Goal: Use online tool/utility: Utilize a website feature to perform a specific function

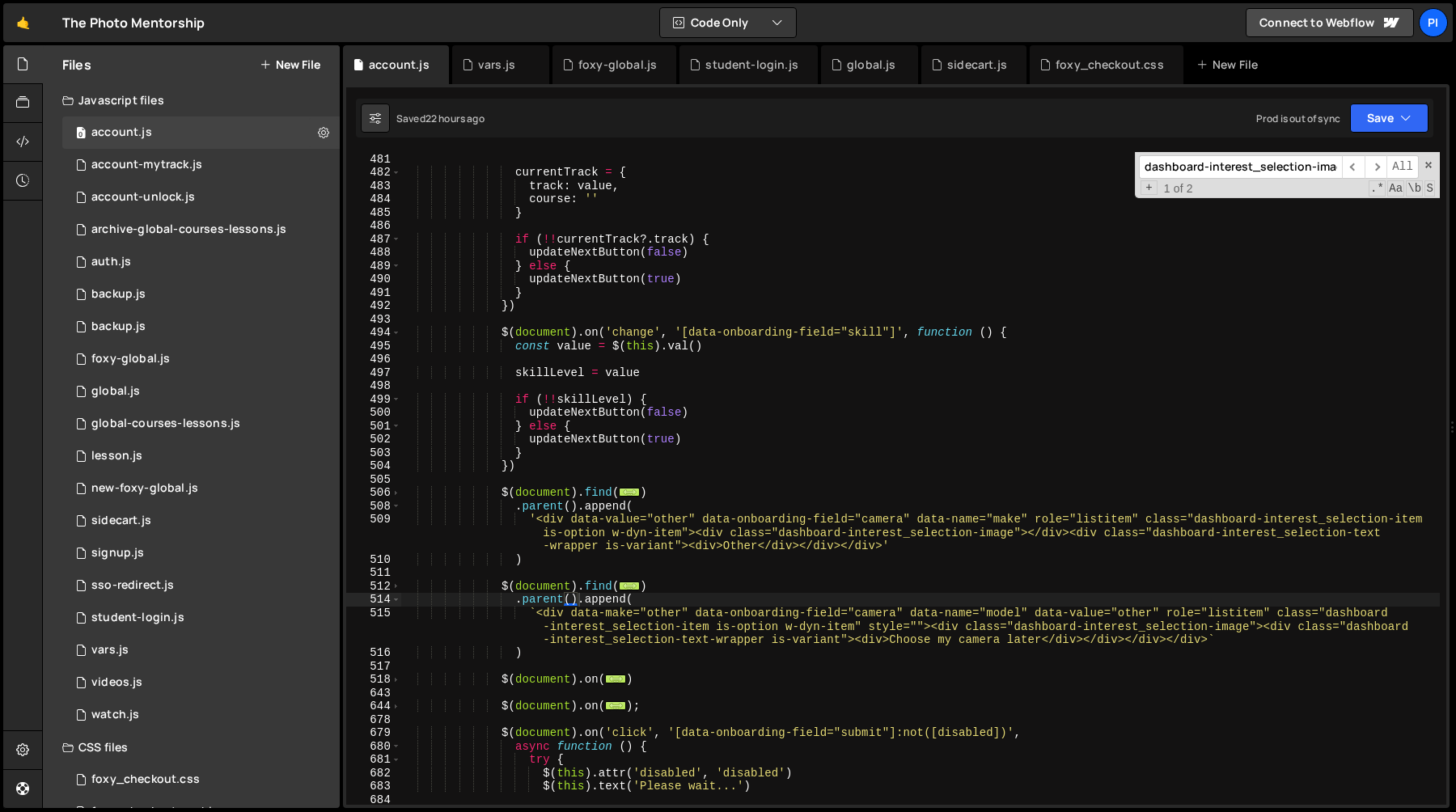
scroll to position [6417, 0]
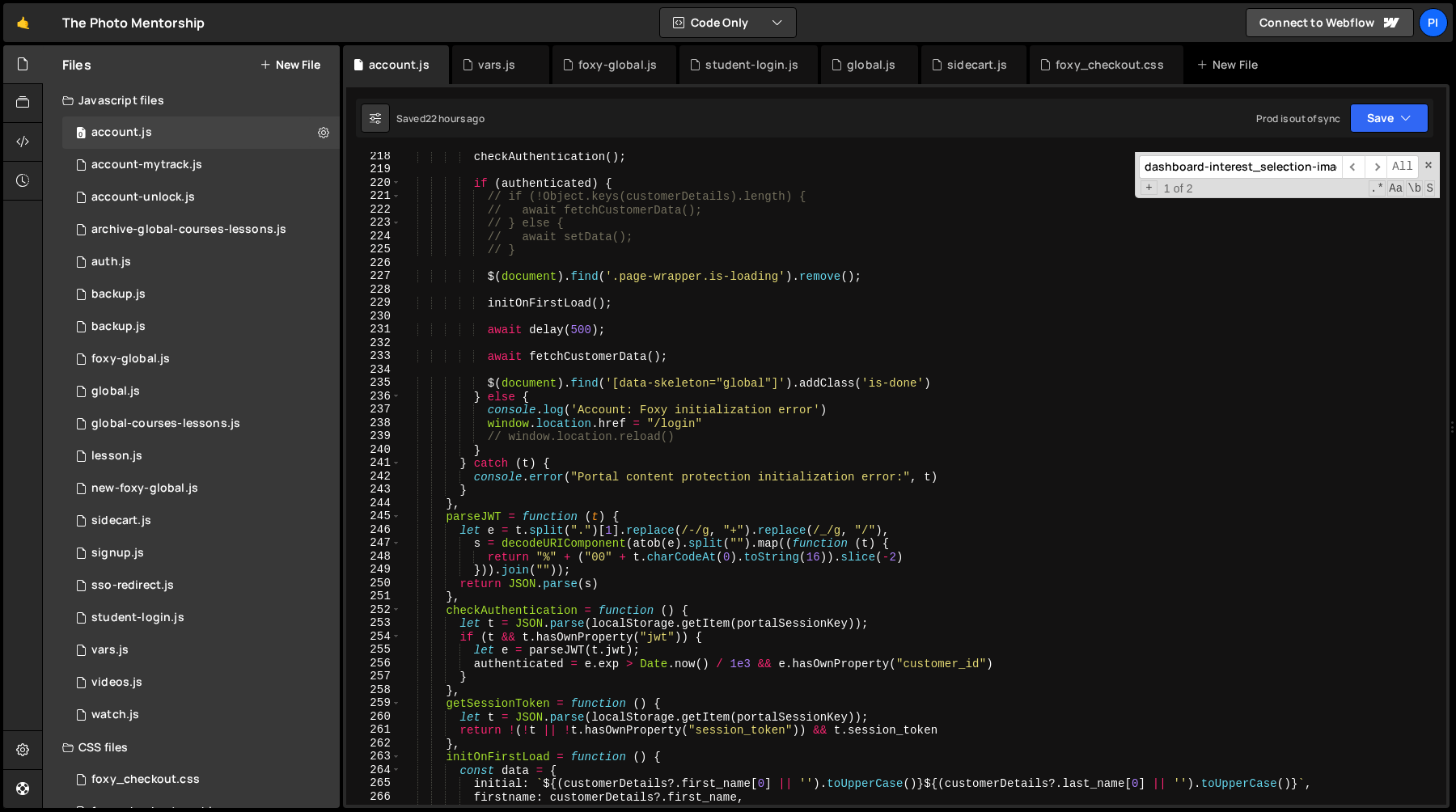
click at [520, 404] on div "checkAuthentication ( ) ; if ( authenticated ) { // if (!Object.keys(customerDe…" at bounding box center [920, 489] width 1038 height 679
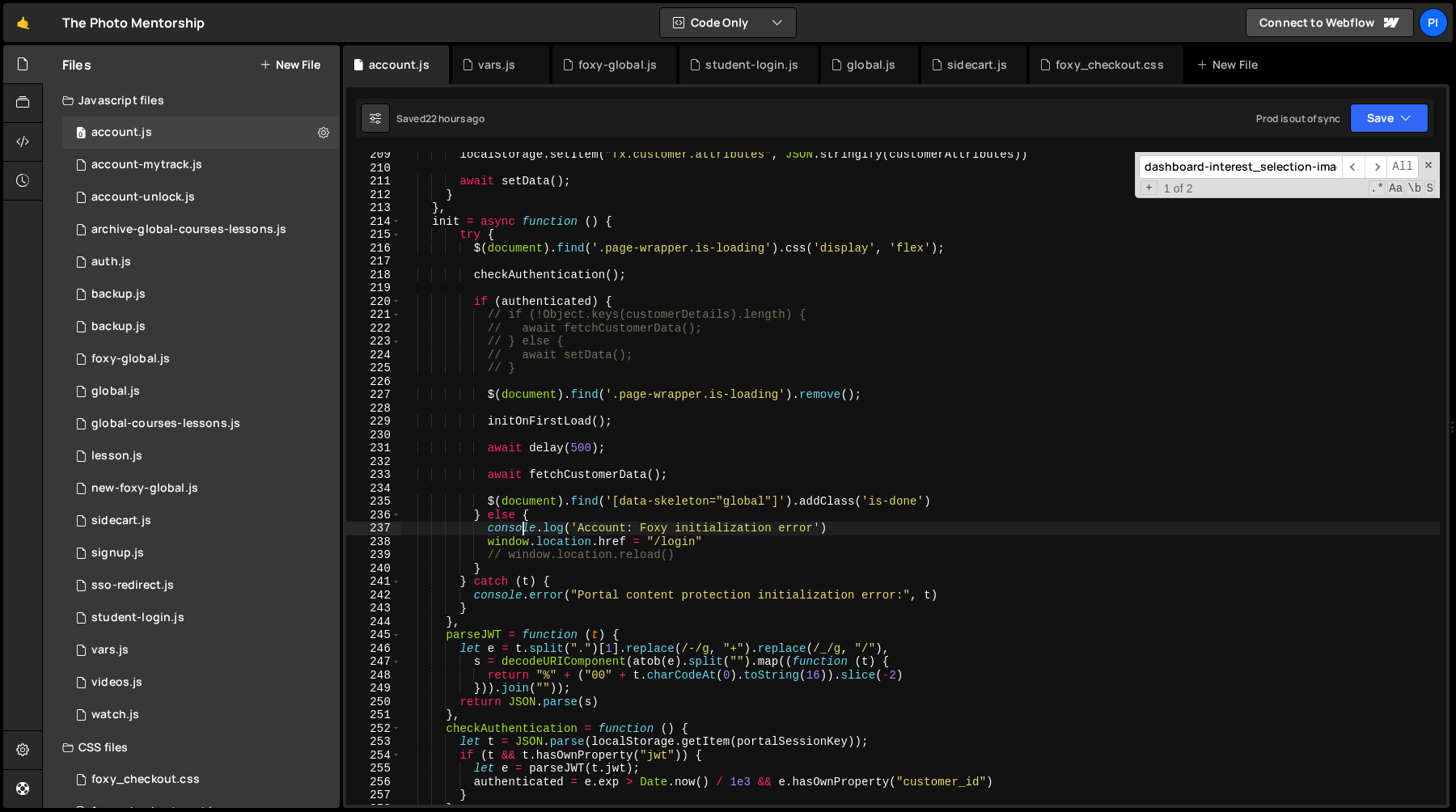
scroll to position [2721, 0]
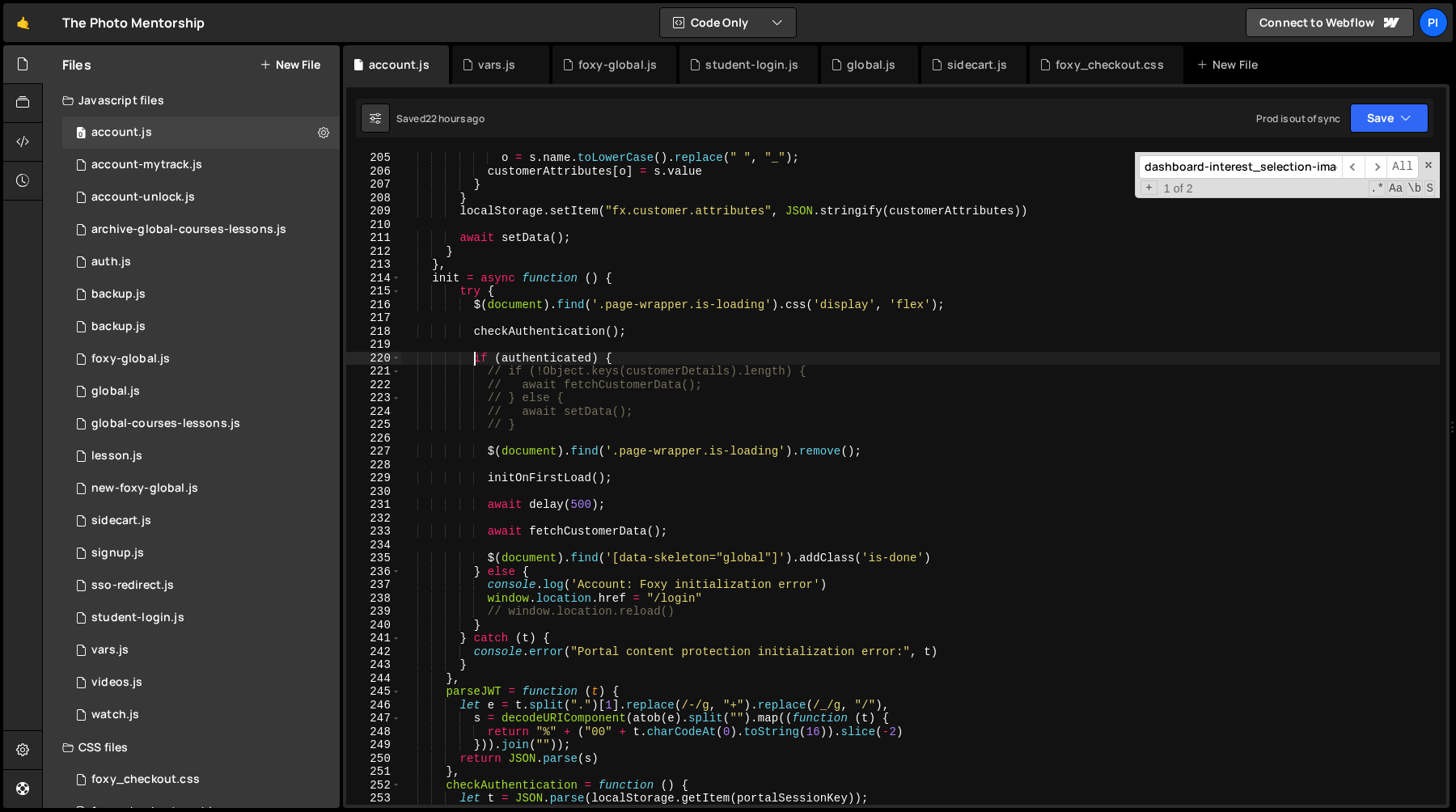
click at [470, 357] on div "o = s . name . toLowerCase ( ) . replace ( " " , "_" ) ; customerAttributes [ o…" at bounding box center [920, 491] width 1038 height 679
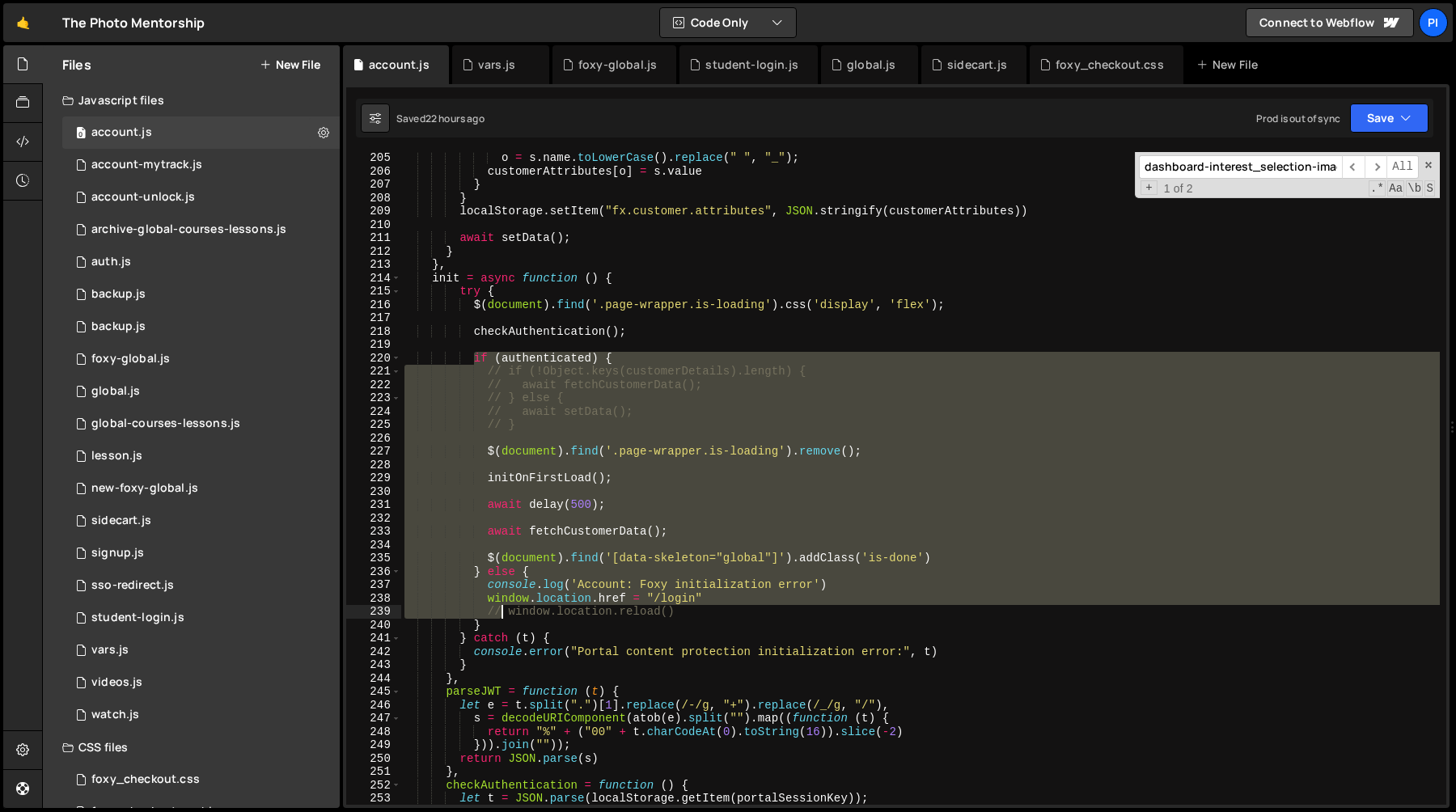
click at [503, 611] on div "o = s . name . toLowerCase ( ) . replace ( " " , "_" ) ; customerAttributes [ o…" at bounding box center [920, 491] width 1038 height 679
click at [502, 621] on div "o = s . name . toLowerCase ( ) . replace ( " " , "_" ) ; customerAttributes [ o…" at bounding box center [920, 491] width 1038 height 679
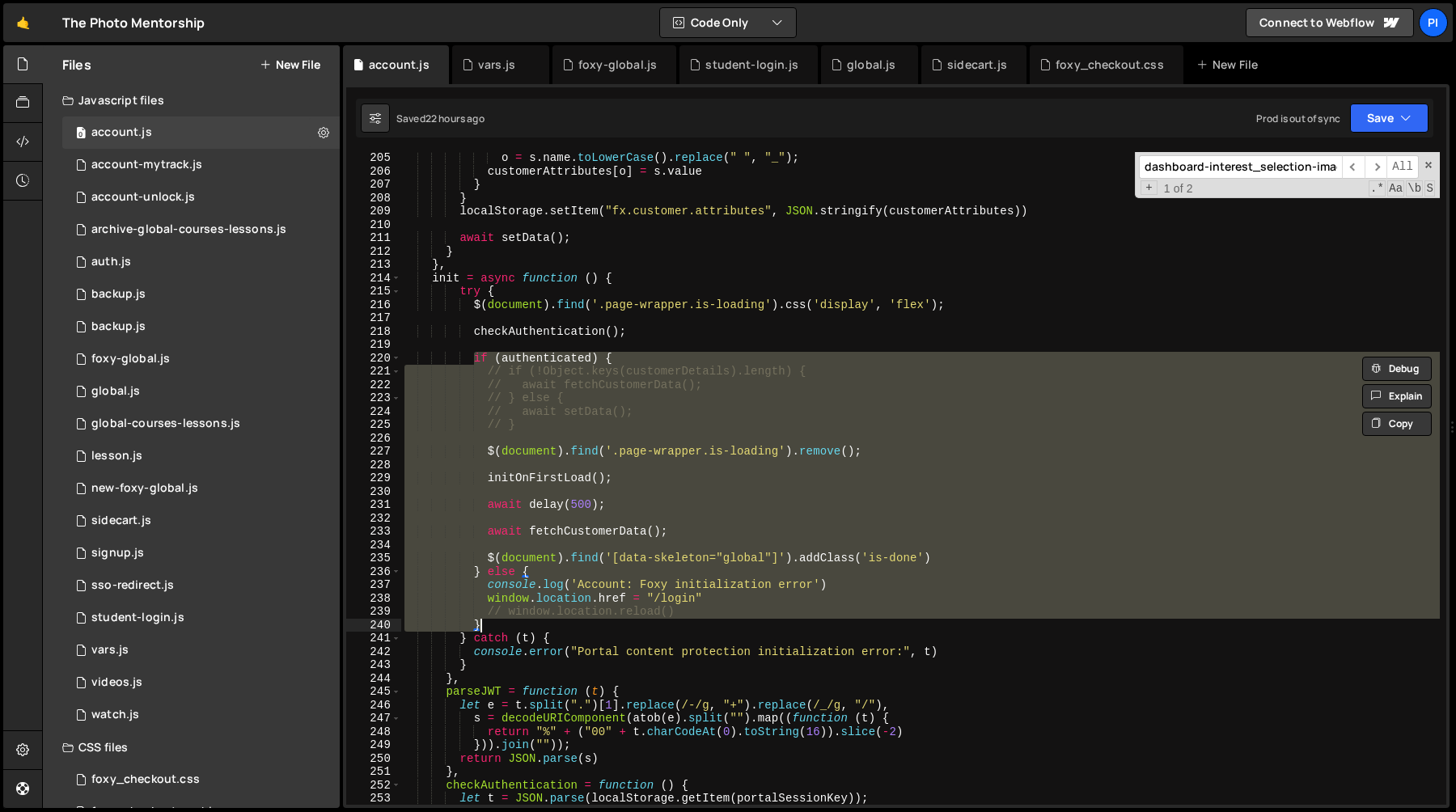
click at [472, 358] on div "o = s . name . toLowerCase ( ) . replace ( " " , "_" ) ; customerAttributes [ o…" at bounding box center [920, 491] width 1038 height 679
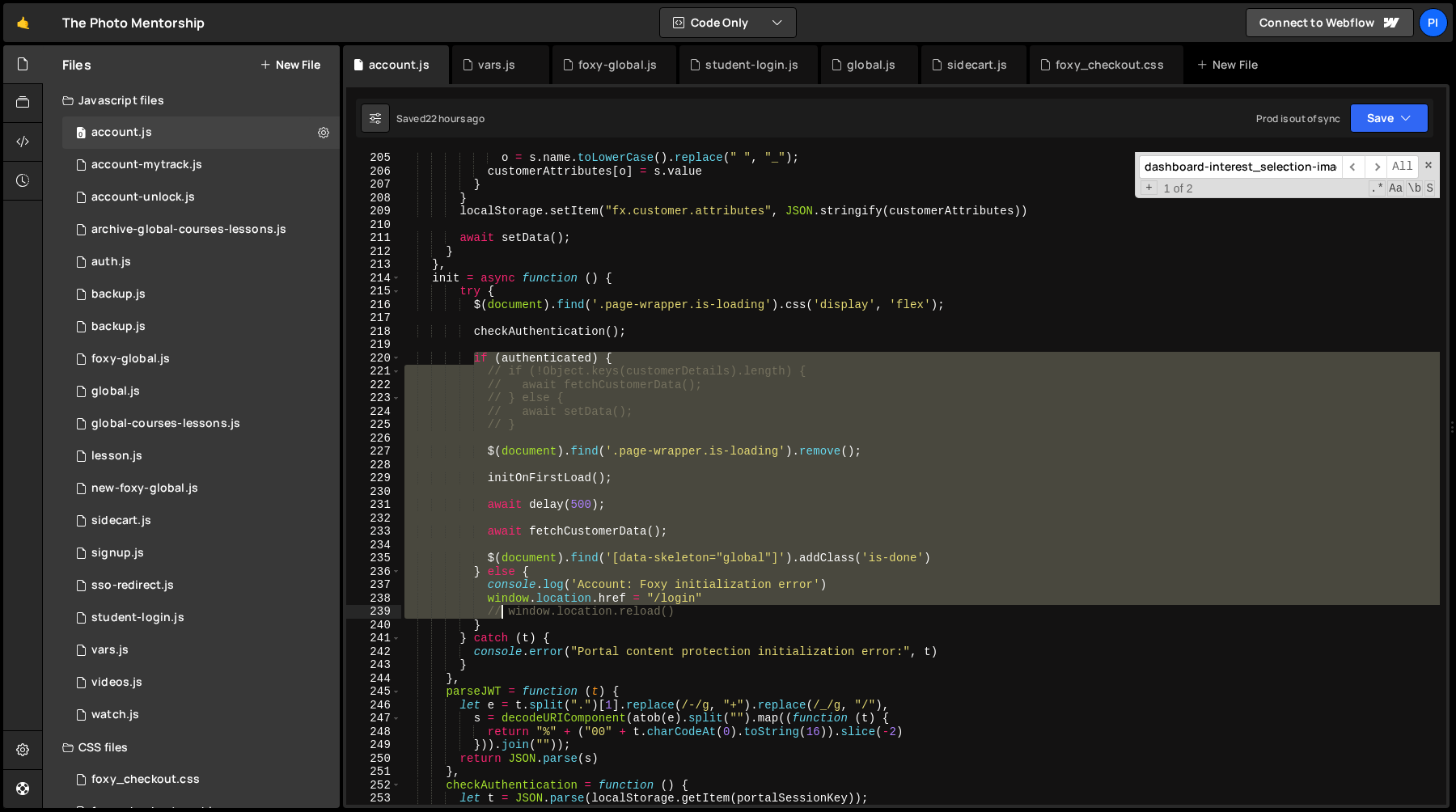
click at [500, 608] on div "o = s . name . toLowerCase ( ) . replace ( " " , "_" ) ; customerAttributes [ o…" at bounding box center [920, 491] width 1038 height 679
click at [498, 618] on div "o = s . name . toLowerCase ( ) . replace ( " " , "_" ) ; customerAttributes [ o…" at bounding box center [920, 479] width 1038 height 652
click at [484, 625] on div "o = s . name . toLowerCase ( ) . replace ( " " , "_" ) ; customerAttributes [ o…" at bounding box center [920, 491] width 1038 height 679
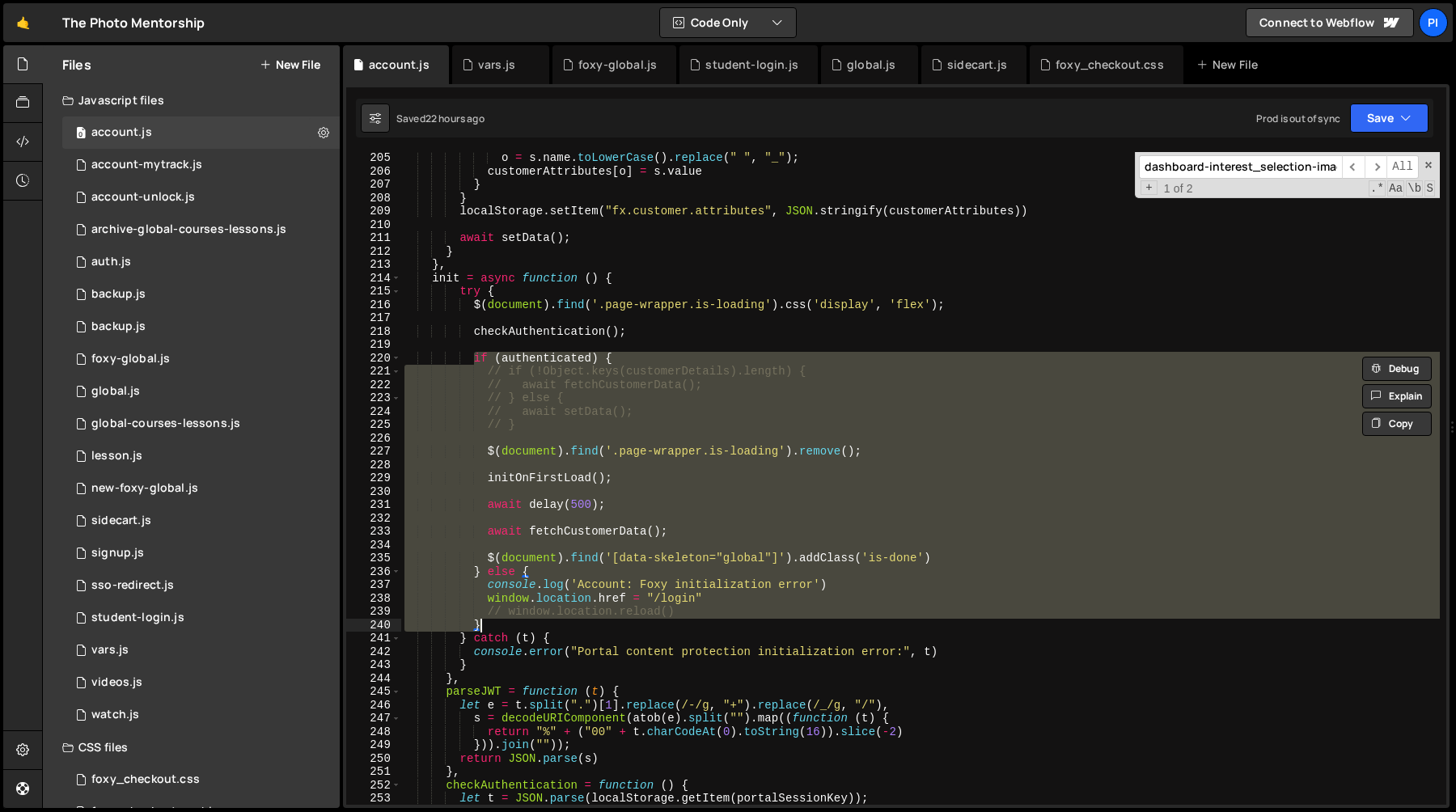
click at [538, 625] on div "o = s . name . toLowerCase ( ) . replace ( " " , "_" ) ; customerAttributes [ o…" at bounding box center [920, 491] width 1038 height 679
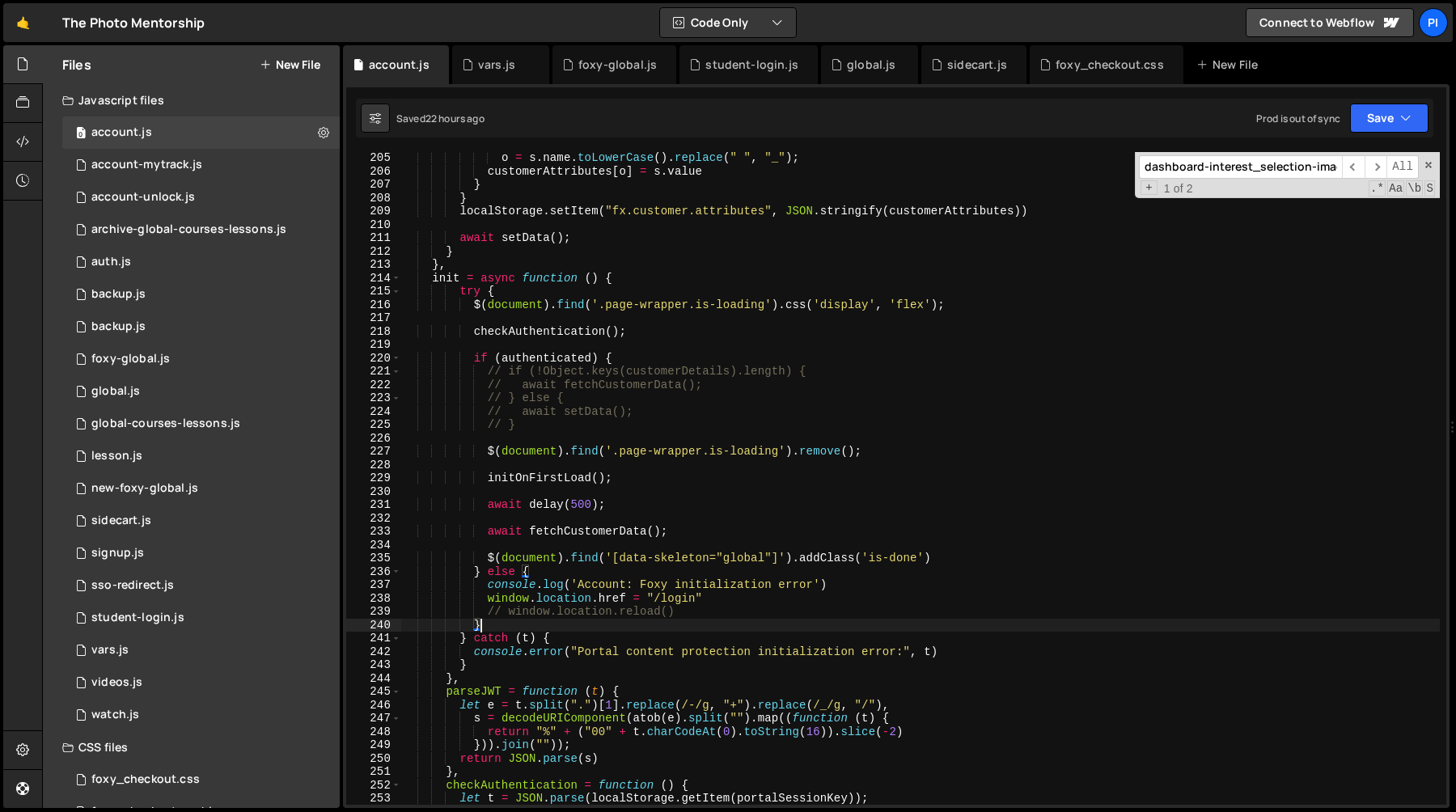
scroll to position [0, 4]
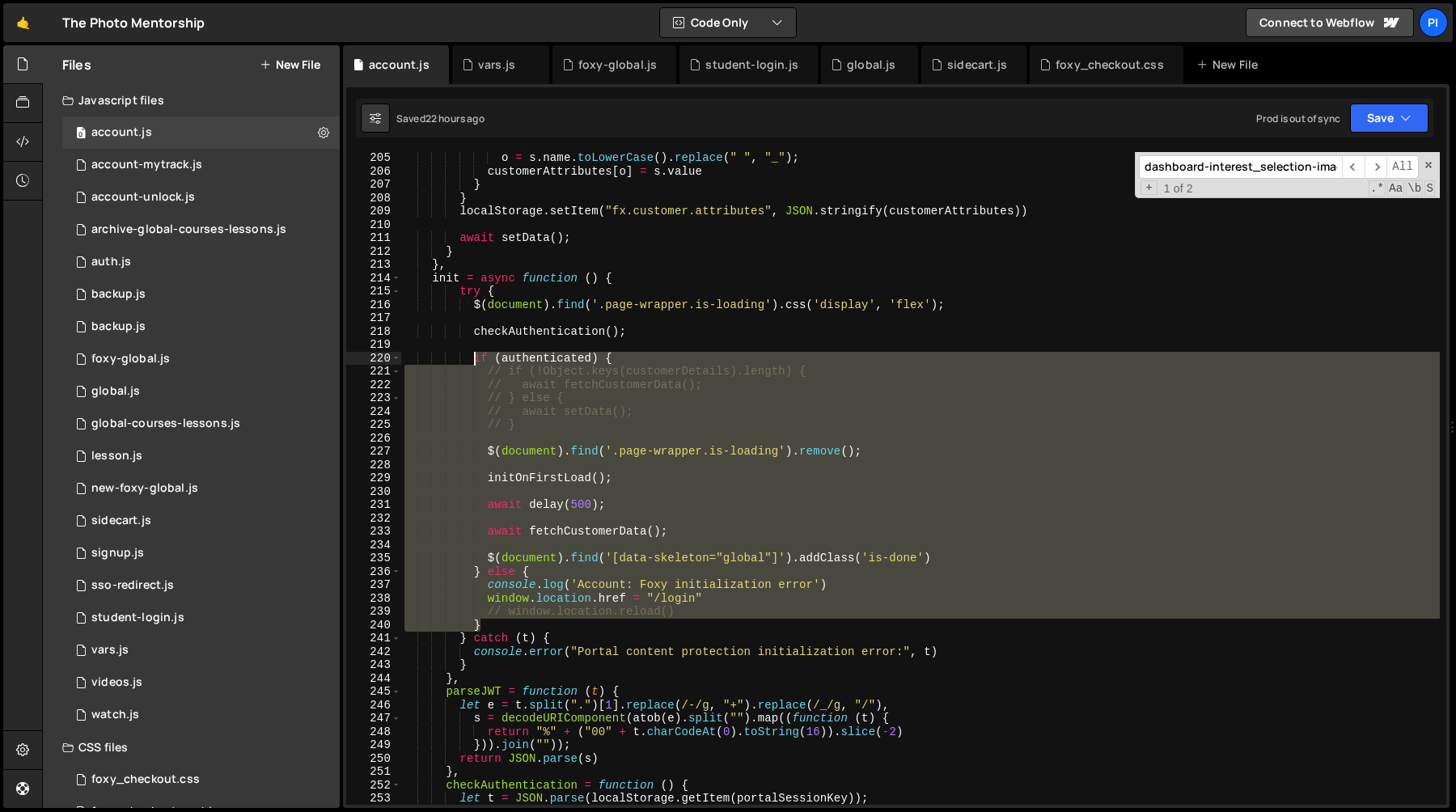
click at [471, 360] on div "o = s . name . toLowerCase ( ) . replace ( " " , "_" ) ; customerAttributes [ o…" at bounding box center [920, 491] width 1038 height 679
type textarea "if (authenticated) { // if (!Object.keys(customerDetails).length) {"
click at [482, 343] on div "o = s . name . toLowerCase ( ) . replace ( " " , "_" ) ; customerAttributes [ o…" at bounding box center [920, 491] width 1038 height 679
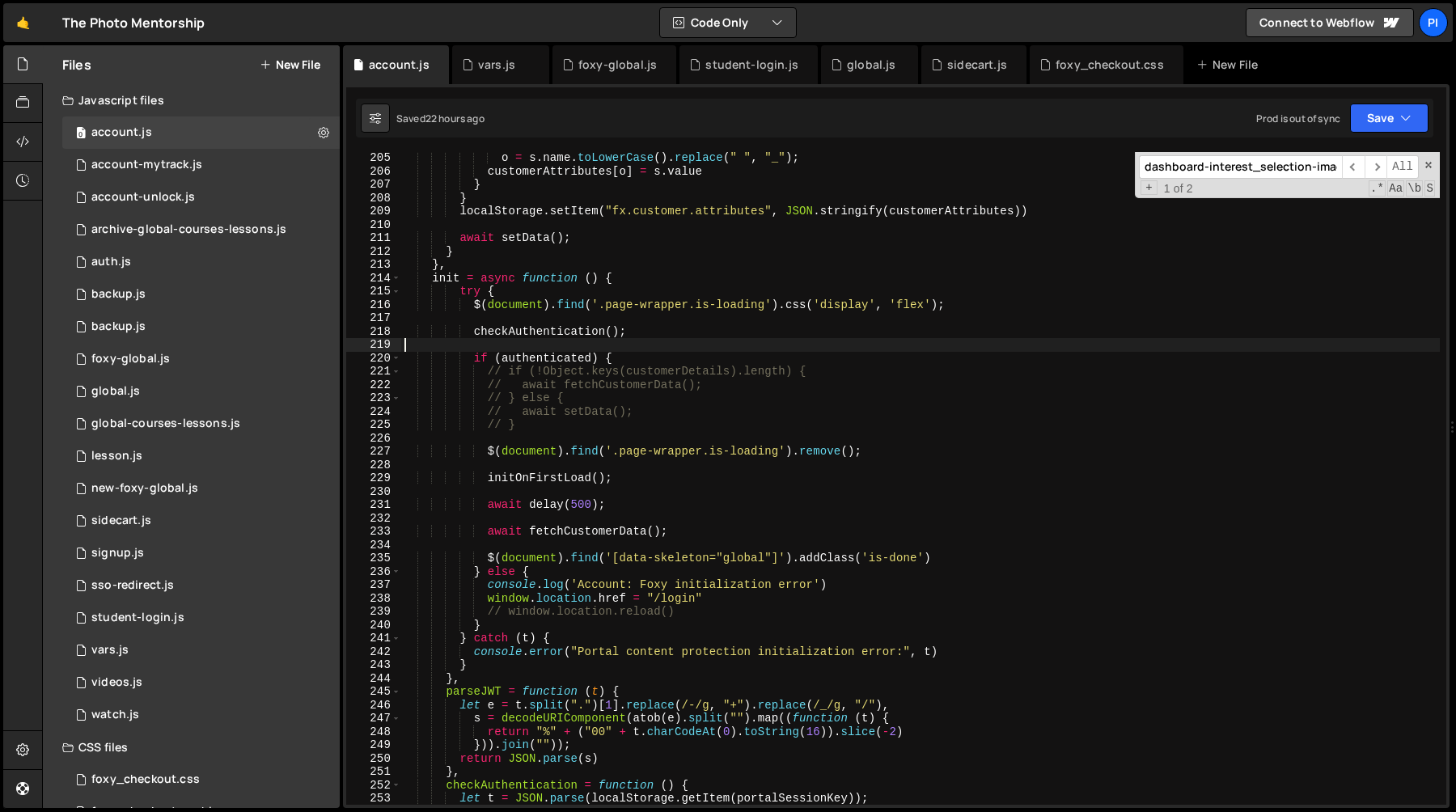
click at [473, 357] on div "o = s . name . toLowerCase ( ) . replace ( " " , "_" ) ; customerAttributes [ o…" at bounding box center [920, 491] width 1038 height 679
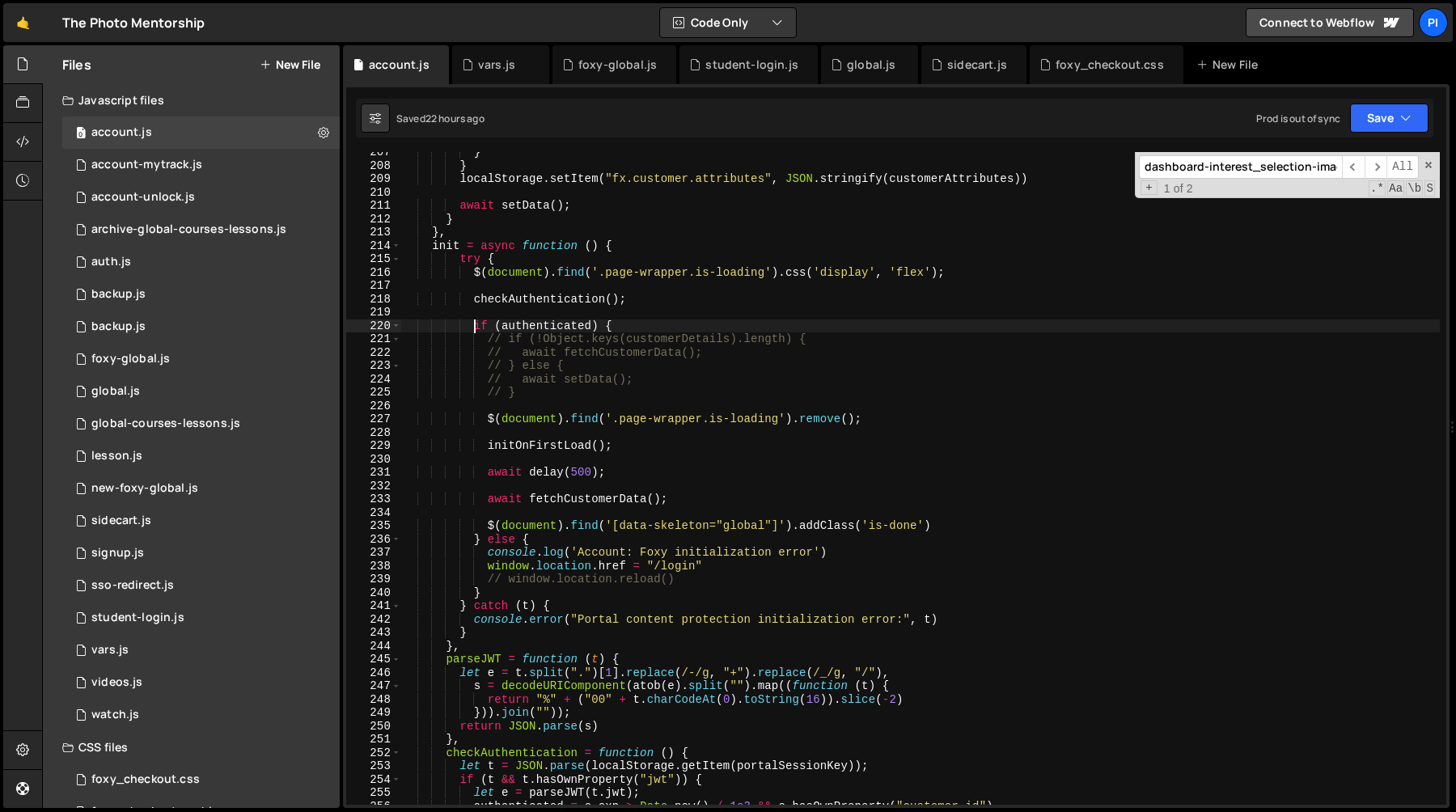
scroll to position [2741, 0]
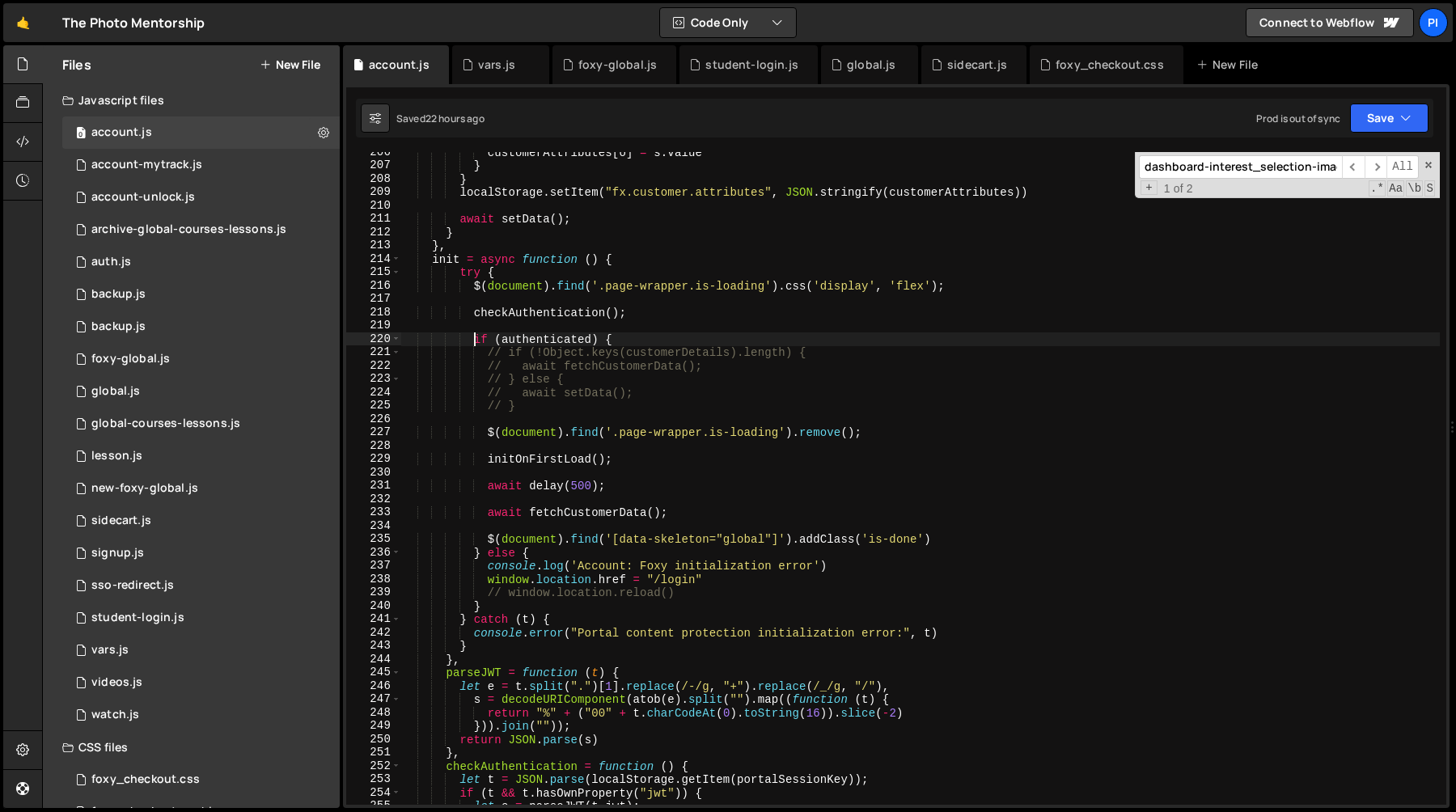
click at [525, 406] on div "customerAttributes [ o ] = s . value } } localStorage . setItem ( "fx.customer.…" at bounding box center [920, 485] width 1038 height 679
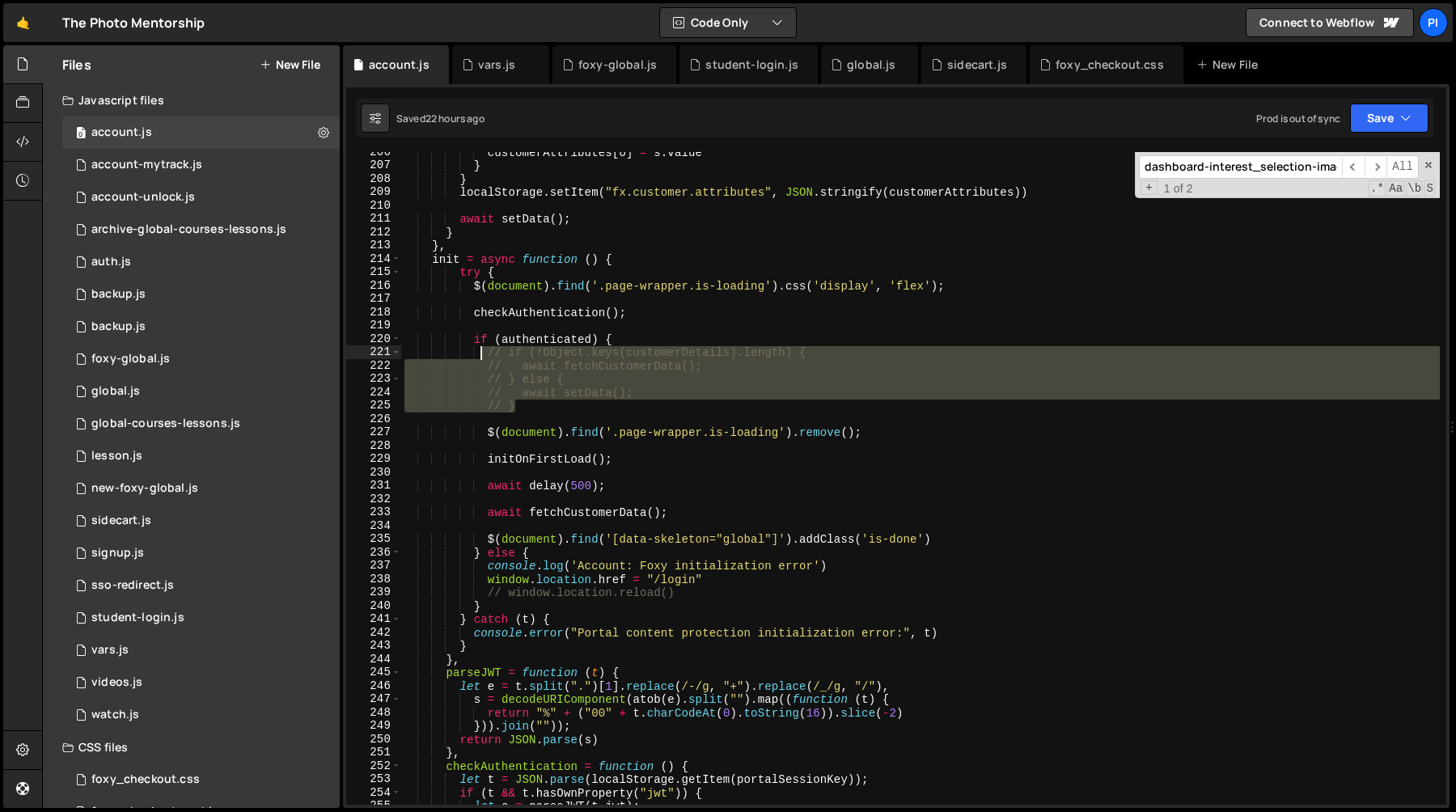
drag, startPoint x: 525, startPoint y: 406, endPoint x: 478, endPoint y: 352, distance: 71.6
click at [478, 352] on div "customerAttributes [ o ] = s . value } } localStorage . setItem ( "fx.customer.…" at bounding box center [920, 485] width 1038 height 679
click at [487, 349] on div "customerAttributes [ o ] = s . value } } localStorage . setItem ( "fx.customer.…" at bounding box center [920, 479] width 1038 height 652
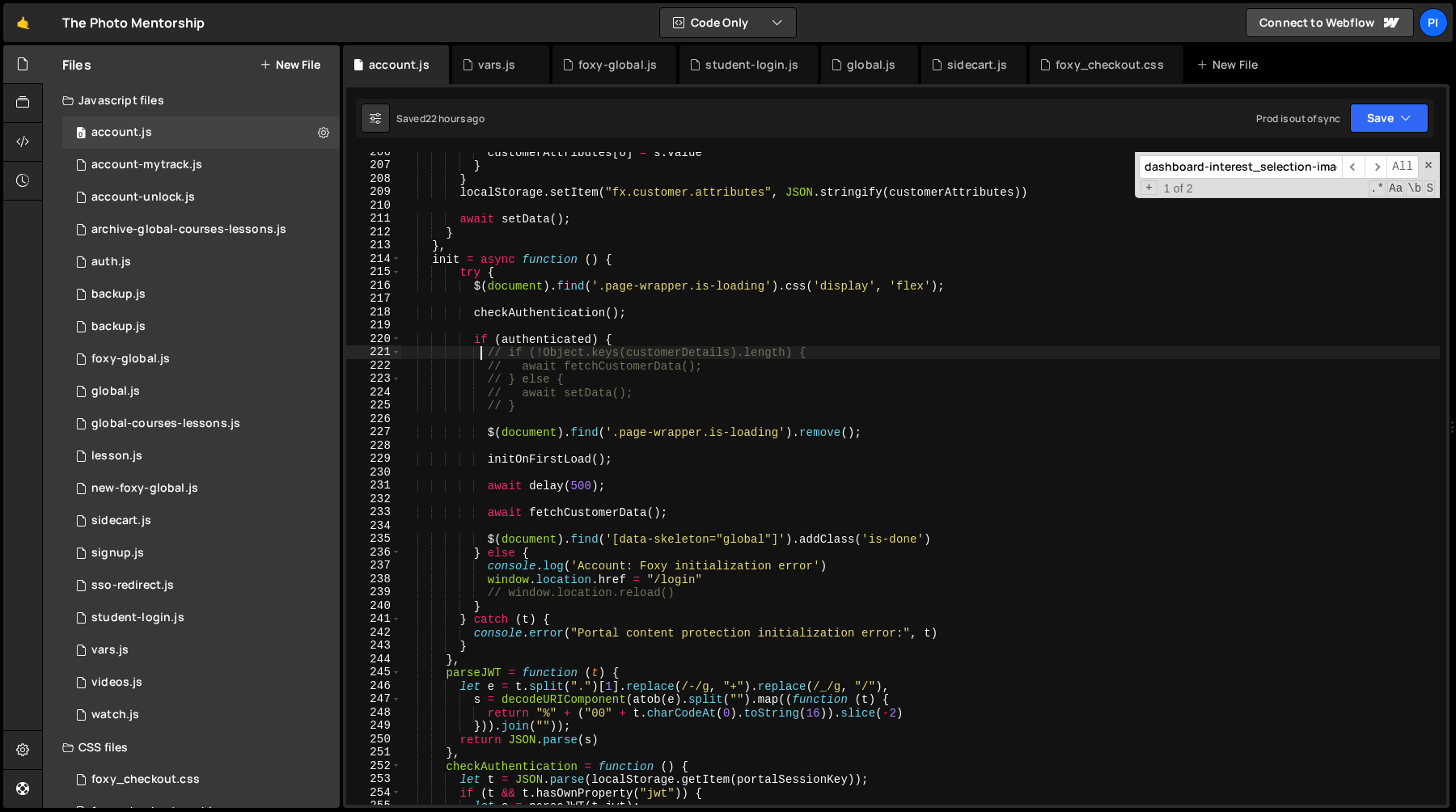
click at [478, 355] on div "customerAttributes [ o ] = s . value } } localStorage . setItem ( "fx.customer.…" at bounding box center [920, 485] width 1038 height 679
click at [490, 353] on div "customerAttributes [ o ] = s . value } } localStorage . setItem ( "fx.customer.…" at bounding box center [920, 485] width 1038 height 679
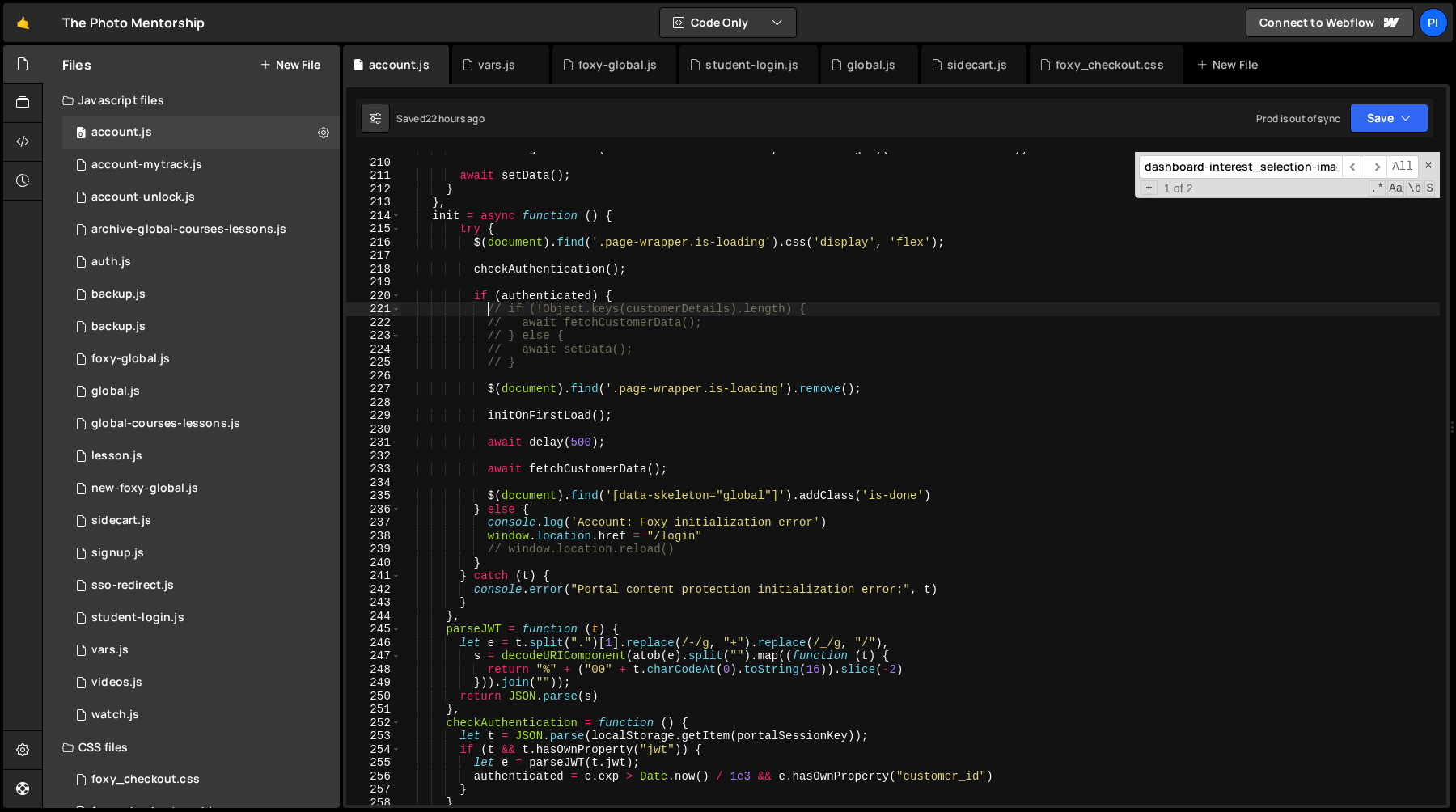
scroll to position [2784, 0]
click at [468, 241] on div "localStorage . setItem ( "fx.customer.attributes" , JSON . stringify ( customer…" at bounding box center [920, 482] width 1038 height 679
type textarea "$(document).find('.page-wrapper.is-loading').css('display', 'flex');"
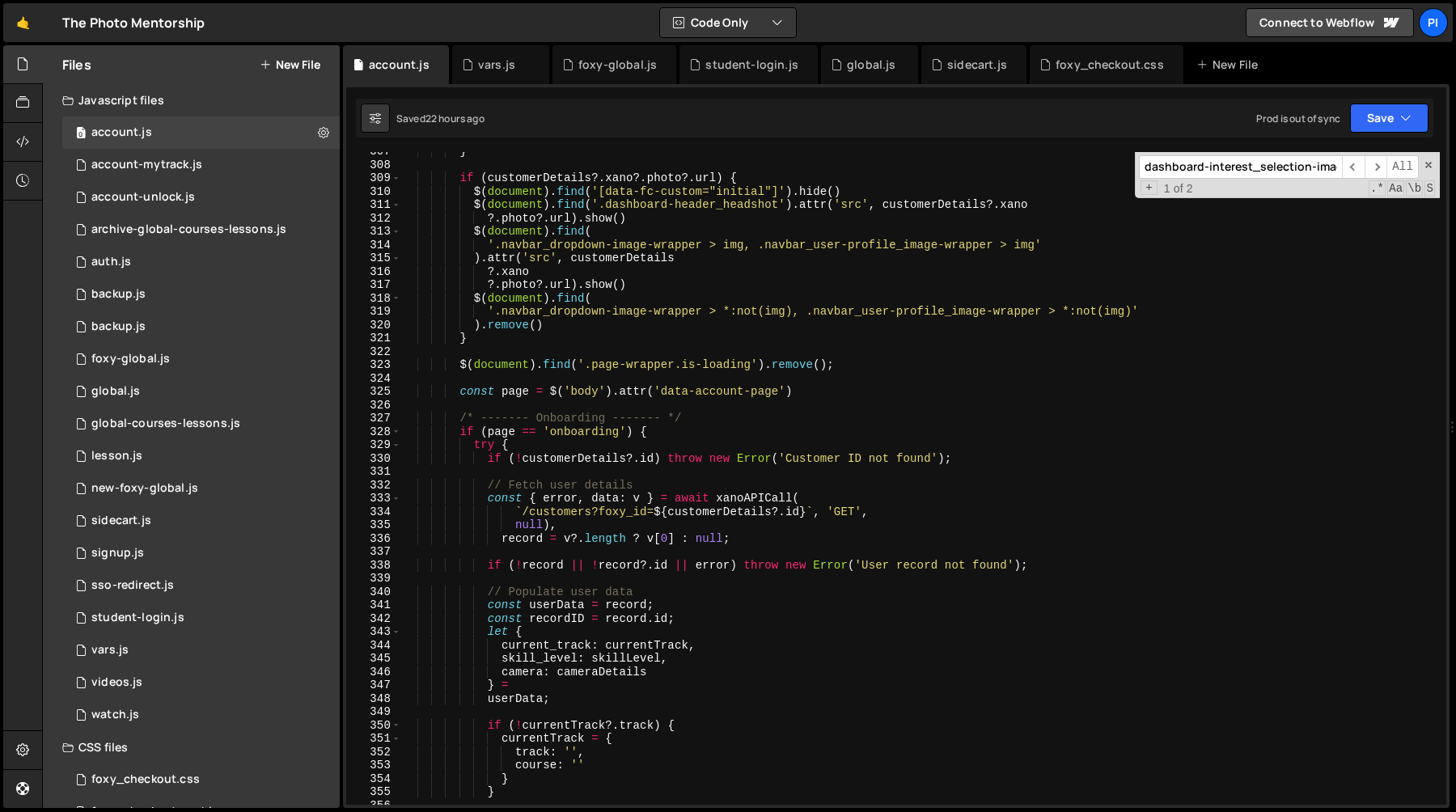
scroll to position [4089, 0]
click at [885, 69] on div "global.js" at bounding box center [865, 65] width 68 height 17
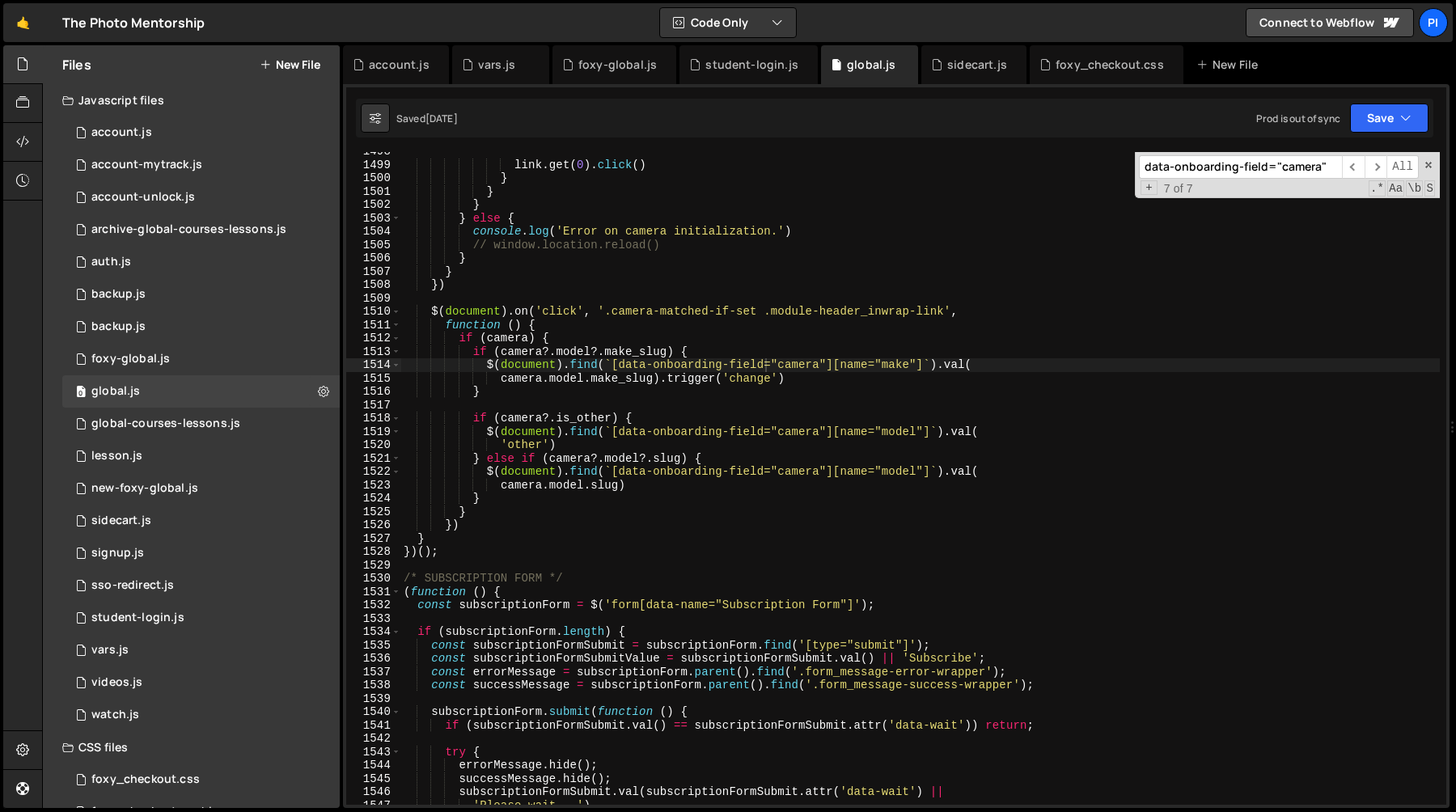
click at [697, 249] on div "link . get ( 0 ) . click ( ) } } } } else { console . log ( 'Error on camera in…" at bounding box center [919, 484] width 1039 height 679
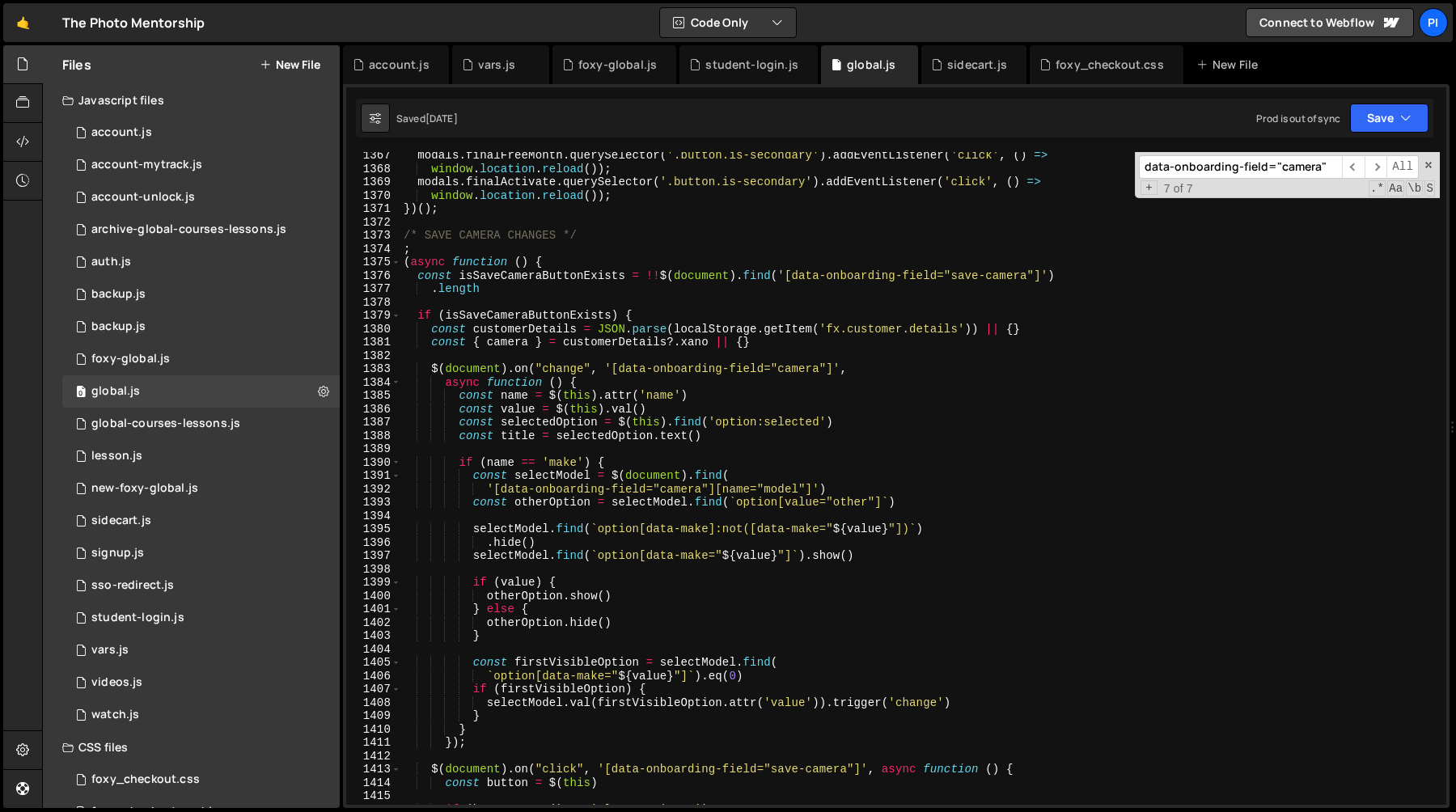
scroll to position [15995, 0]
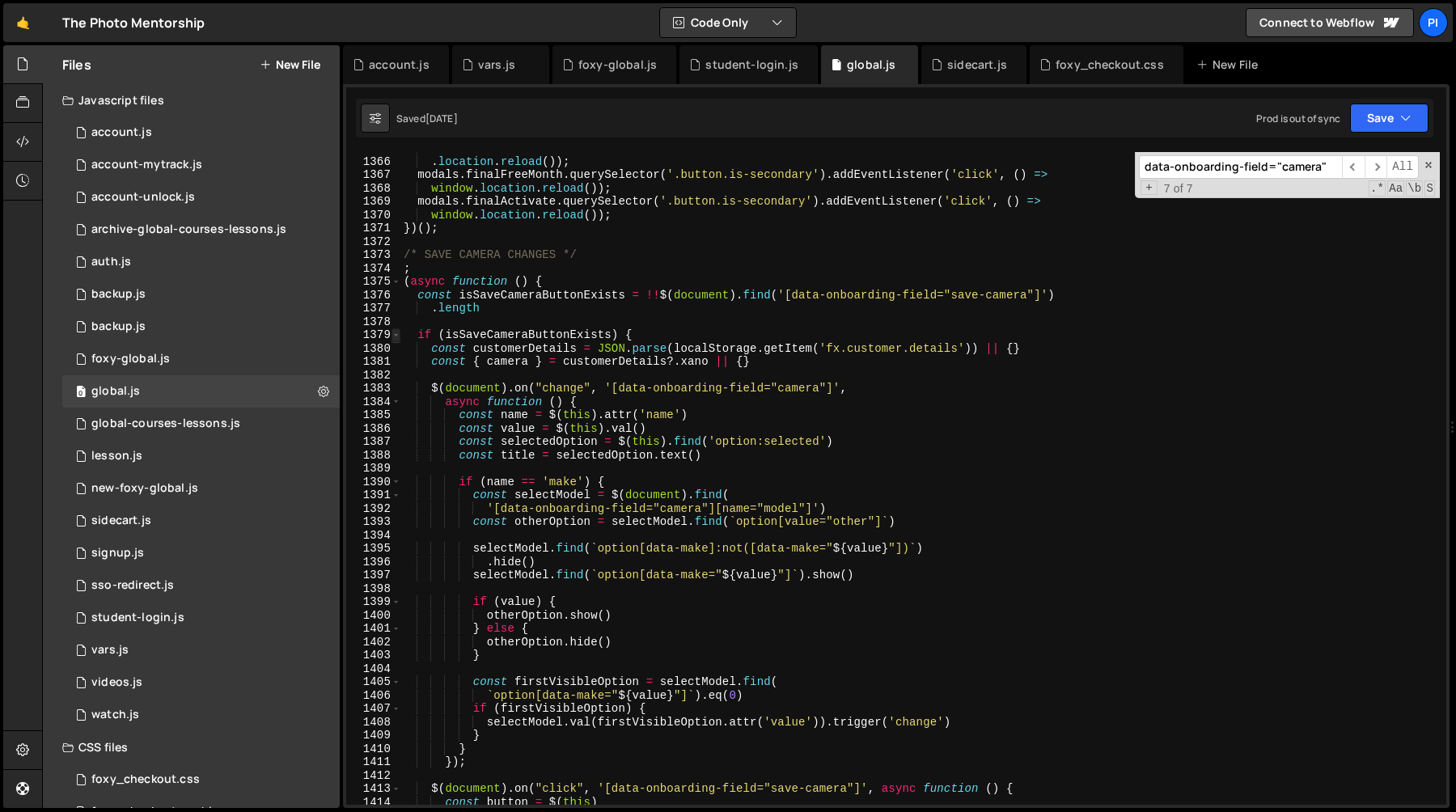
click at [395, 334] on span at bounding box center [396, 334] width 9 height 14
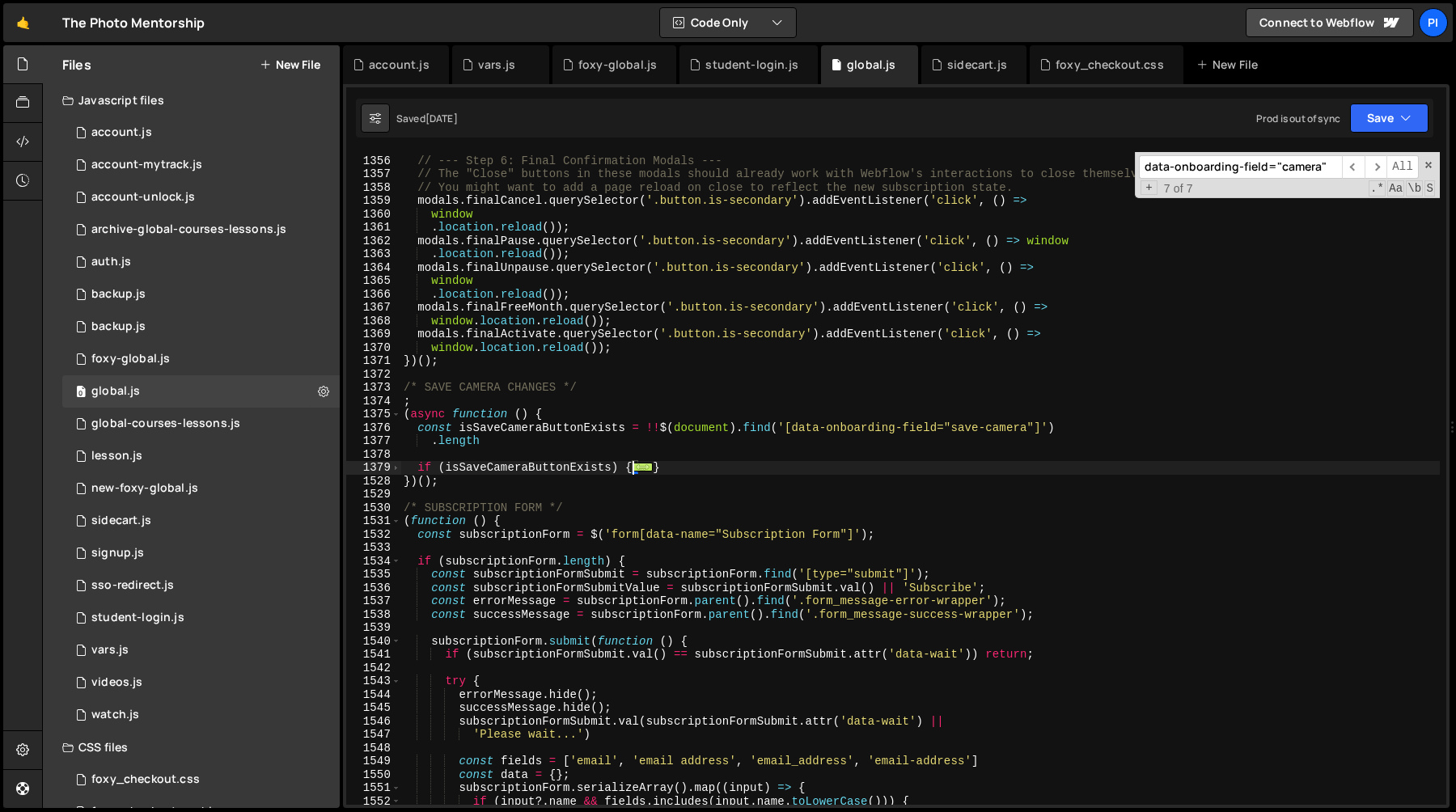
scroll to position [16954, 0]
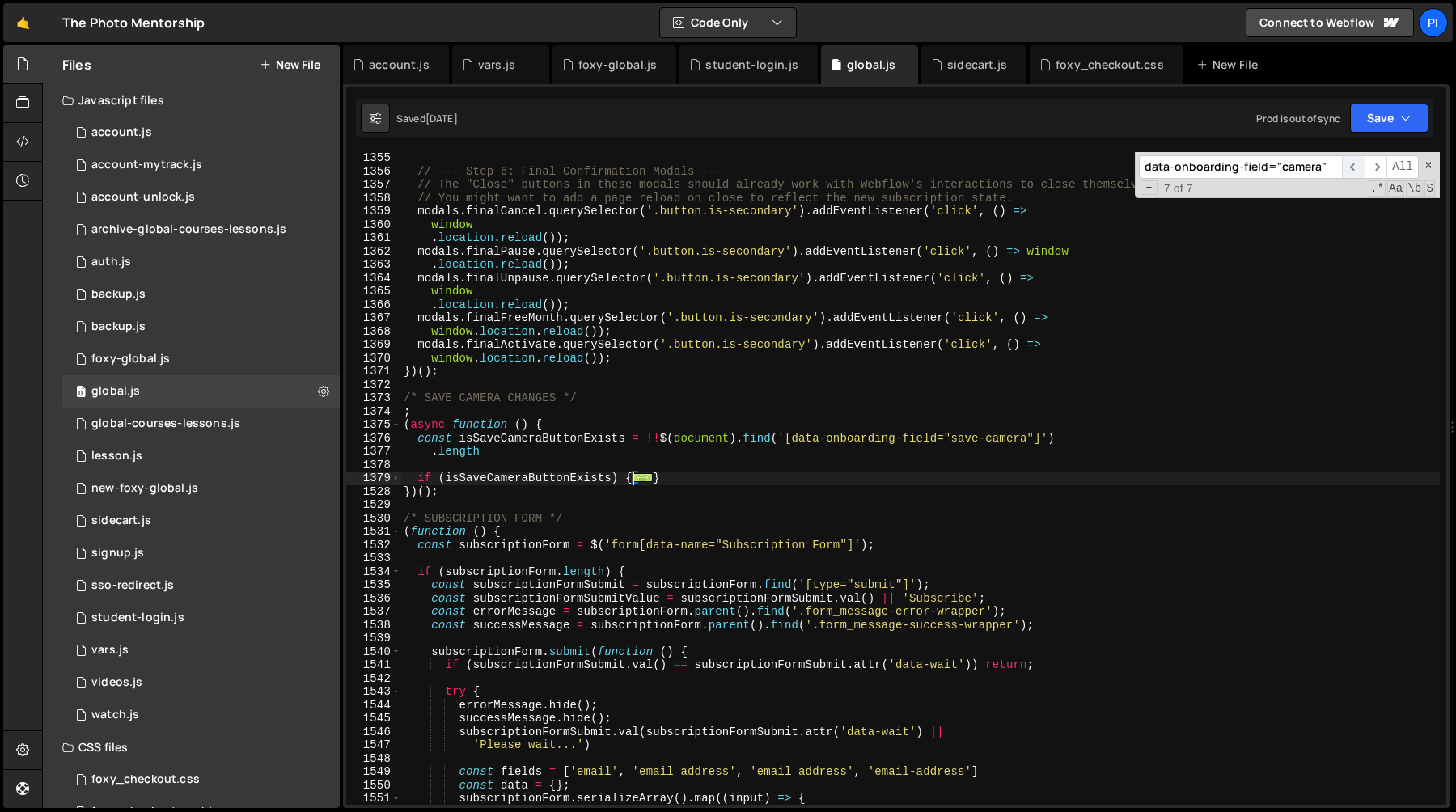
click at [1351, 164] on span "​" at bounding box center [1353, 166] width 23 height 23
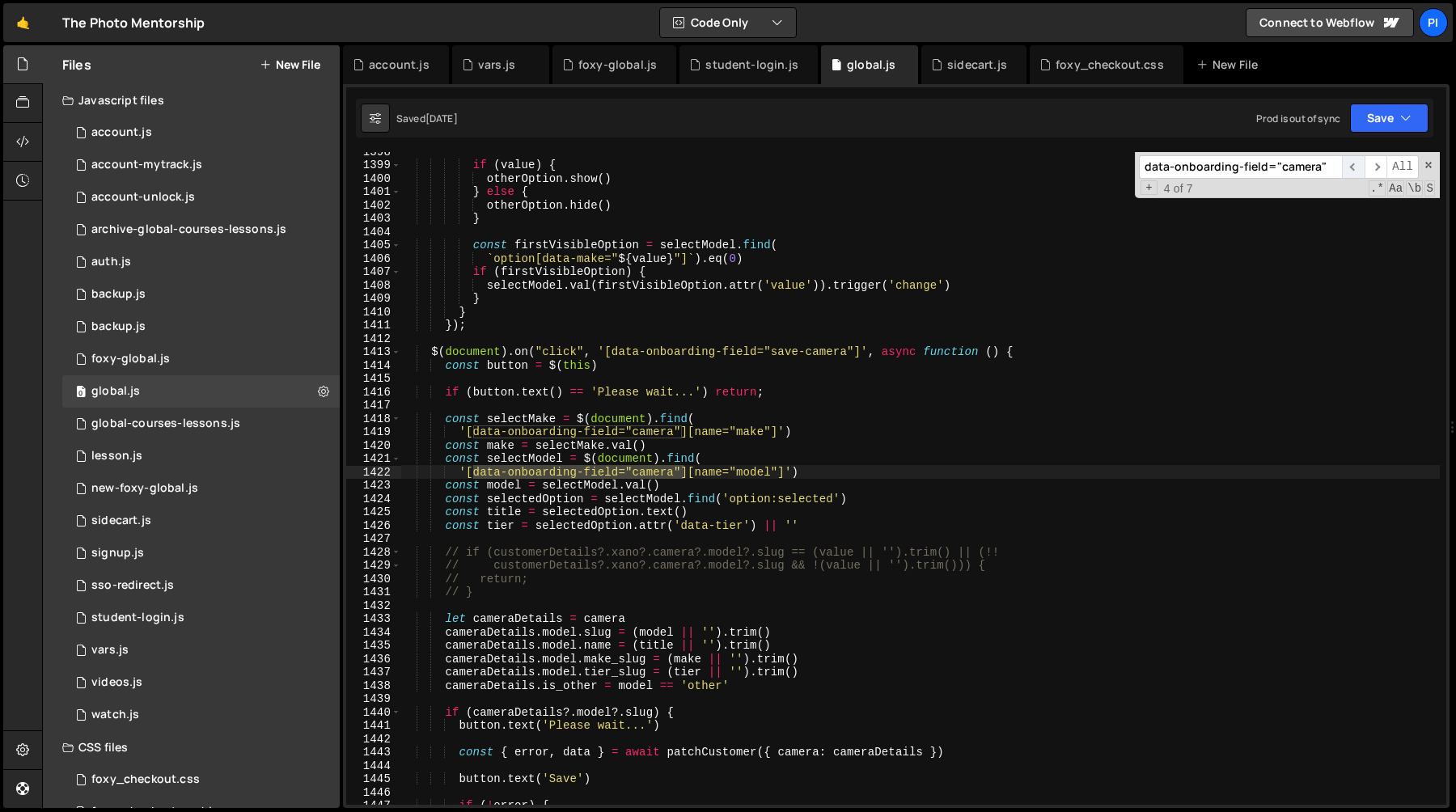
scroll to position [16366, 0]
click at [1350, 164] on span "​" at bounding box center [1353, 166] width 23 height 23
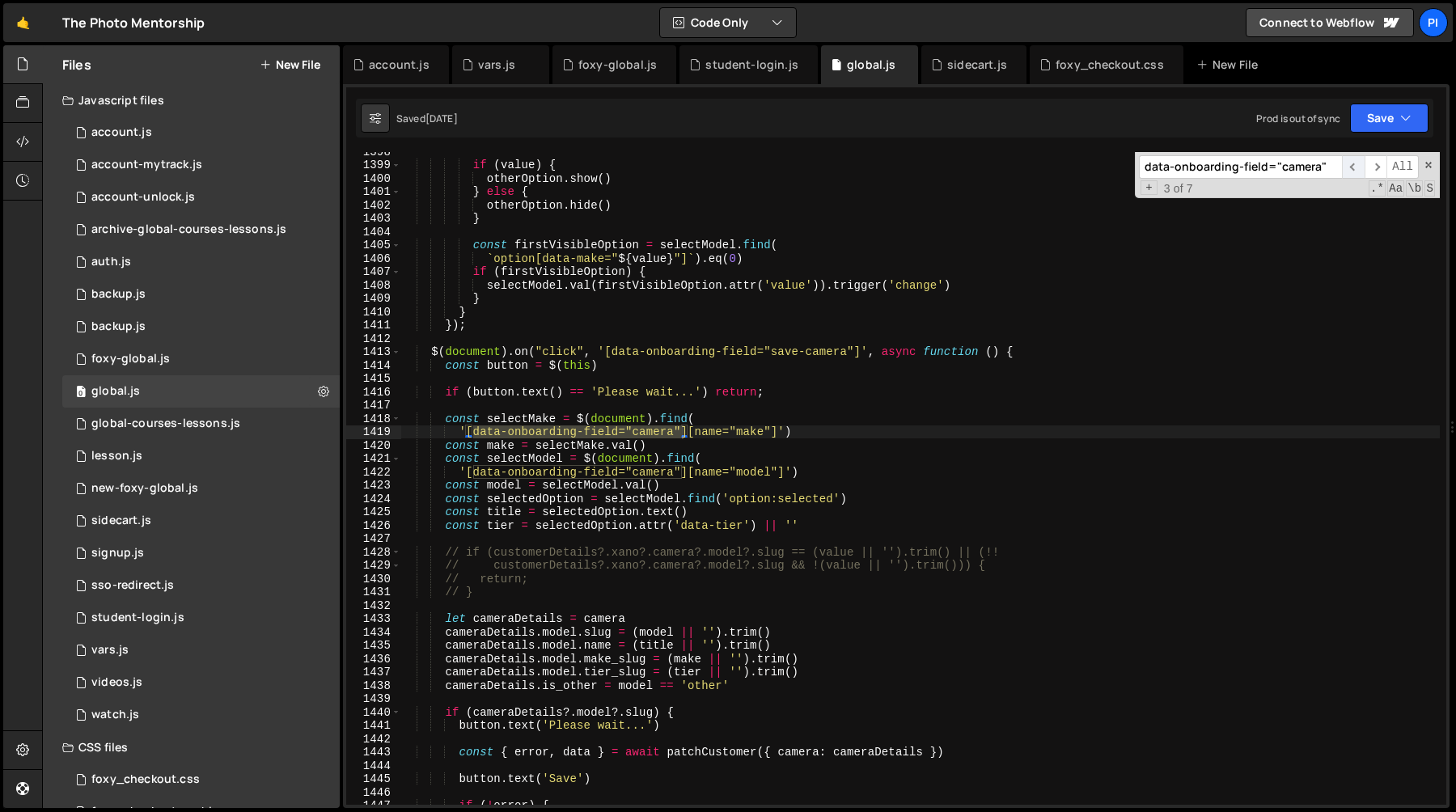
click at [1350, 164] on span "​" at bounding box center [1353, 166] width 23 height 23
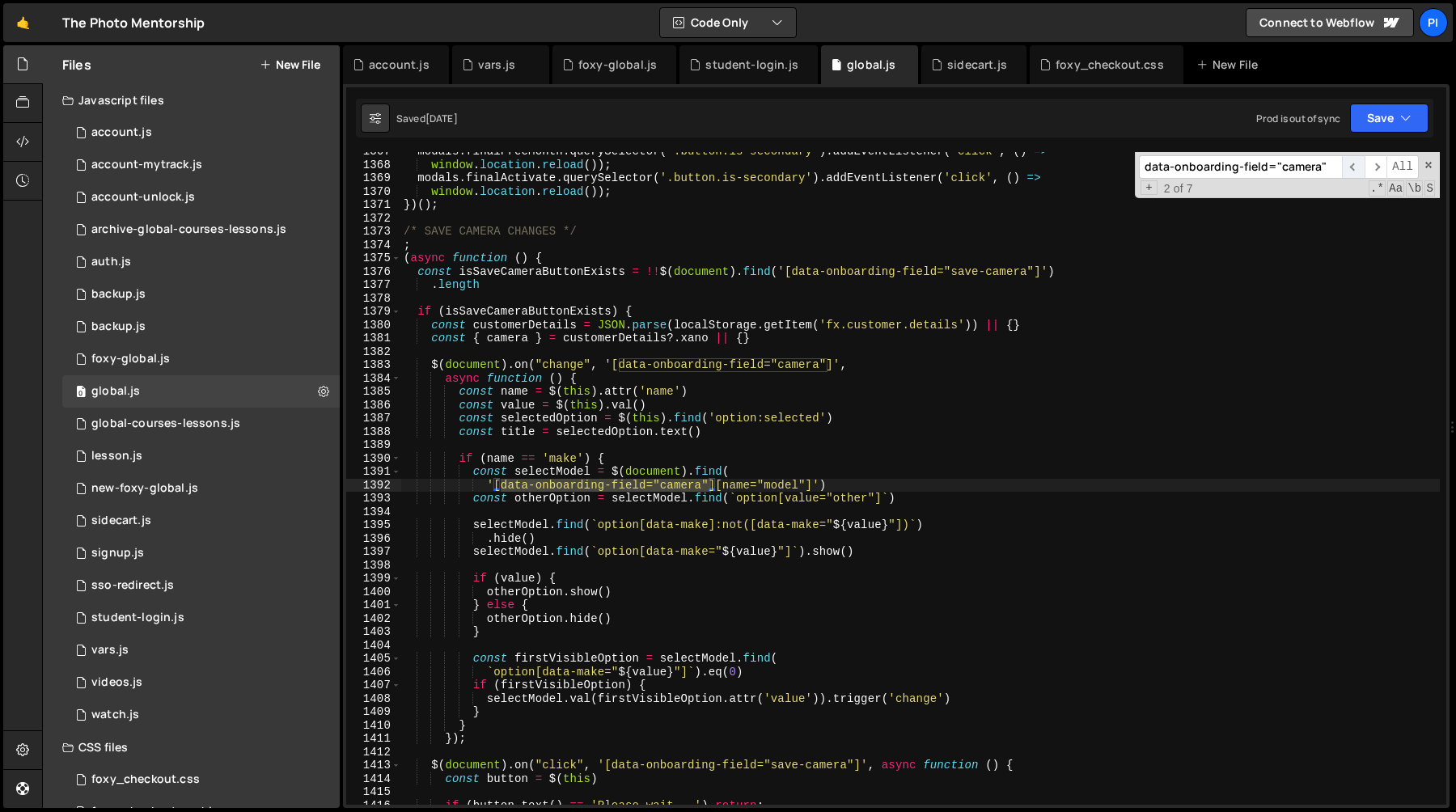
click at [1350, 164] on span "​" at bounding box center [1353, 166] width 23 height 23
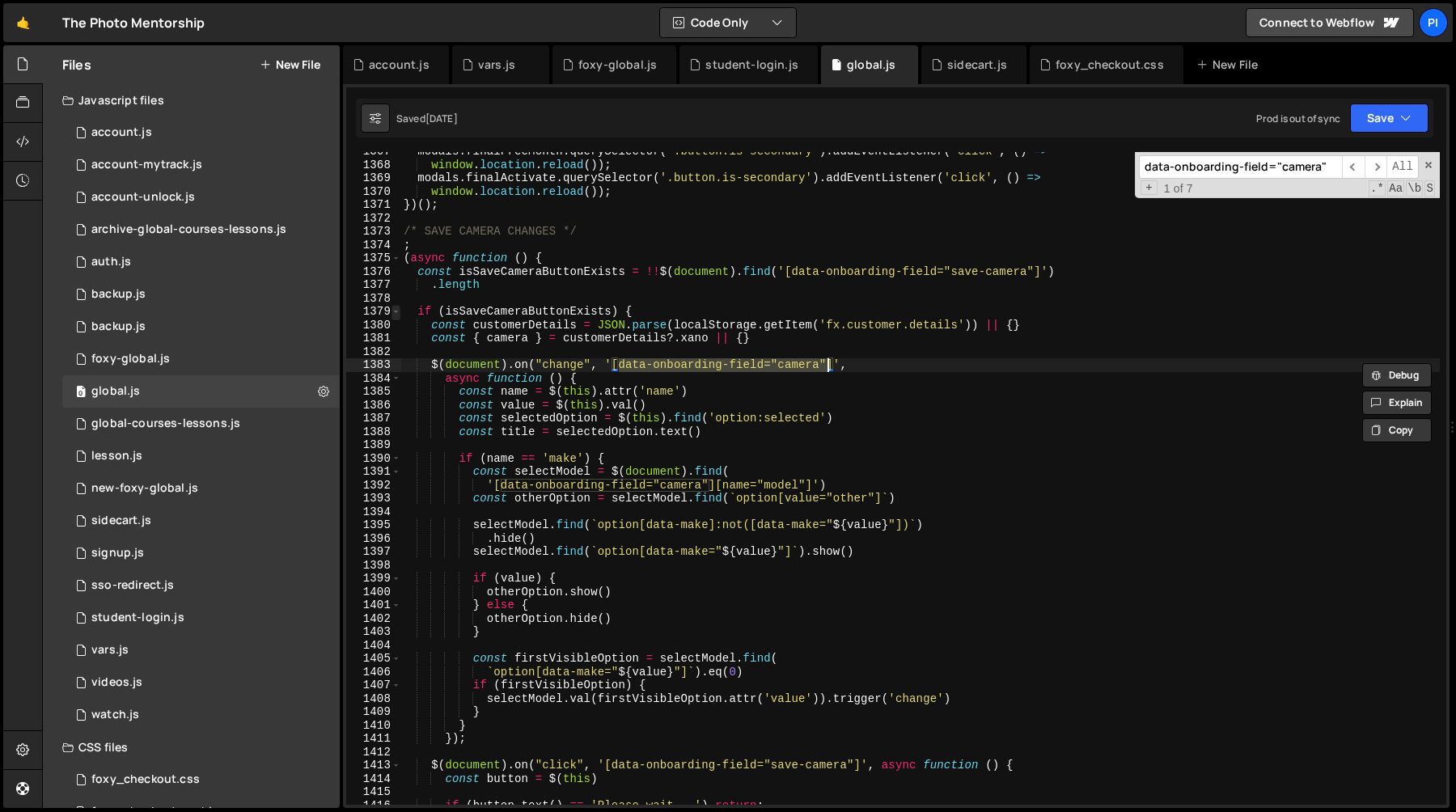
click at [395, 309] on span at bounding box center [396, 311] width 9 height 14
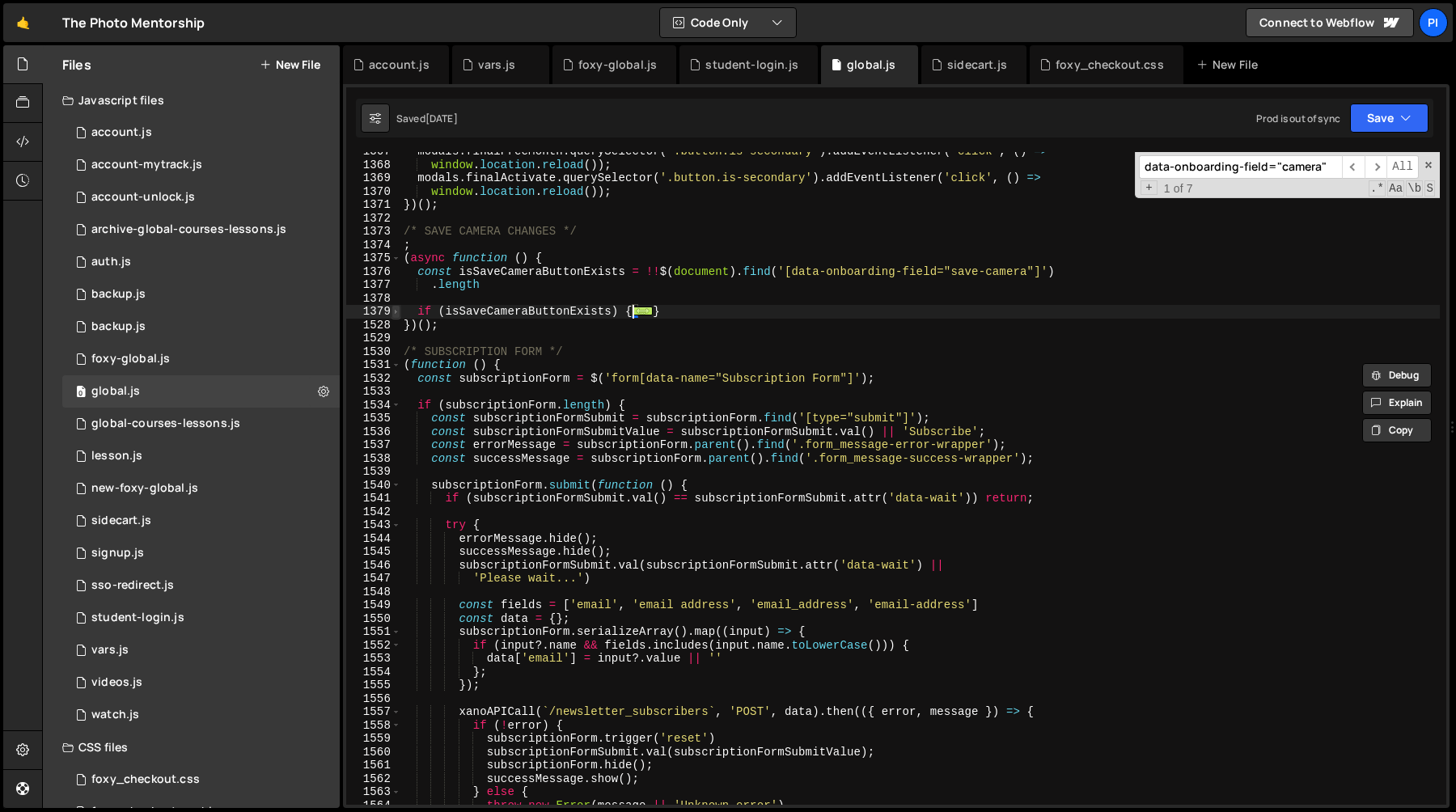
click at [393, 311] on span at bounding box center [396, 311] width 9 height 14
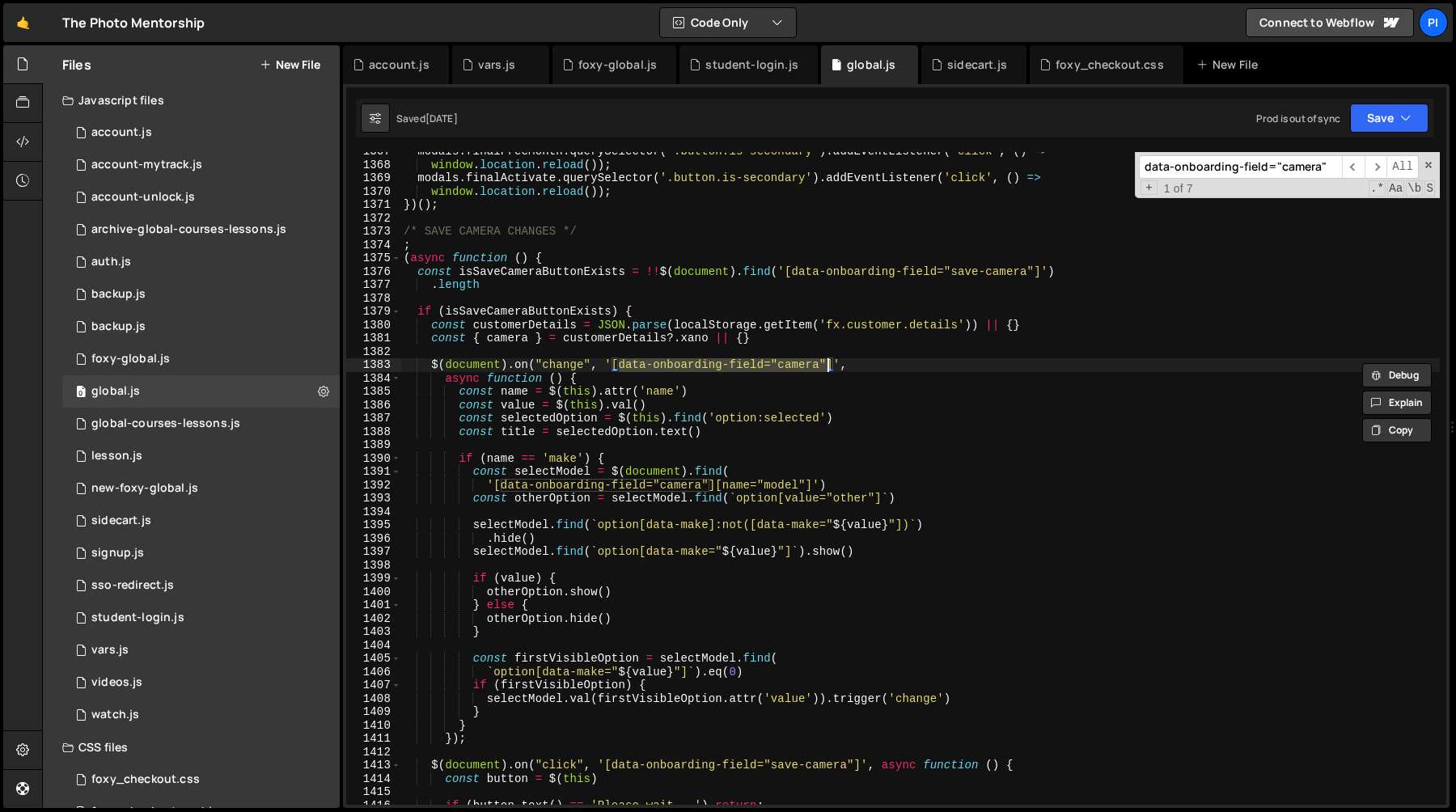
click at [435, 363] on div "modals . finalFreeMonth . querySelector ( '.button.is-secondary' ) . addEventLi…" at bounding box center [919, 484] width 1039 height 679
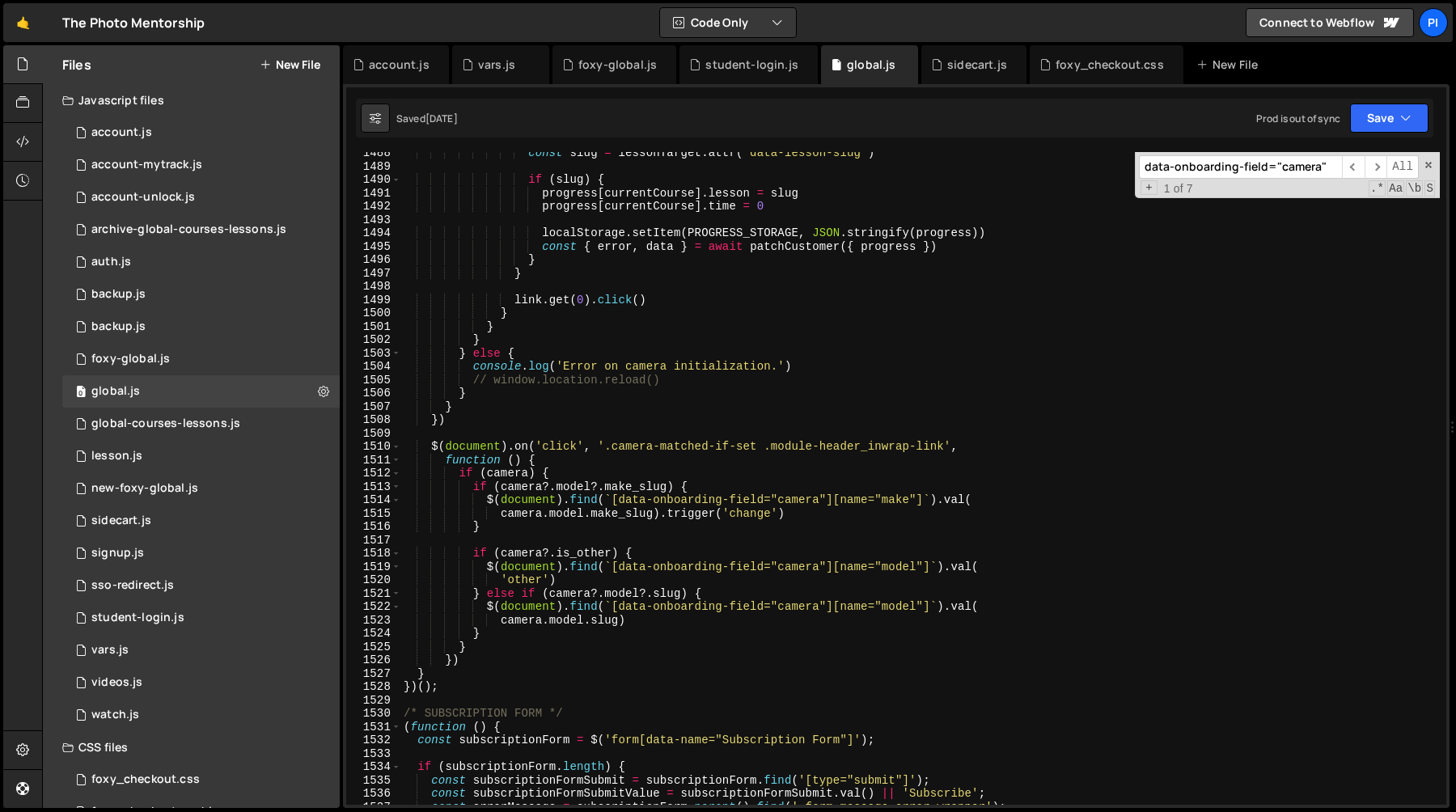
scroll to position [17397, 0]
click at [477, 659] on div "const slug = lessonTarget . attr ( 'data-lesson-slug' ) if ( slug ) { progress …" at bounding box center [919, 485] width 1039 height 679
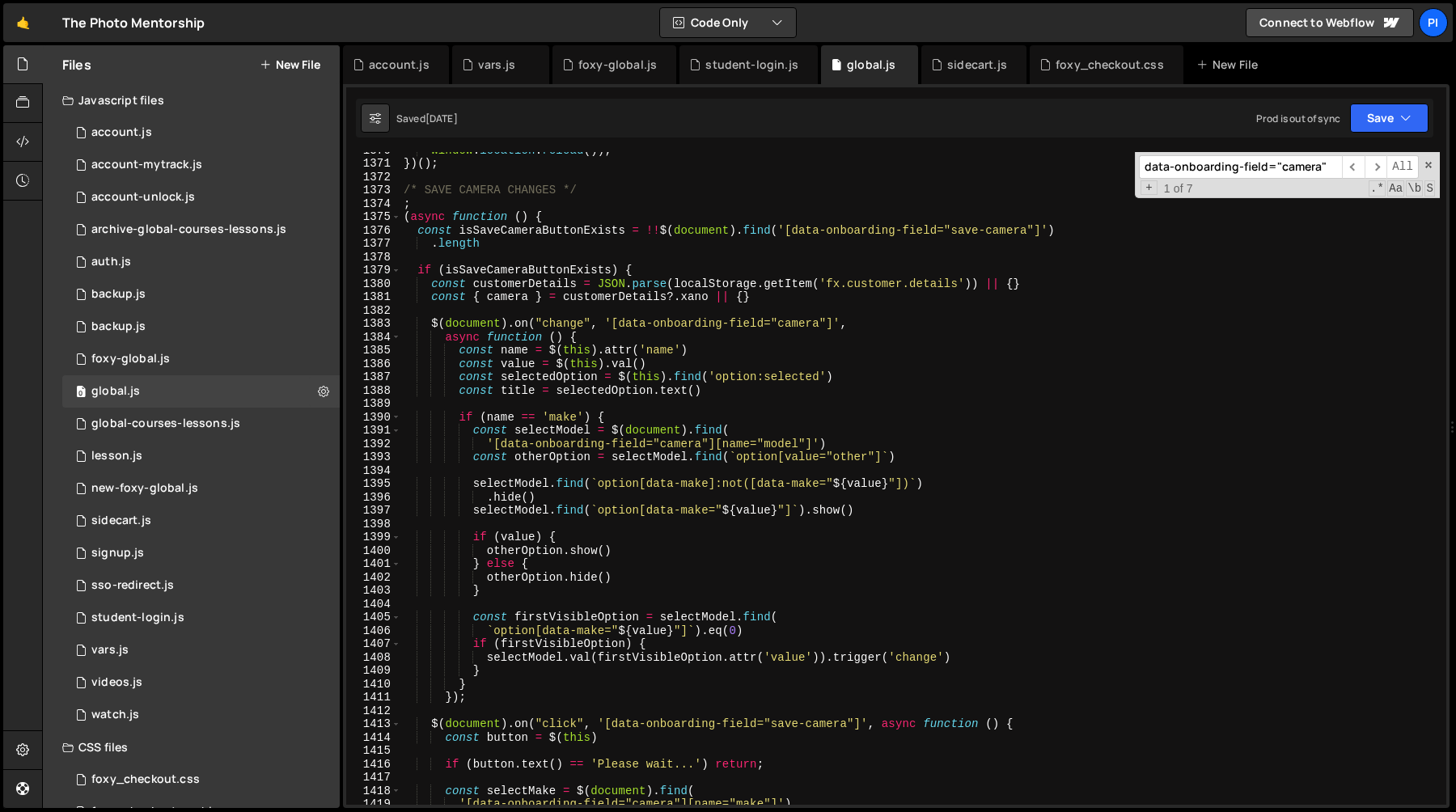
scroll to position [16047, 0]
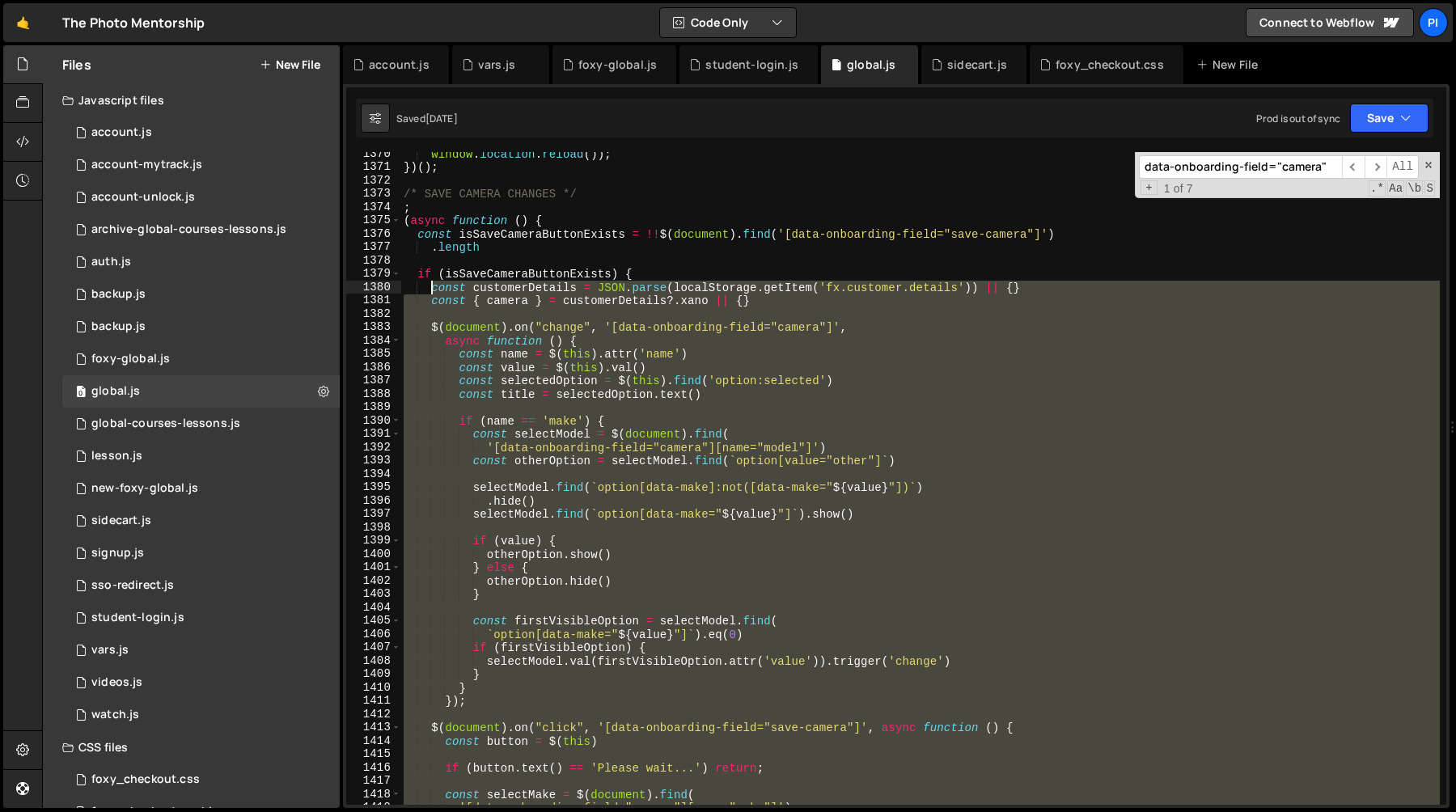
click at [433, 291] on div "window . location . reload ( )) ; }) ( ) ; /* SAVE CAMERA CHANGES */ ; ( async …" at bounding box center [919, 486] width 1039 height 679
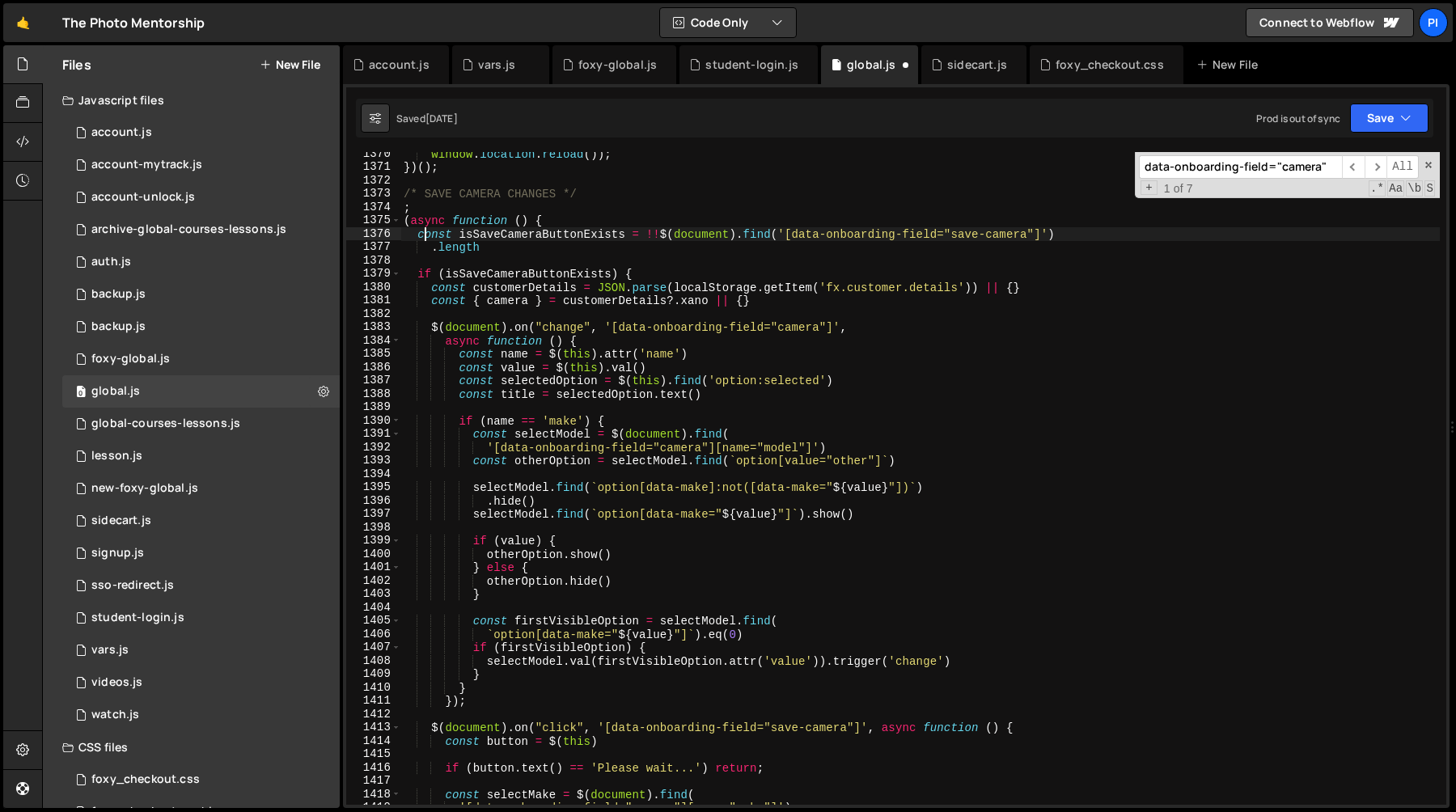
click at [424, 237] on div "window . location . reload ( )) ; }) ( ) ; /* SAVE CAMERA CHANGES */ ; ( async …" at bounding box center [919, 486] width 1039 height 679
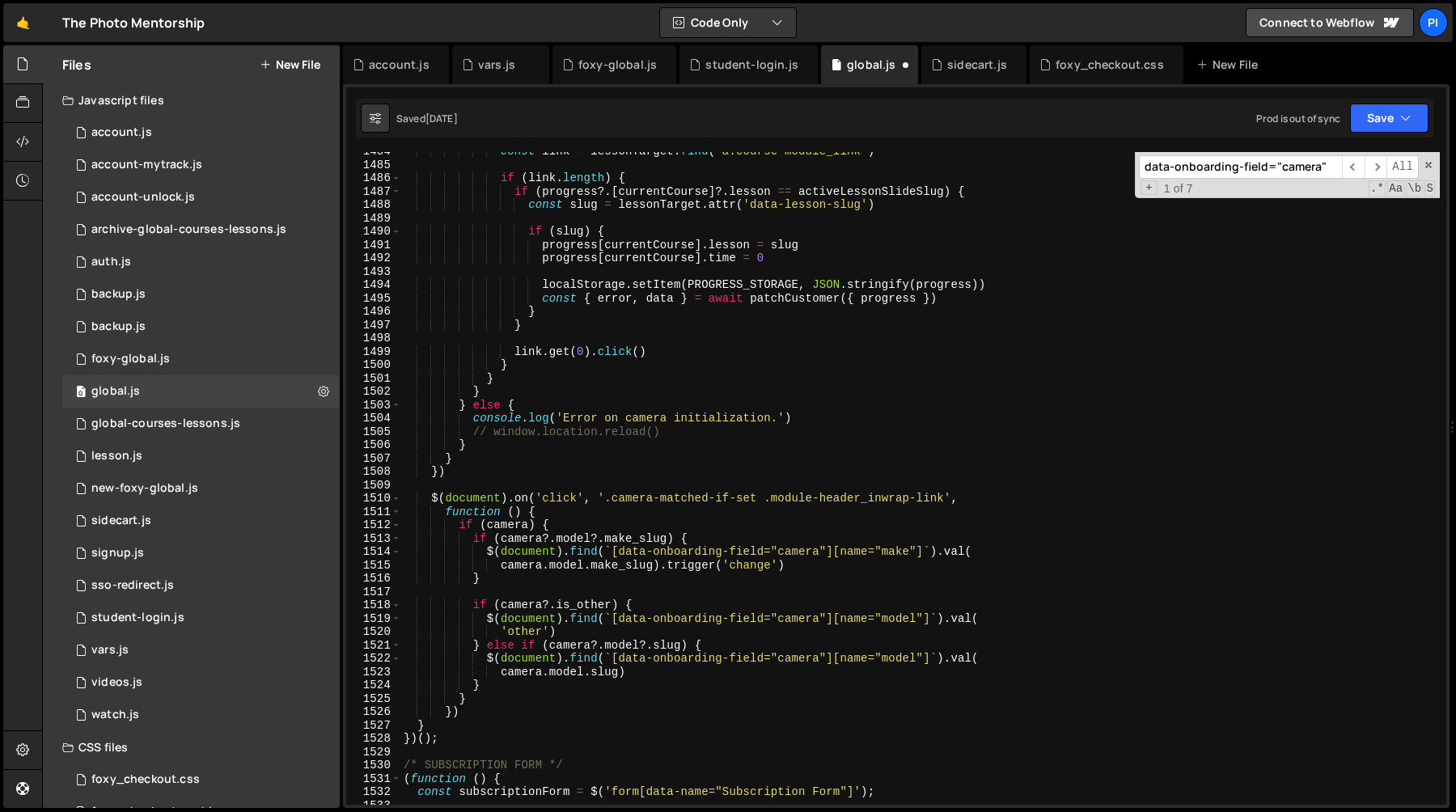
scroll to position [17370, 0]
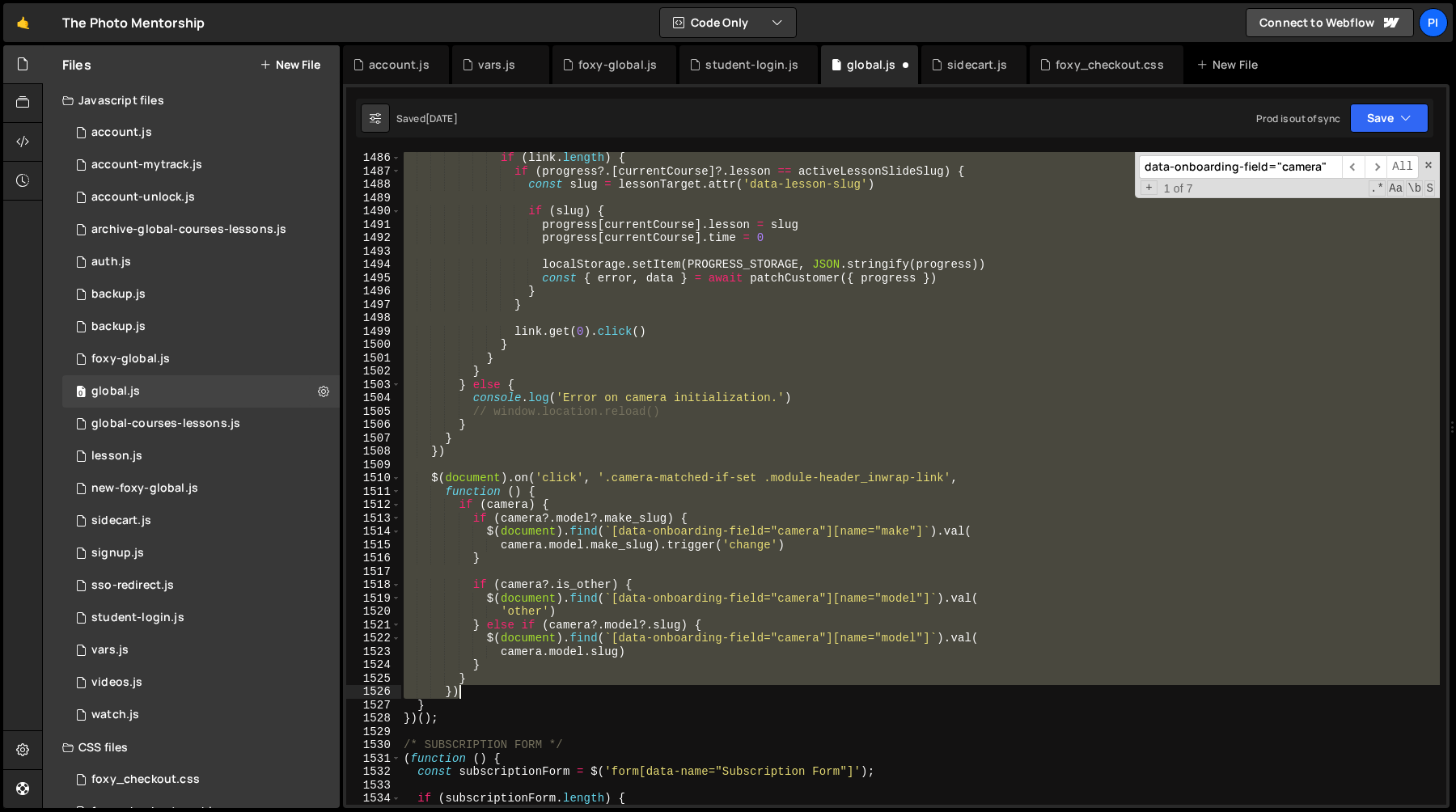
click at [465, 696] on div "if ( link . length ) { if ( progress ?. [ currentCourse ] ?. lesson == activeLe…" at bounding box center [919, 491] width 1039 height 679
click at [465, 701] on div "if ( link . length ) { if ( progress ?. [ currentCourse ] ?. lesson == activeLe…" at bounding box center [919, 491] width 1039 height 679
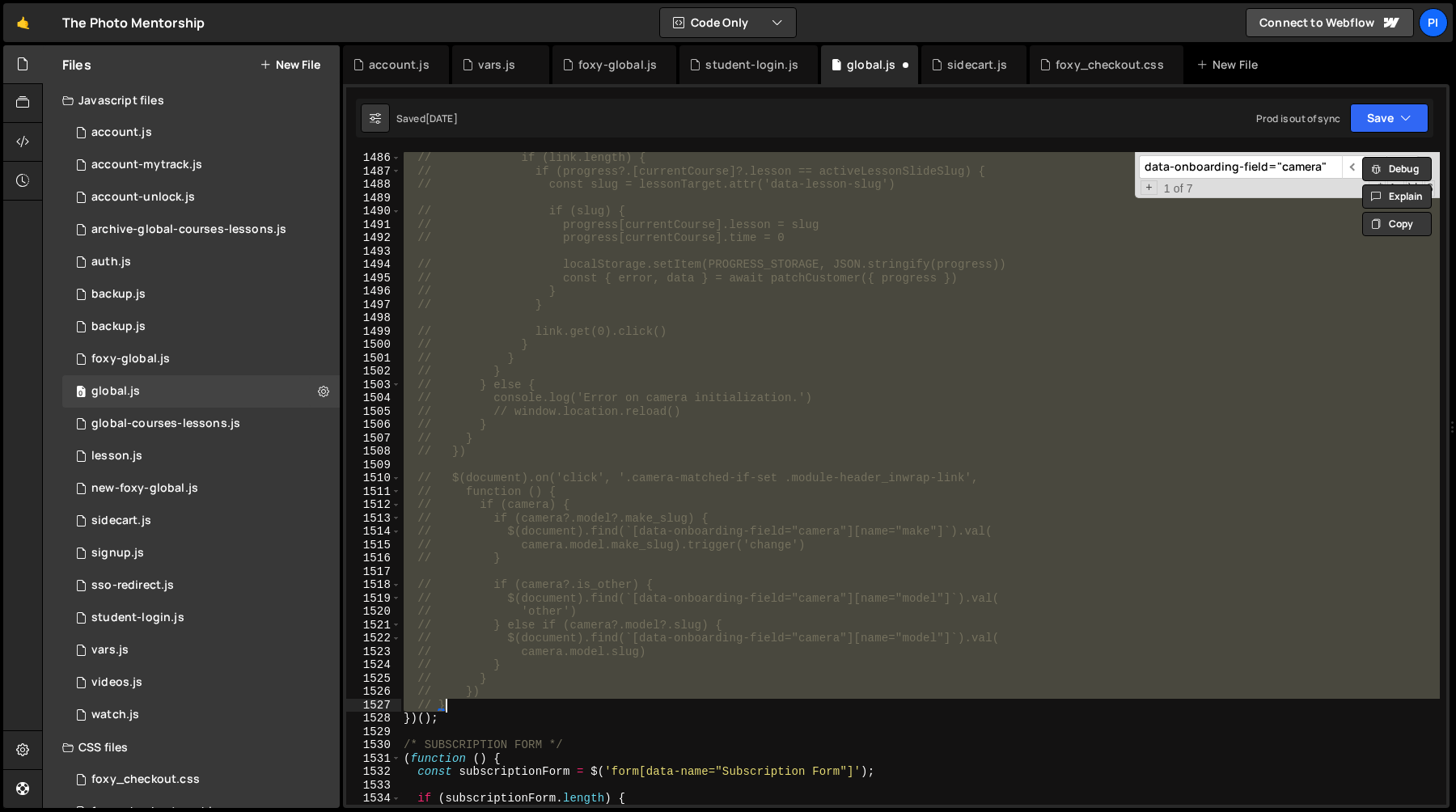
type textarea "// }"
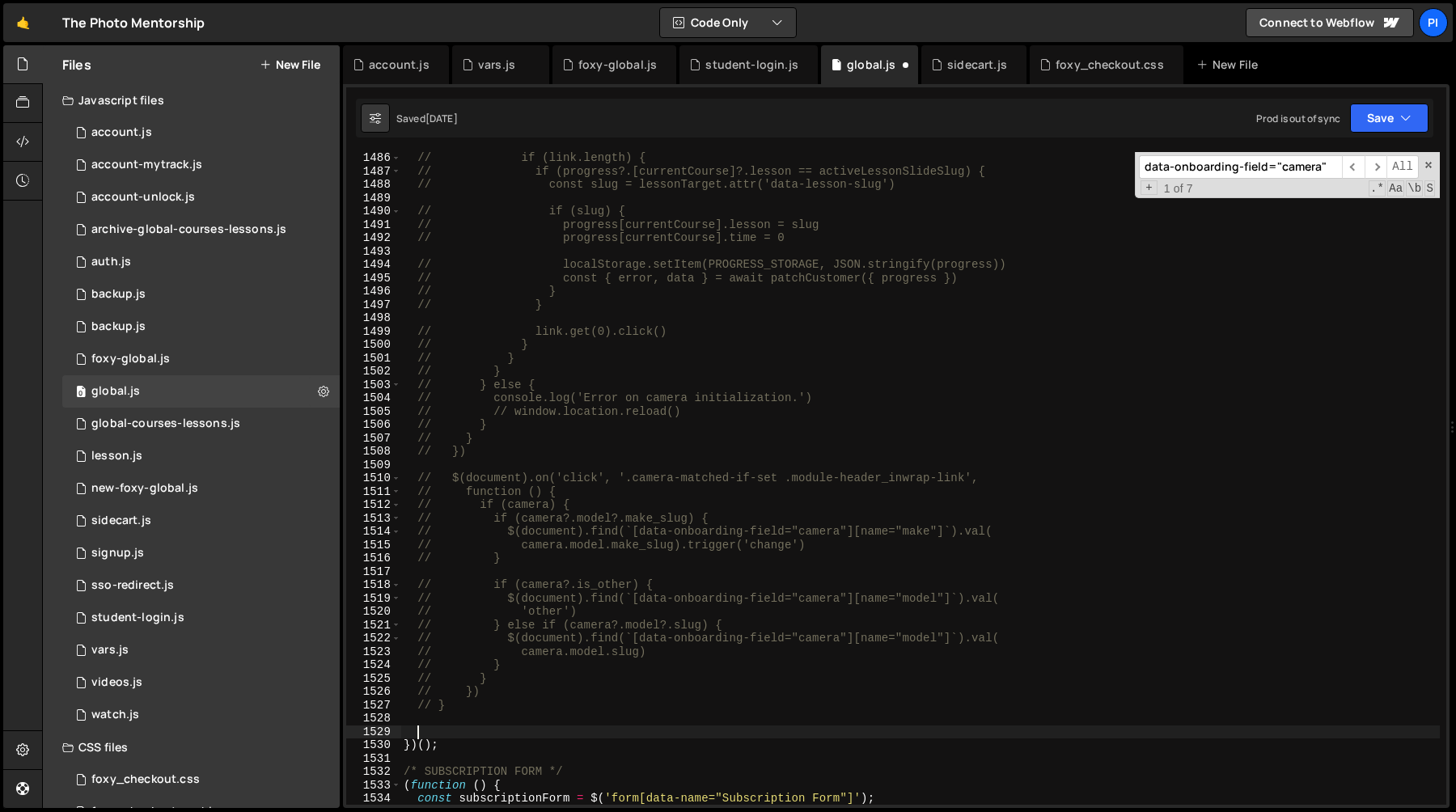
paste textarea "[URL][PERSON_NAME][DOMAIN_NAME]"
type textarea "[URL][PERSON_NAME][DOMAIN_NAME]"
type textarea "})();"
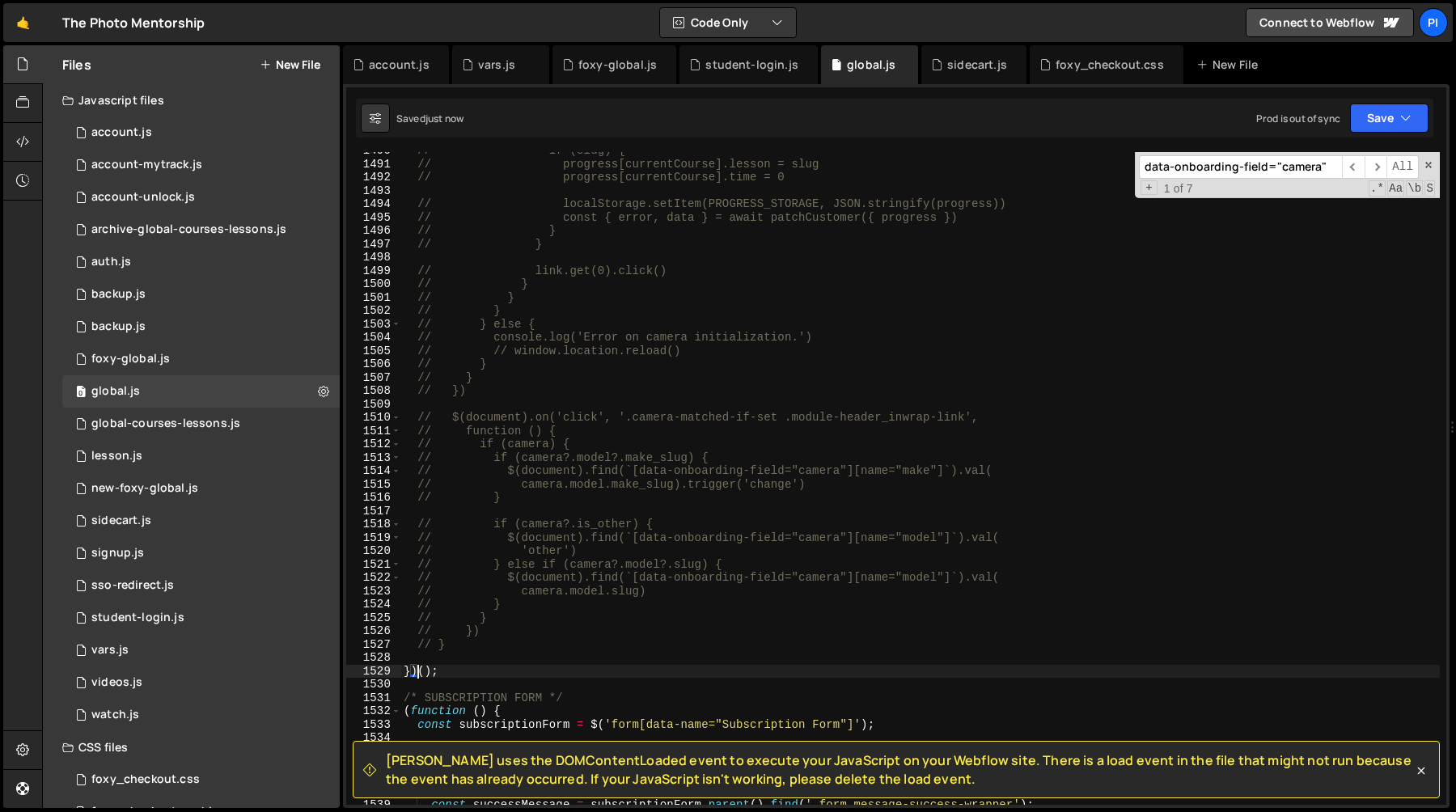
scroll to position [17462, 0]
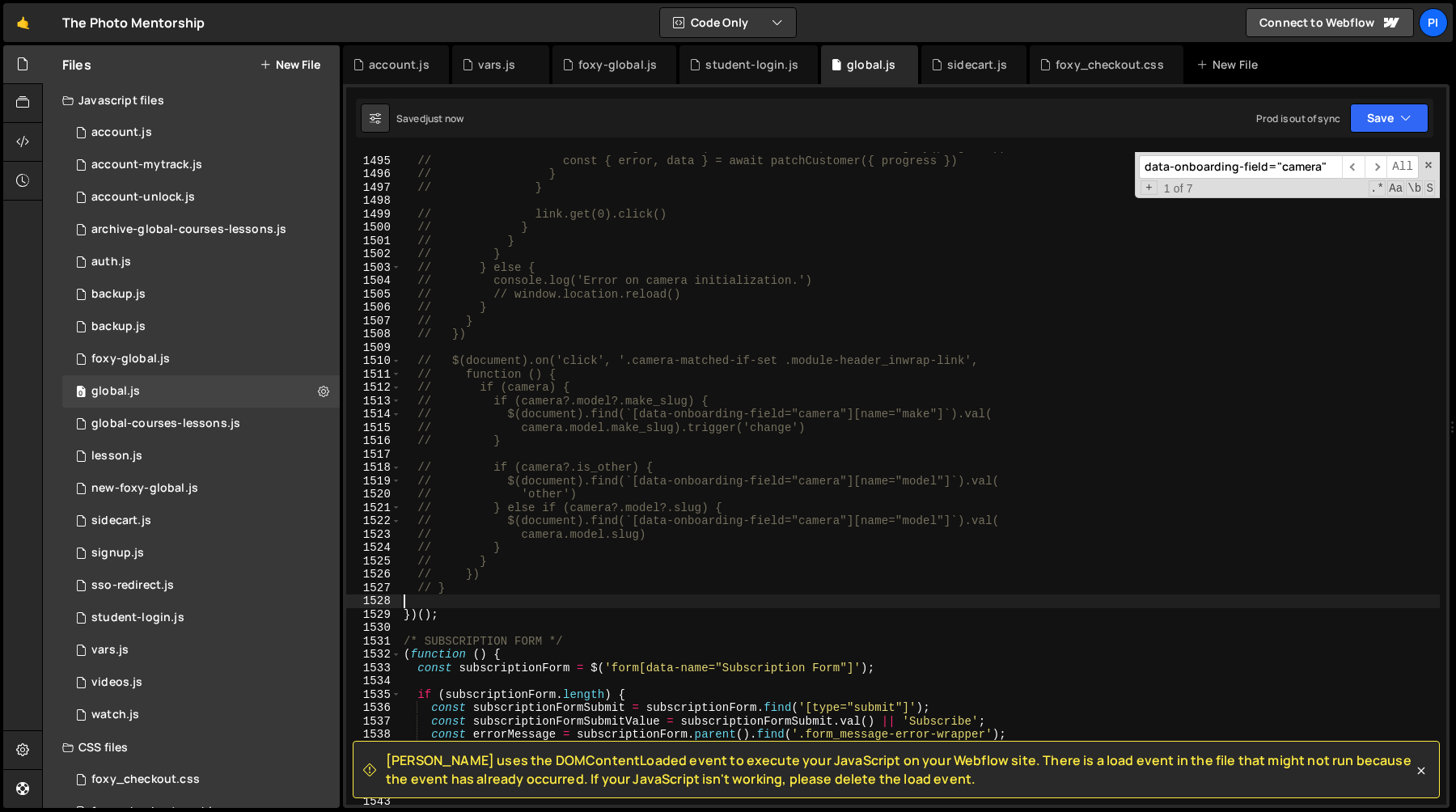
click at [443, 602] on div "// localStorage.setItem(PROGRESS_STORAGE, JSON.stringify(progress)) // const { …" at bounding box center [919, 479] width 1039 height 679
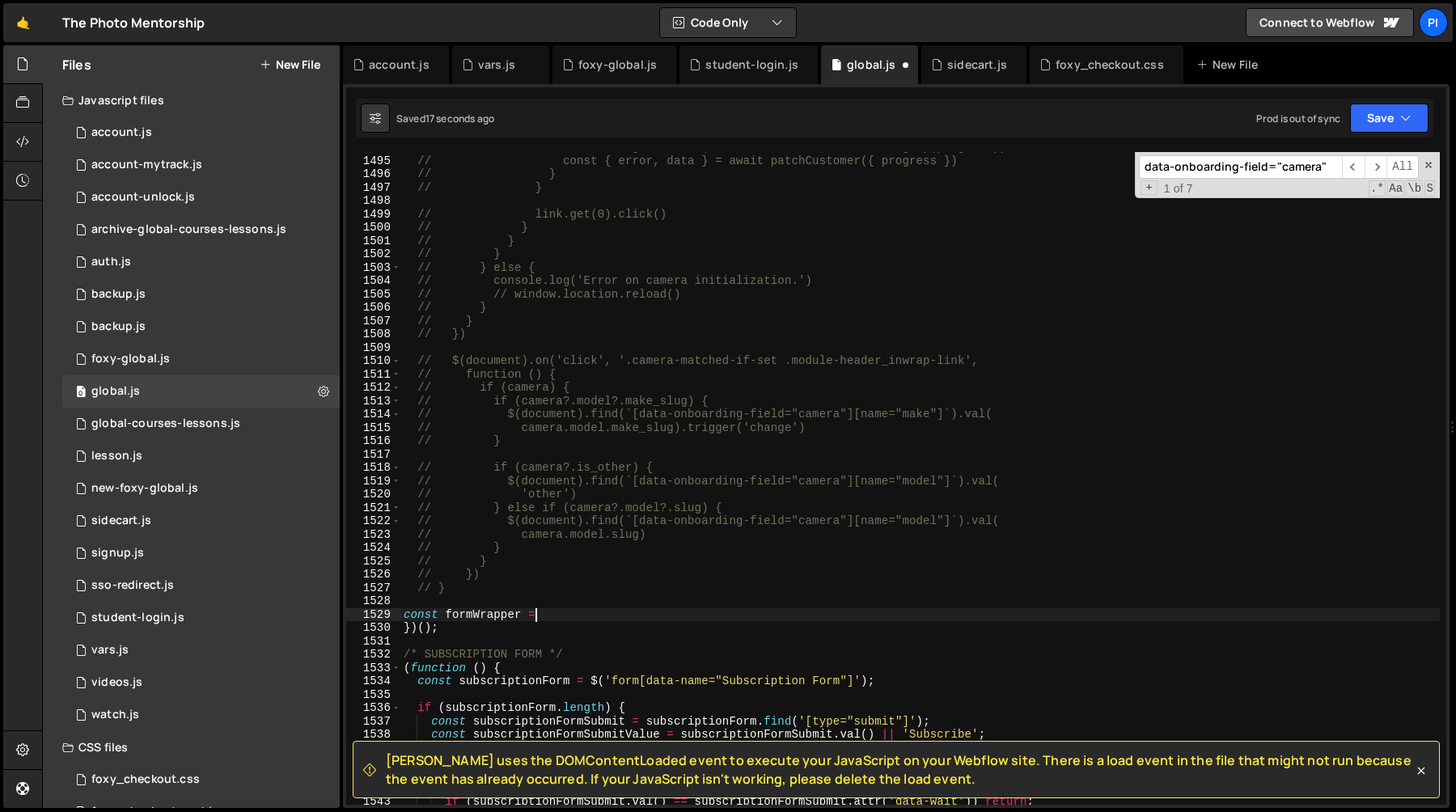
scroll to position [0, 9]
paste textarea "data-form-camera"
paste textarea "data-form-camera'"
paste textarea "data-form-camera"
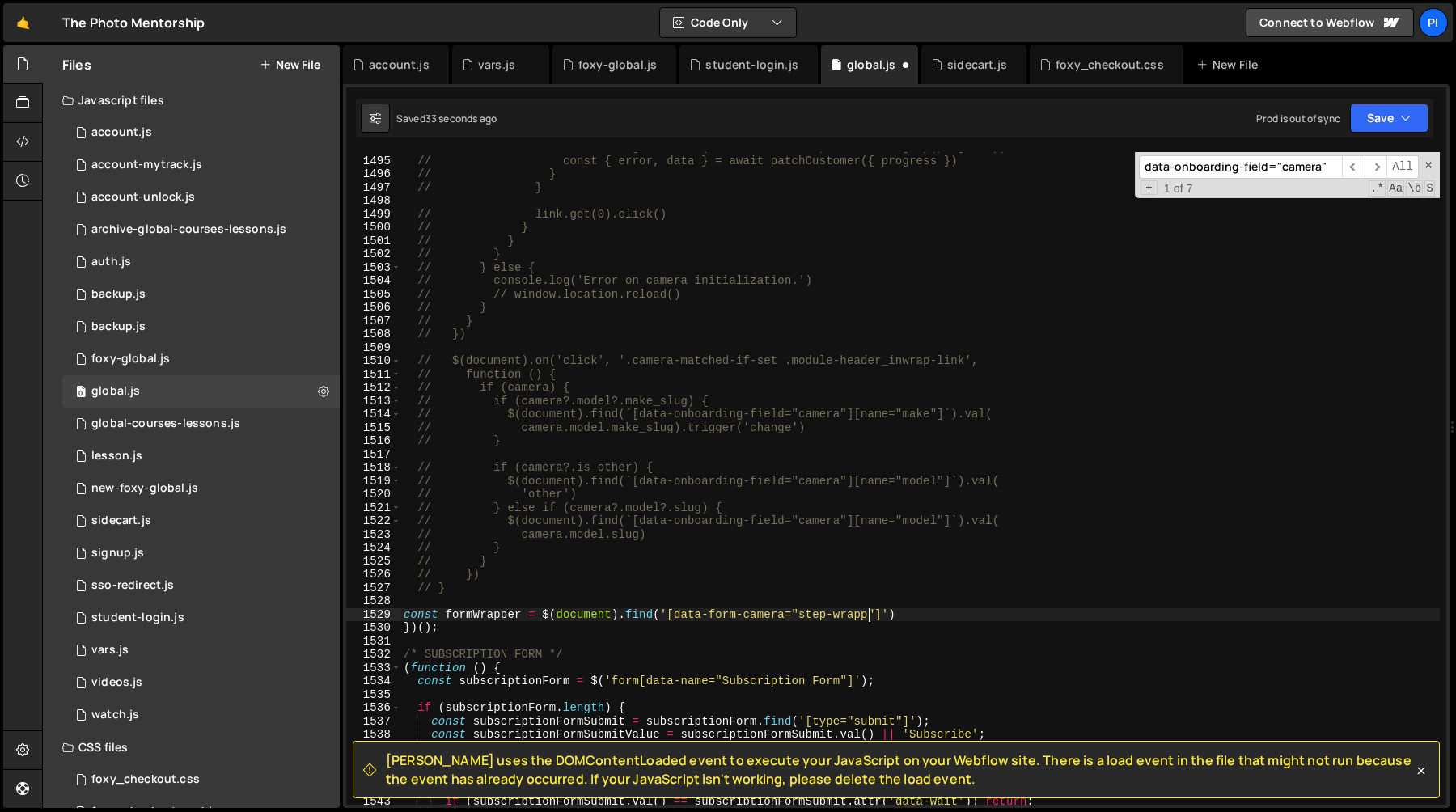
scroll to position [0, 33]
click at [474, 613] on div "// localStorage.setItem(PROGRESS_STORAGE, JSON.stringify(progress)) // const { …" at bounding box center [919, 479] width 1039 height 679
click at [479, 616] on div "// localStorage.setItem(PROGRESS_STORAGE, JSON.stringify(progress)) // const { …" at bounding box center [919, 479] width 1039 height 679
type textarea "const cameraFormWrapper = $(document).find('[data-form-camera="step-wrapper"]')"
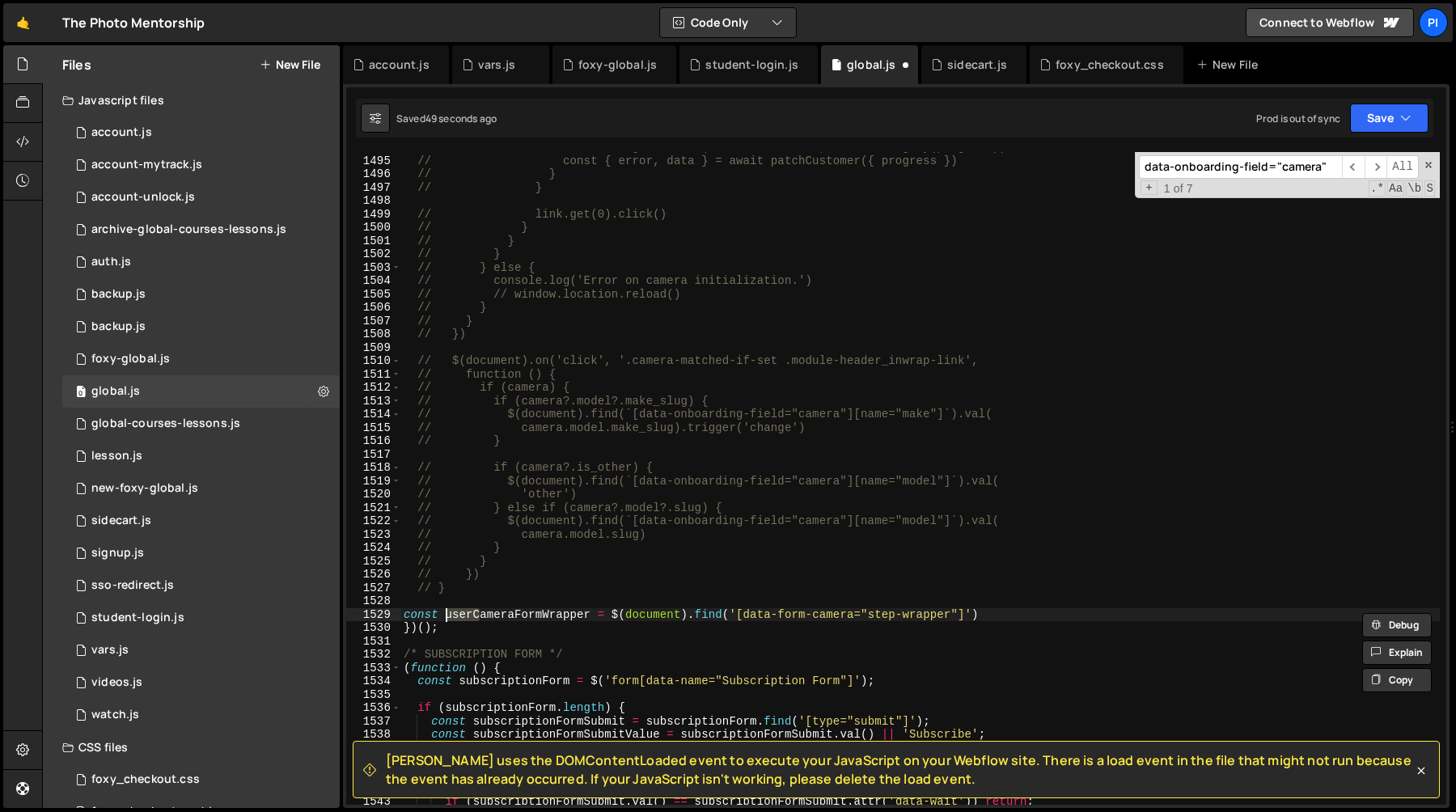
scroll to position [0, 4]
click at [985, 612] on div "// localStorage.setItem(PROGRESS_STORAGE, JSON.stringify(progress)) // const { …" at bounding box center [919, 479] width 1039 height 679
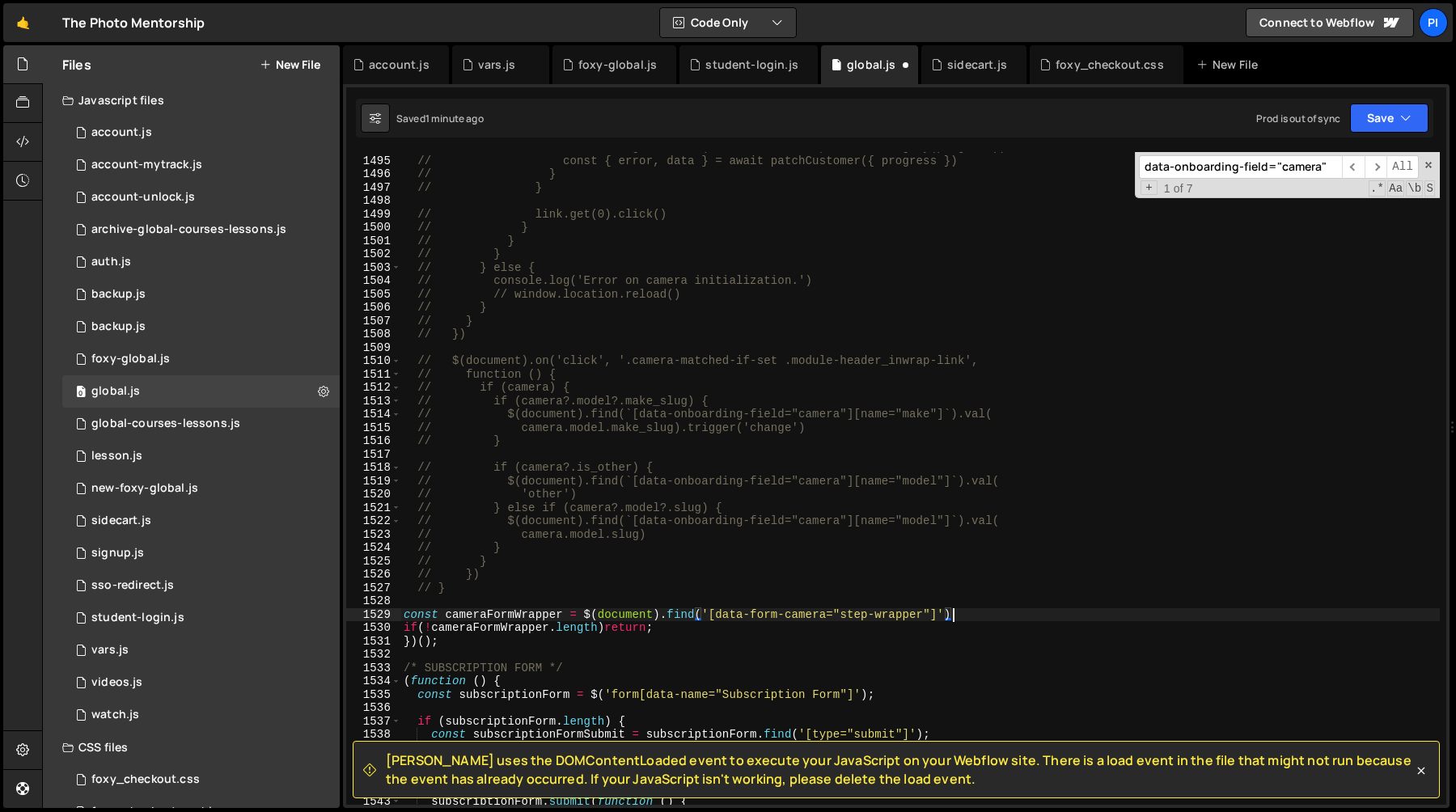
scroll to position [0, 38]
click at [986, 613] on div "// localStorage.setItem(PROGRESS_STORAGE, JSON.stringify(progress)) // const { …" at bounding box center [919, 479] width 1039 height 679
click at [731, 625] on div "// localStorage.setItem(PROGRESS_STORAGE, JSON.stringify(progress)) // const { …" at bounding box center [919, 479] width 1039 height 679
type textarea "if (!cameraFormWrapper.length) return;"
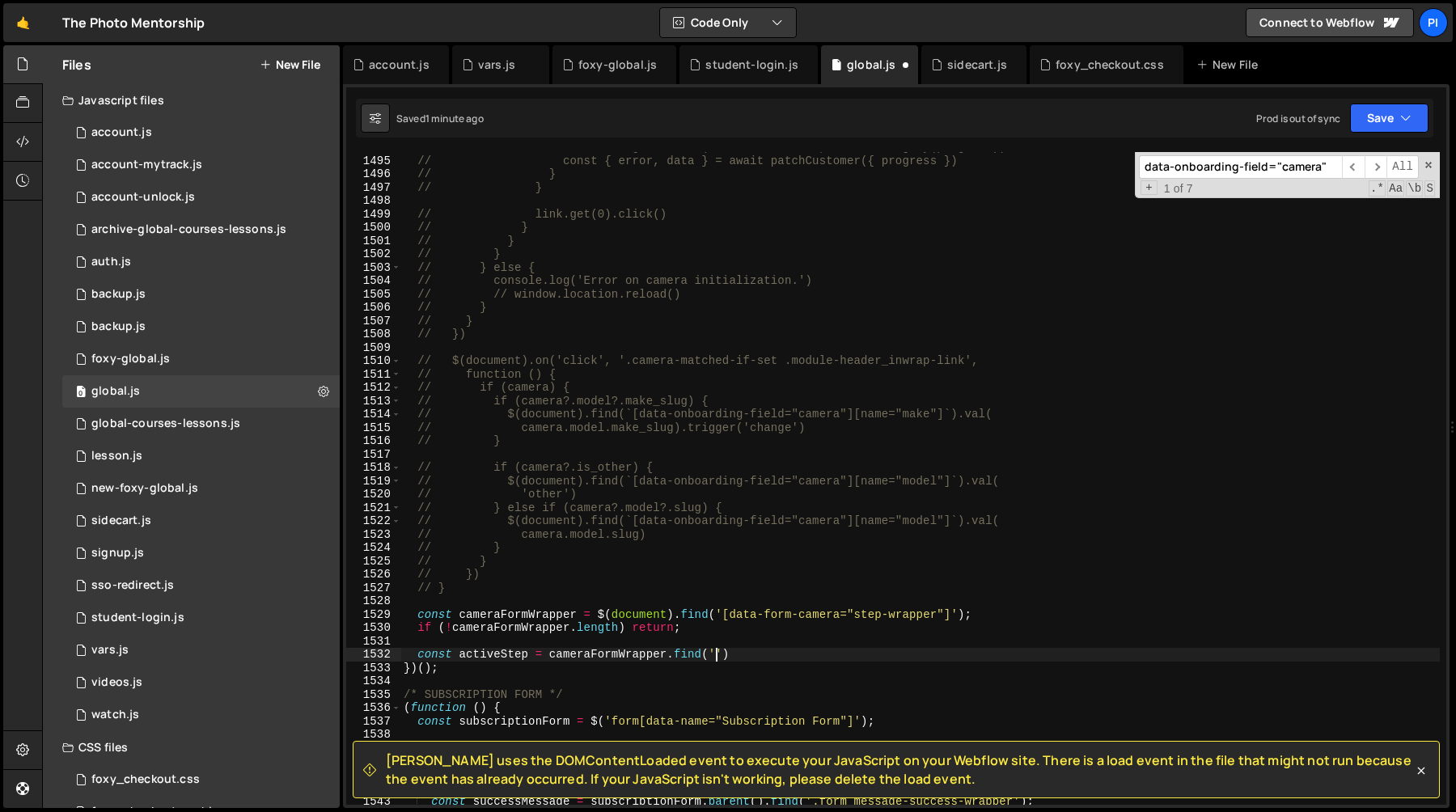
scroll to position [0, 22]
paste textarea "data-form-camera'"
click at [715, 652] on div "// localStorage.setItem(PROGRESS_STORAGE, JSON.stringify(progress)) // const { …" at bounding box center [919, 479] width 1039 height 679
click at [511, 655] on div "// localStorage.setItem(PROGRESS_STORAGE, JSON.stringify(progress)) // const { …" at bounding box center [919, 479] width 1039 height 679
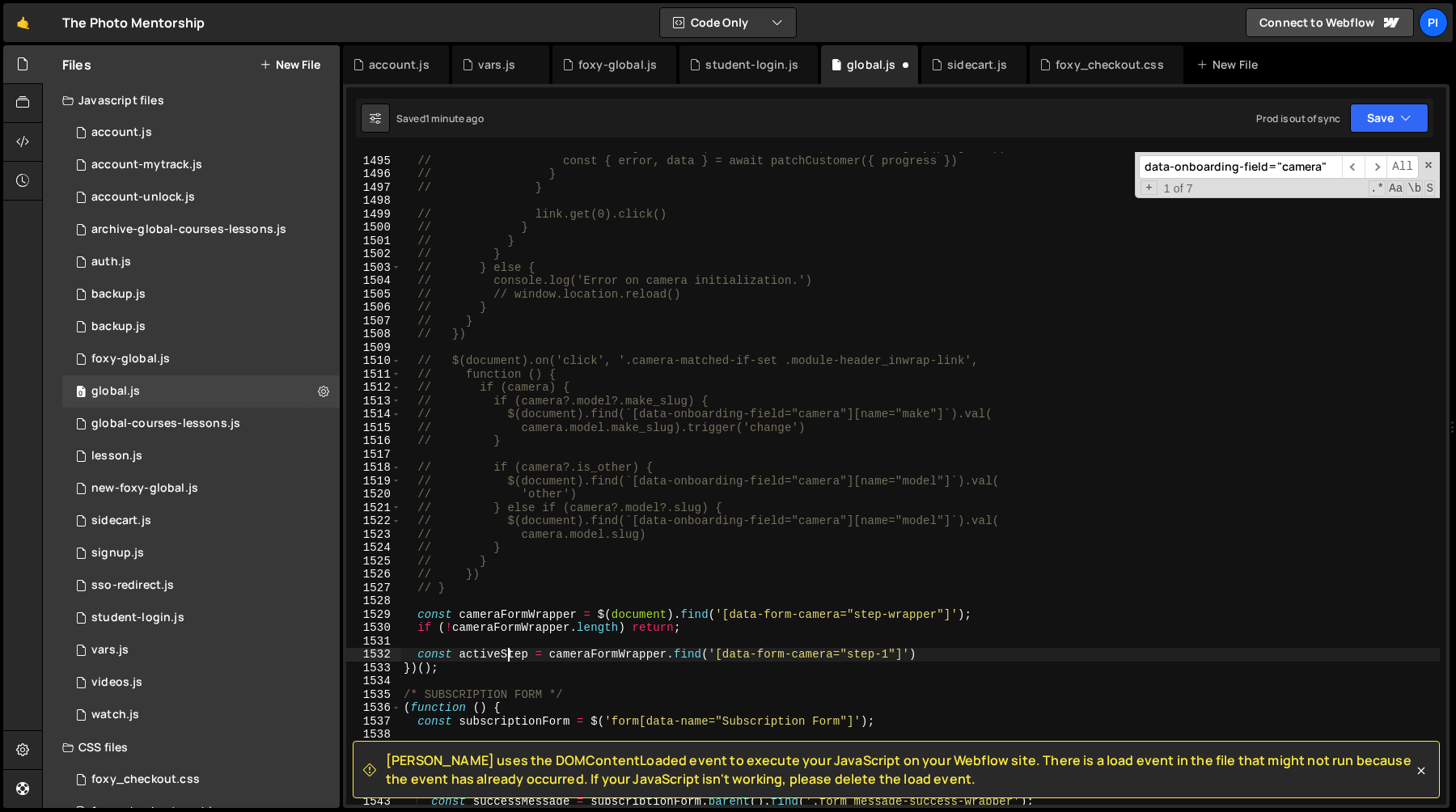
click at [511, 655] on div "// localStorage.setItem(PROGRESS_STORAGE, JSON.stringify(progress)) // const { …" at bounding box center [919, 479] width 1039 height 679
type textarea "const step1Wrapper = cameraFormWrapper.find('[data-form-camera="step-1"]')"
paste textarea "const step1Wrapper = cameraFormWrapper.find('[data-form-camera="step-1"]')"
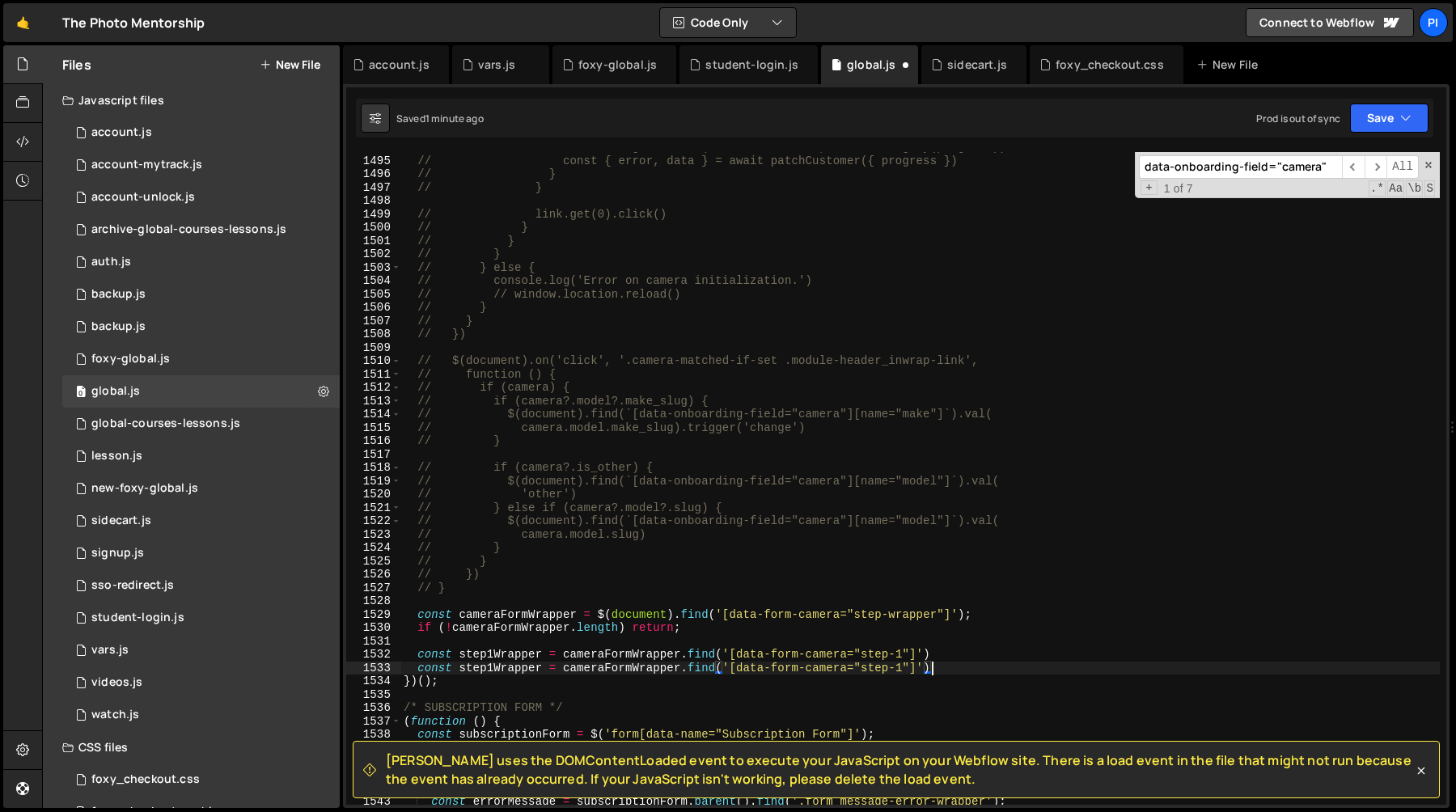
click at [492, 665] on div "// localStorage.setItem(PROGRESS_STORAGE, JSON.stringify(progress)) // const { …" at bounding box center [919, 479] width 1039 height 679
click at [997, 615] on div "// localStorage.setItem(PROGRESS_STORAGE, JSON.stringify(progress)) // const { …" at bounding box center [919, 479] width 1039 height 679
type textarea "if (!cameraFormWrapper.length) return"
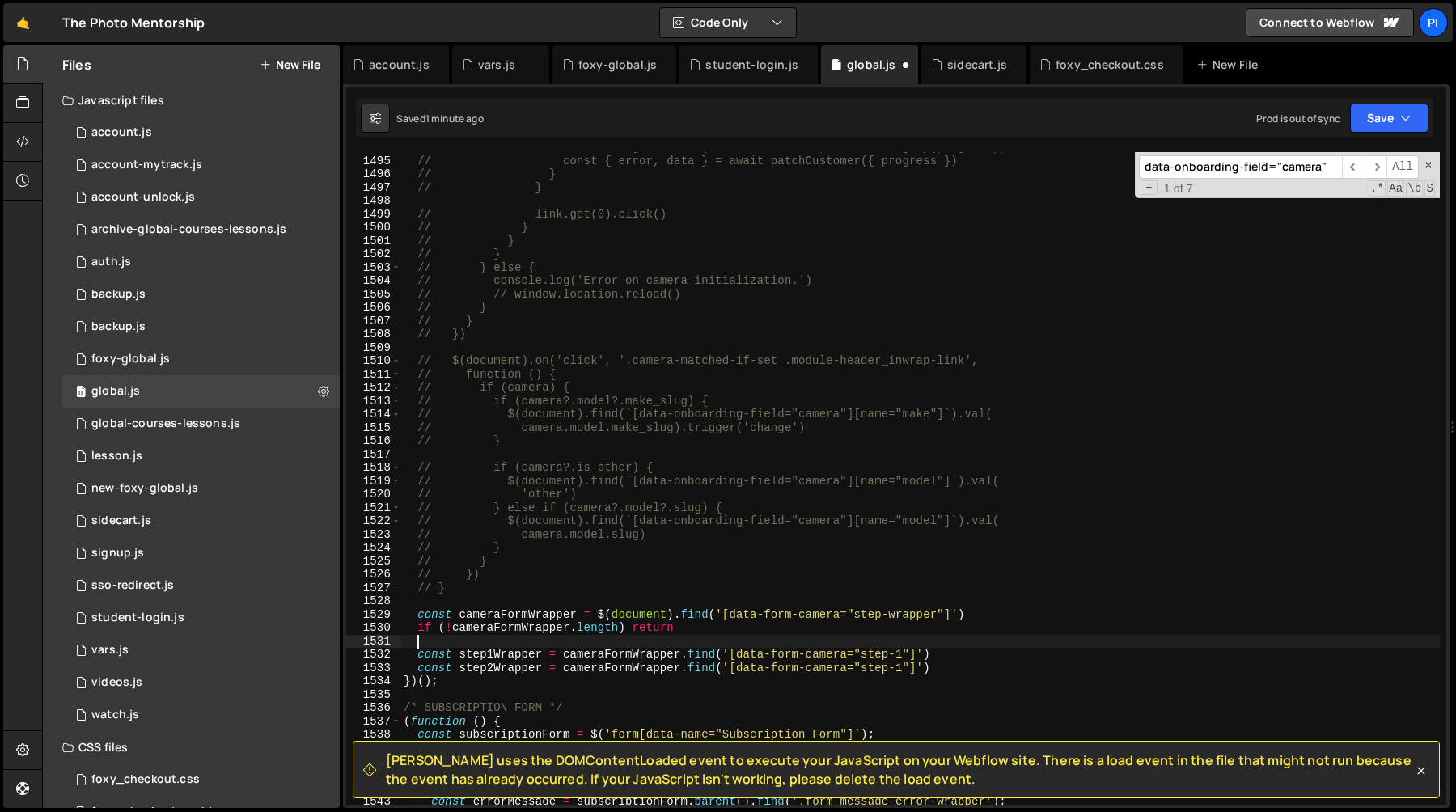
type textarea "const step2Wrapper = cameraFormWrapper.find('[data-form-camera="step-1"]')"
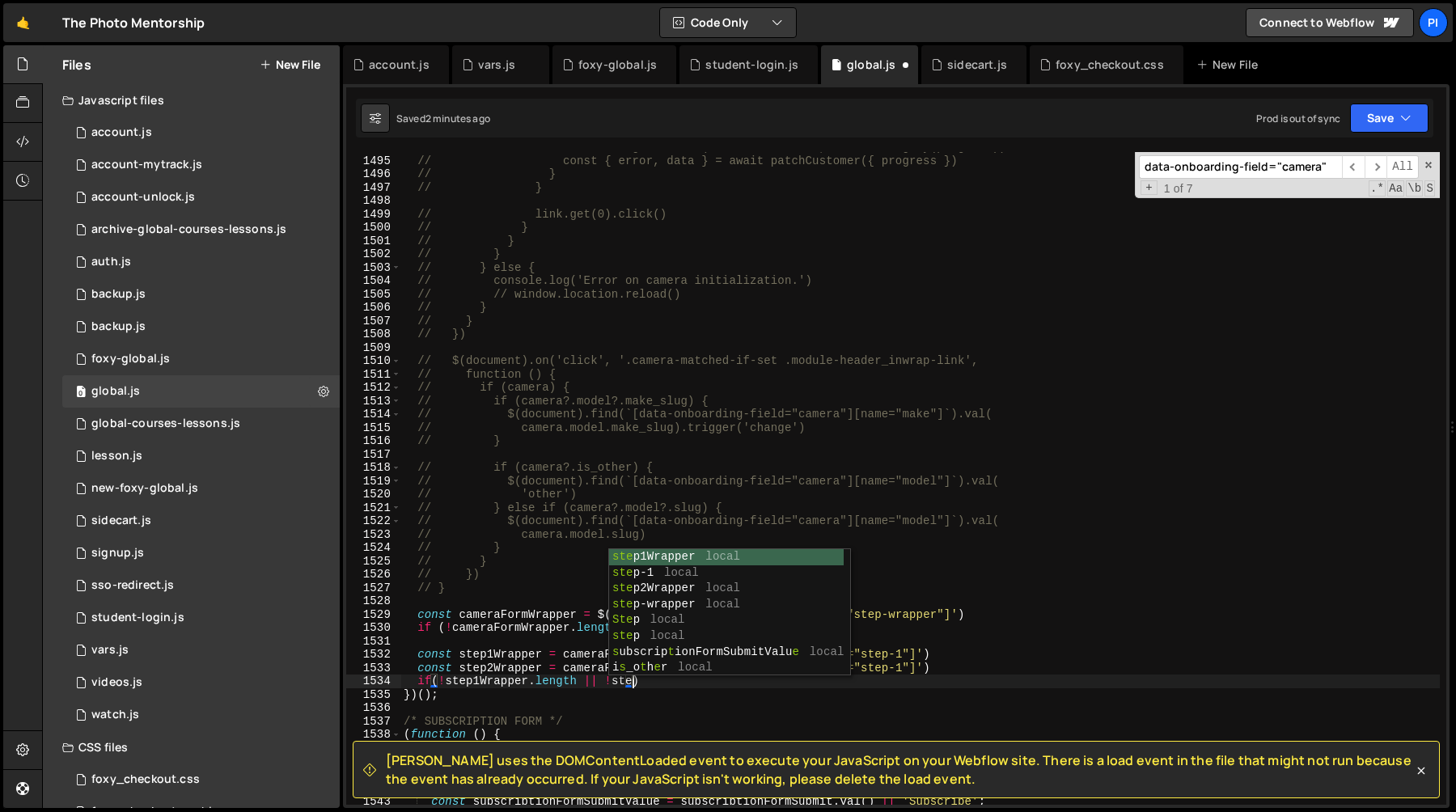
scroll to position [0, 16]
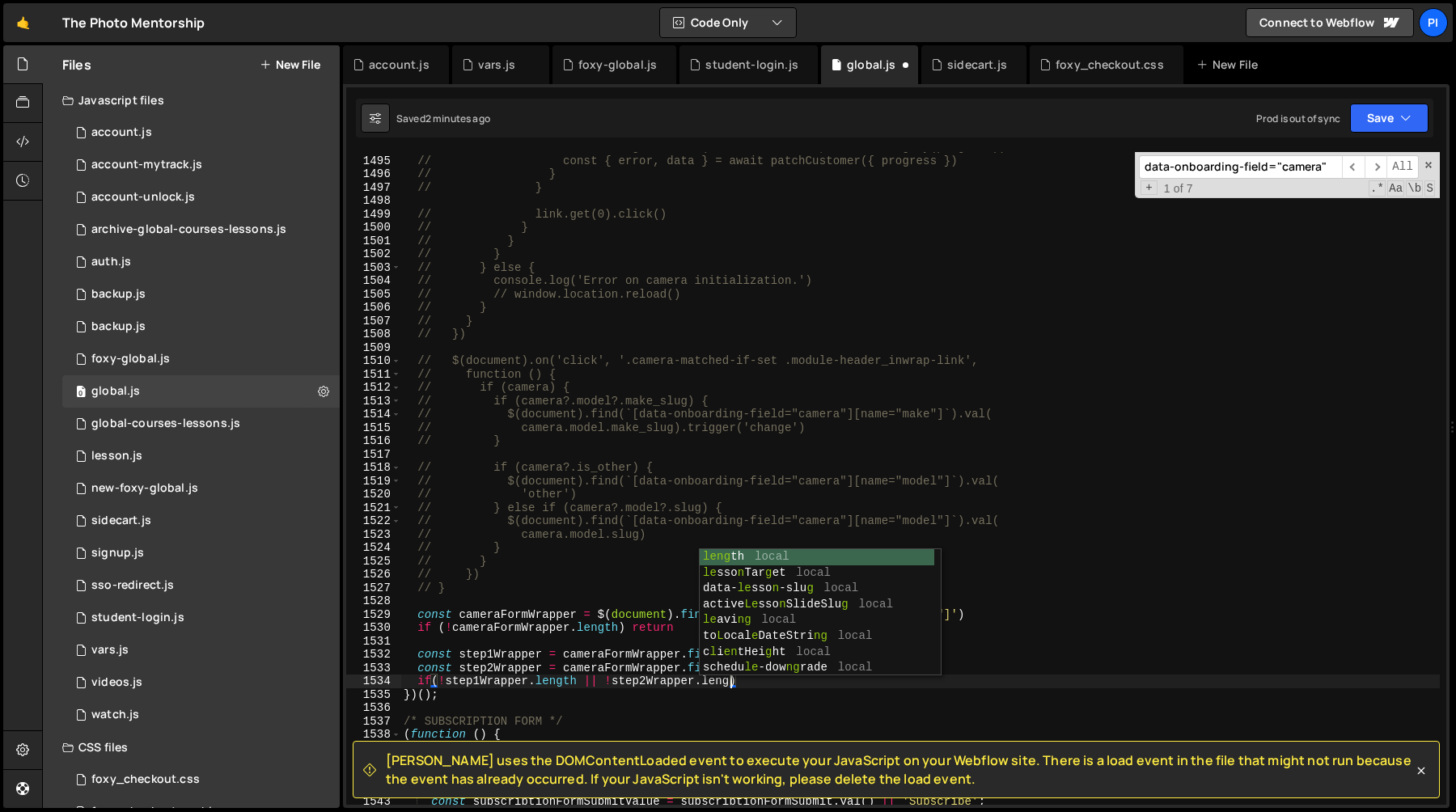
type textarea "if(!step1Wrapper.length || !step2Wrapper.length)"
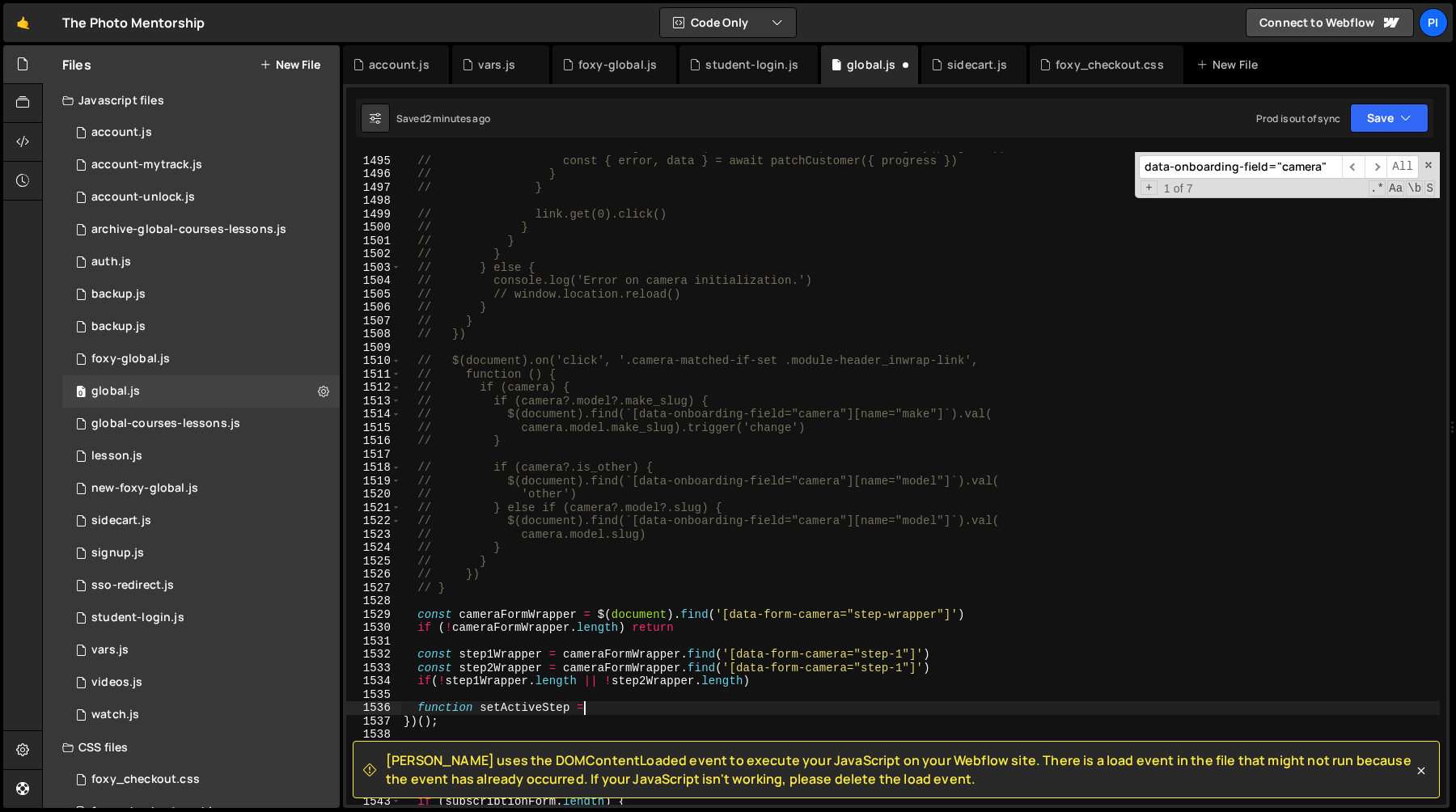
scroll to position [0, 12]
click at [904, 665] on div "// localStorage.setItem(PROGRESS_STORAGE, JSON.stringify(progress)) // const { …" at bounding box center [919, 479] width 1039 height 679
click at [610, 708] on div "// localStorage.setItem(PROGRESS_STORAGE, JSON.stringify(progress)) // const { …" at bounding box center [919, 479] width 1039 height 679
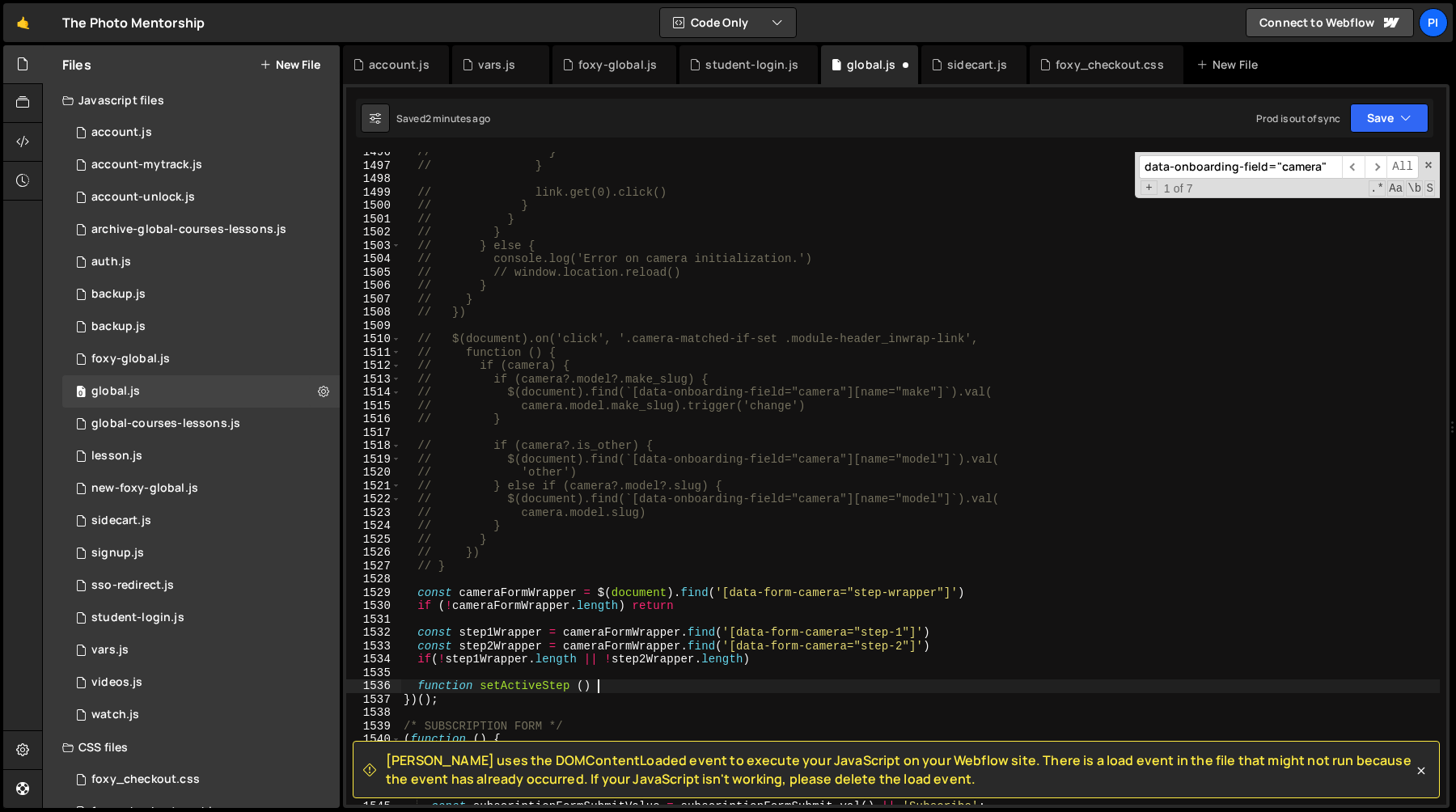
scroll to position [0, 14]
type textarea "function setActiveStep (step = 1) {}"
type textarea "function setActiveStep (step = 2) {"
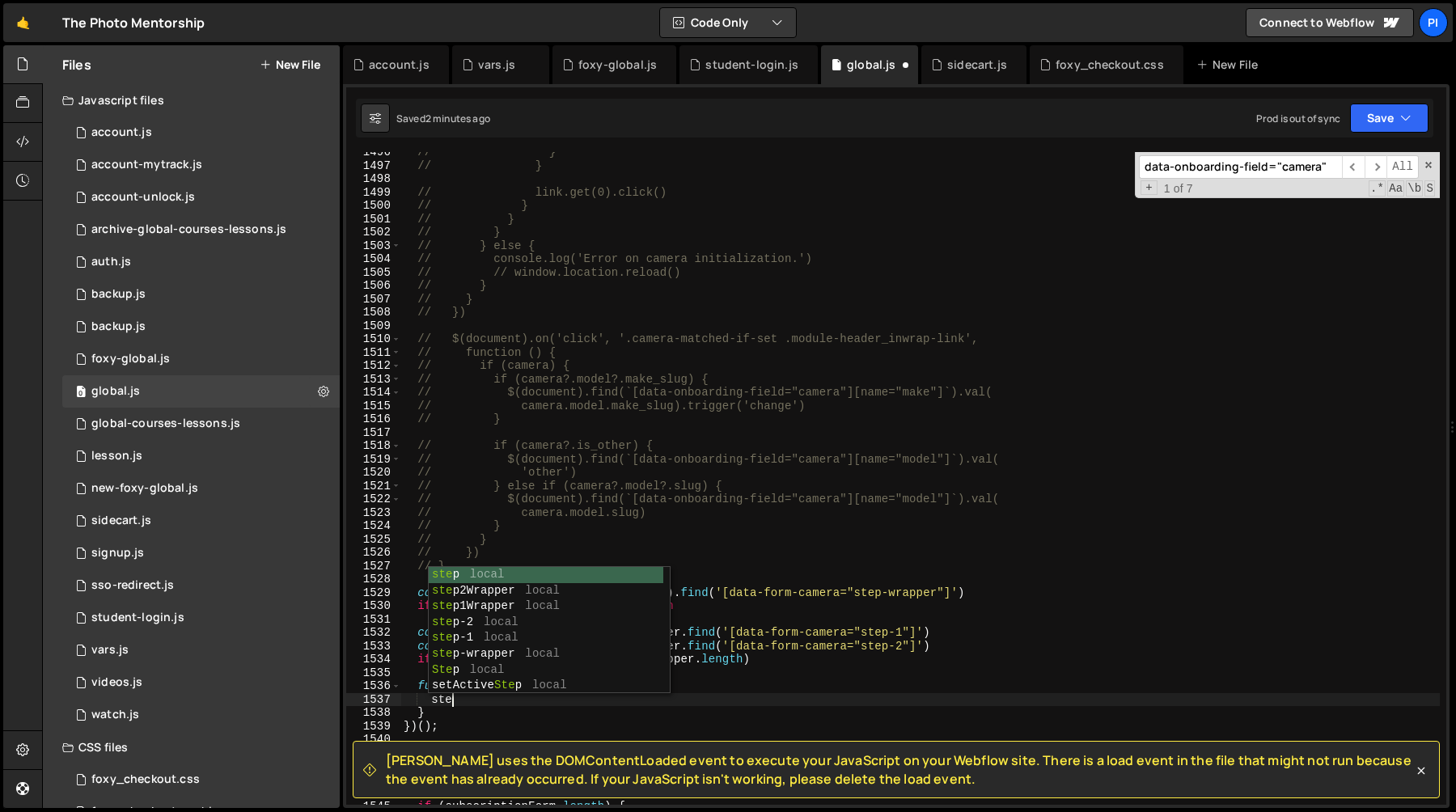
scroll to position [0, 3]
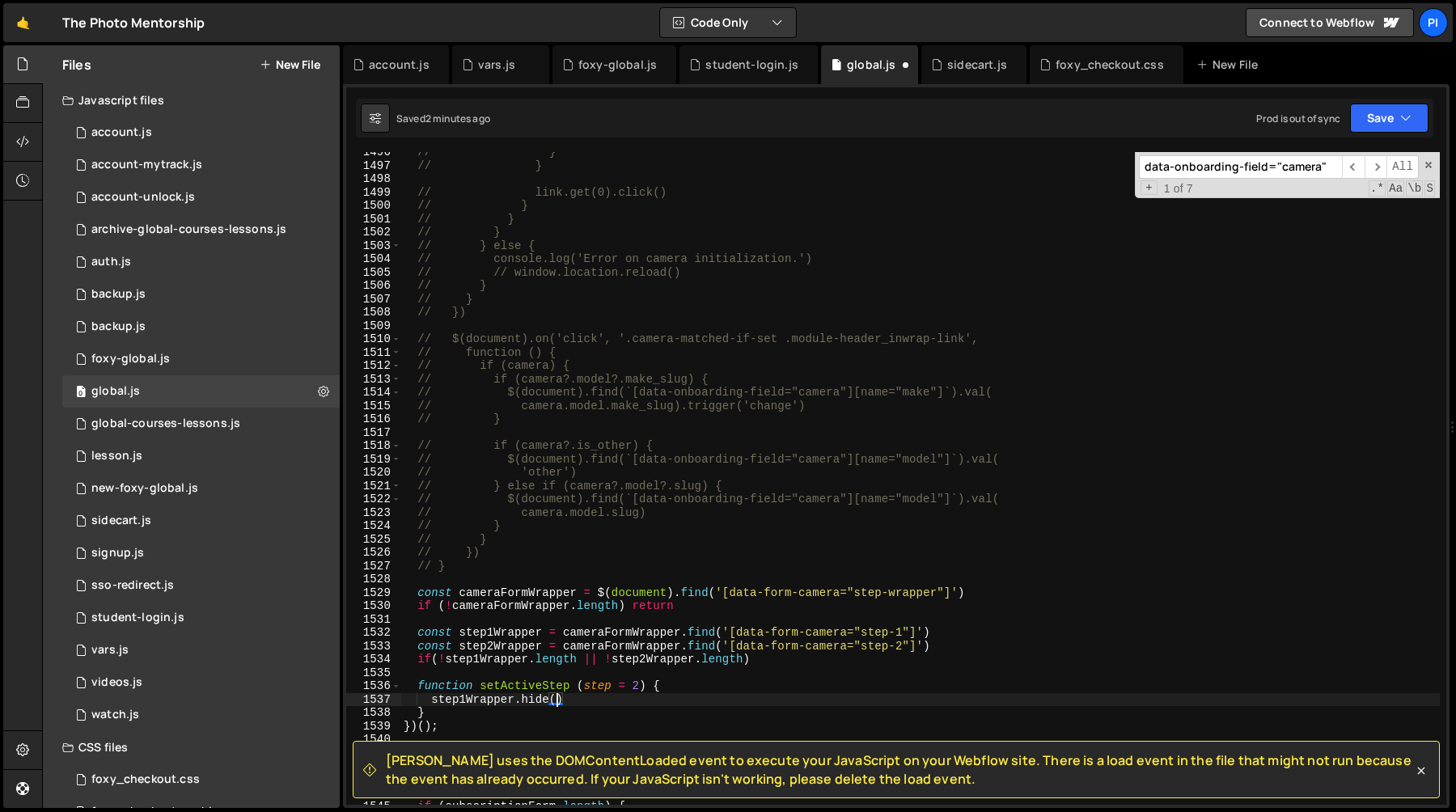
type textarea "step1Wrapper.hide()"
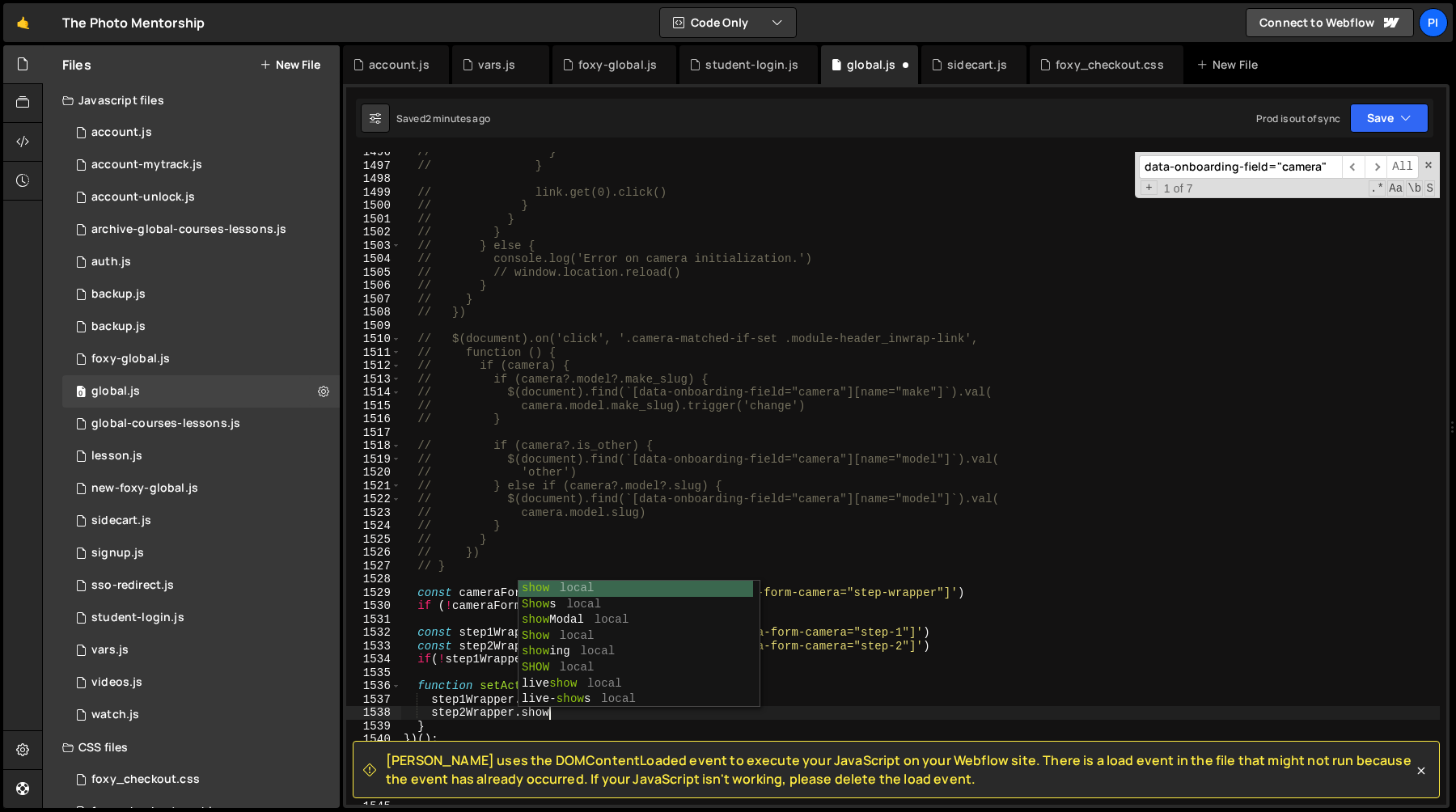
scroll to position [0, 10]
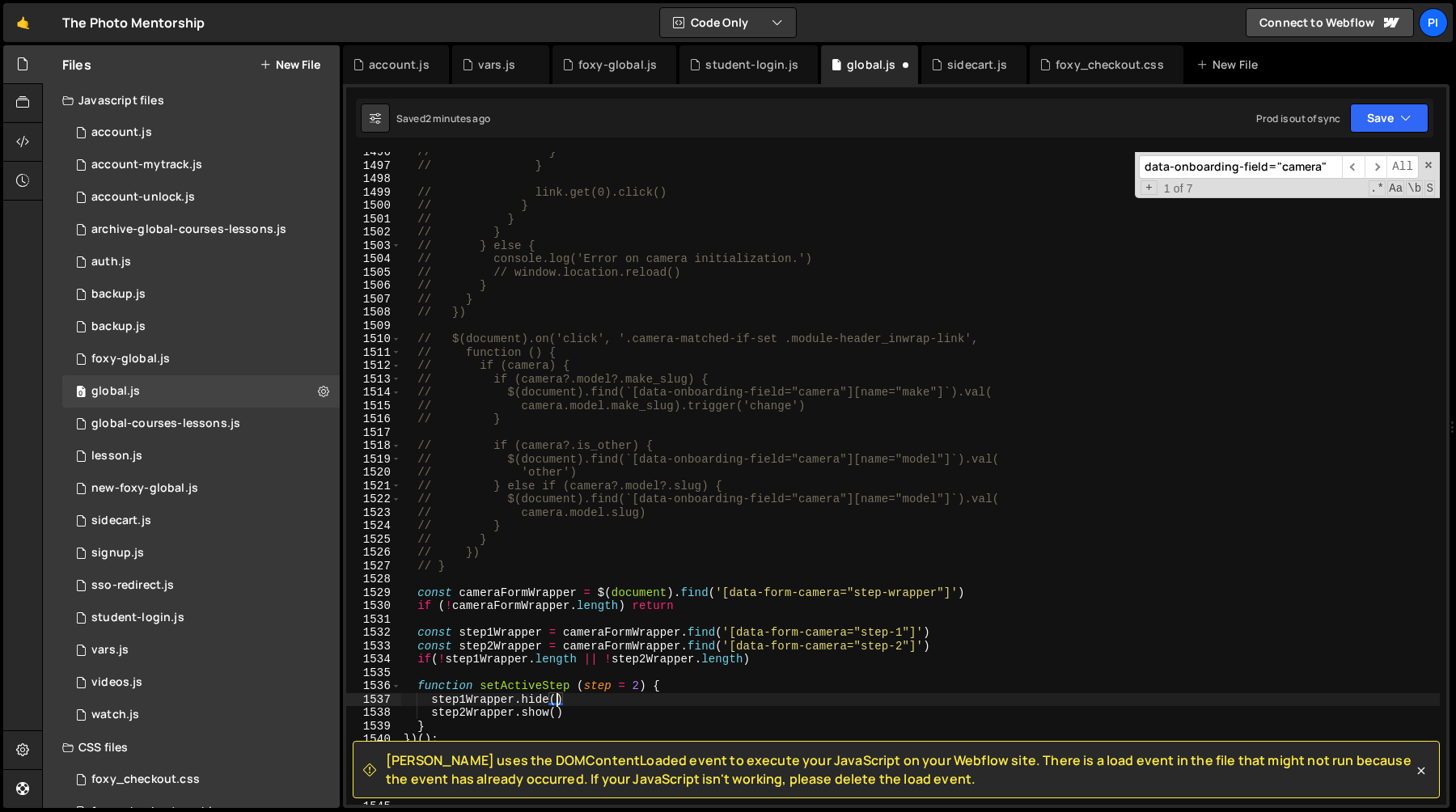
type textarea "function setActiveStep (step = 2) {"
type textarea "[DOMAIN_NAME]()"
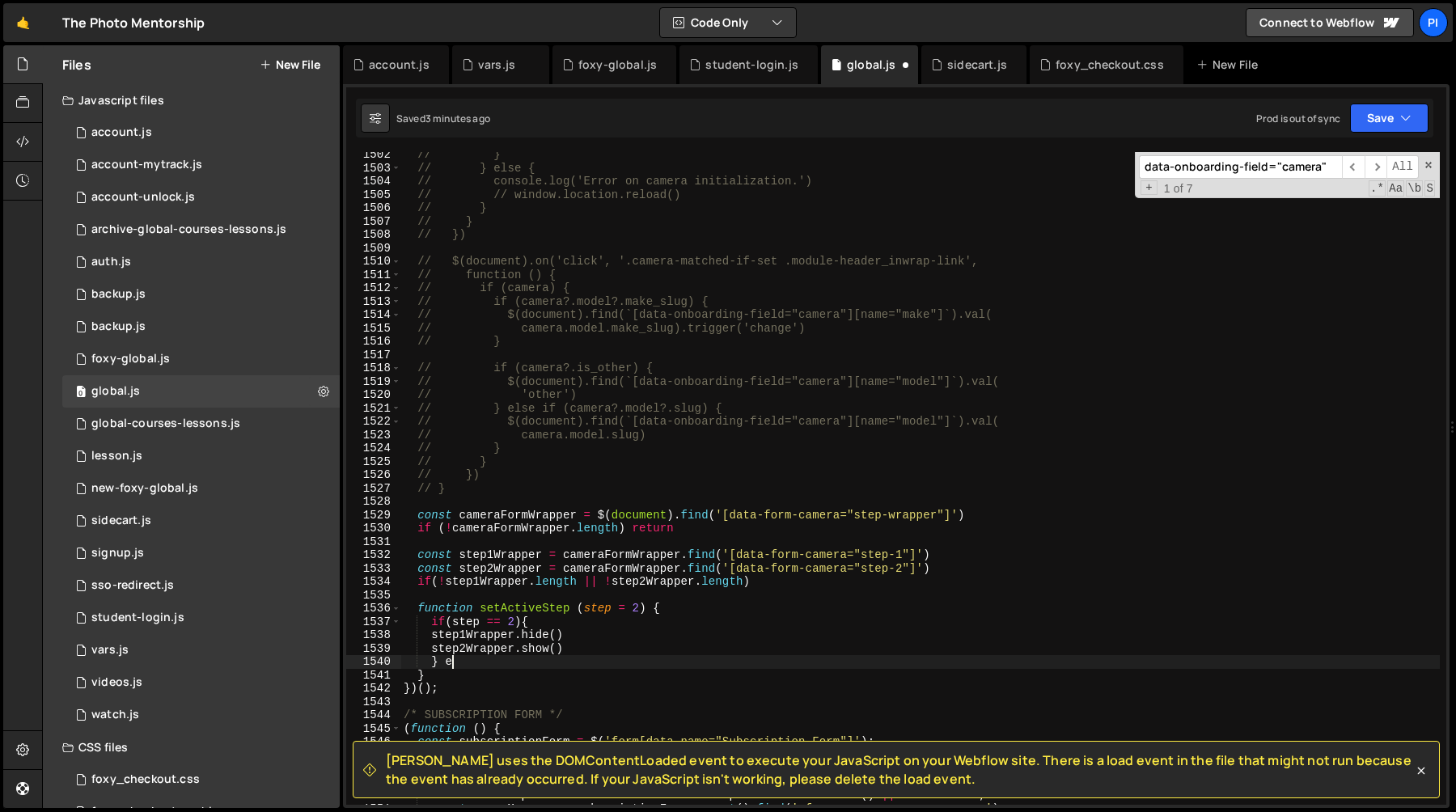
scroll to position [17450, 0]
type textarea "} else {}"
click at [432, 632] on div "// } // } else { // console.log('Error on camera initialization.') // // window…" at bounding box center [919, 486] width 1039 height 679
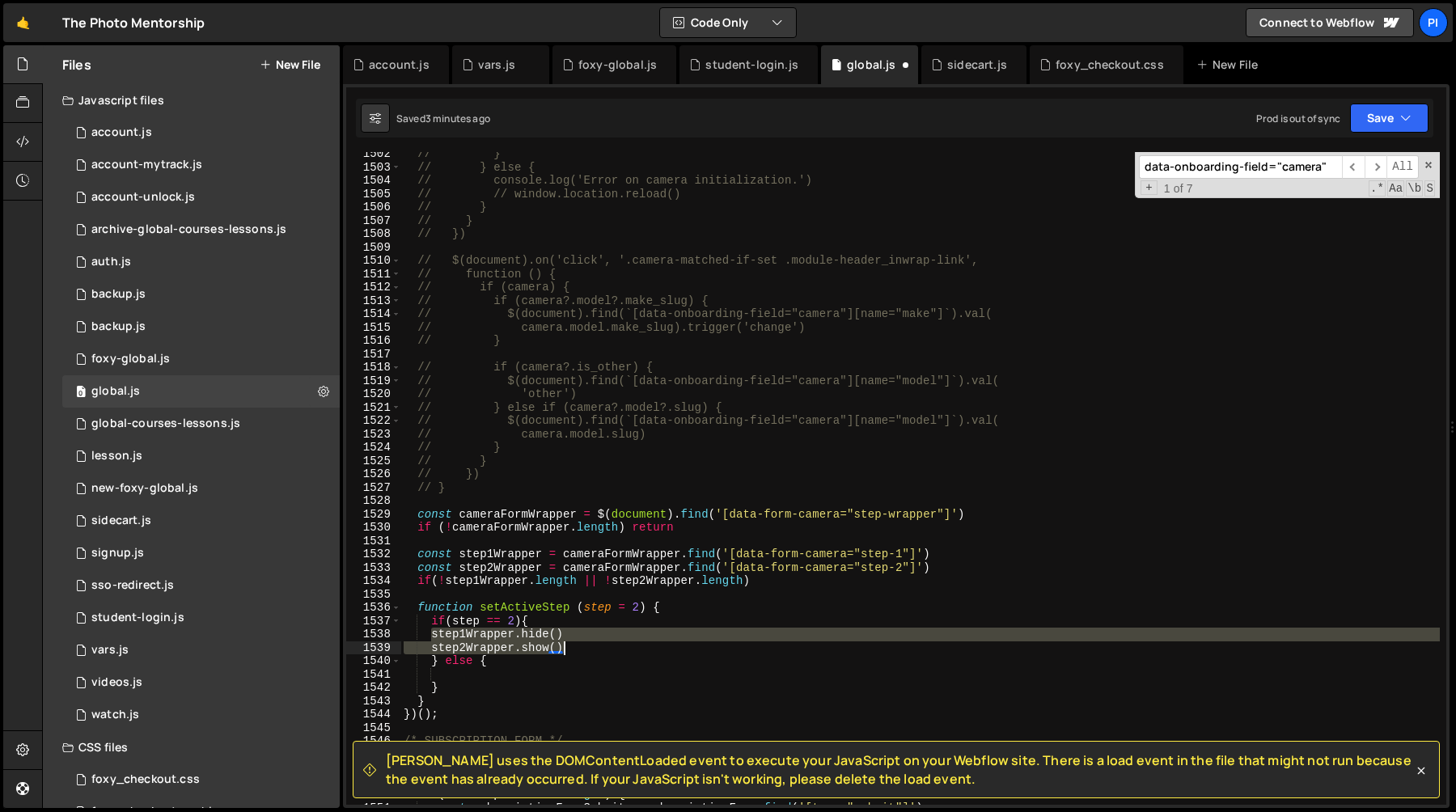
click at [620, 648] on div "// } // } else { // console.log('Error on camera initialization.') // // window…" at bounding box center [919, 486] width 1039 height 679
type textarea "step1Wrapper.hide() [DOMAIN_NAME]()"
click at [471, 674] on div "// } // } else { // console.log('Error on camera initialization.') // // window…" at bounding box center [919, 486] width 1039 height 679
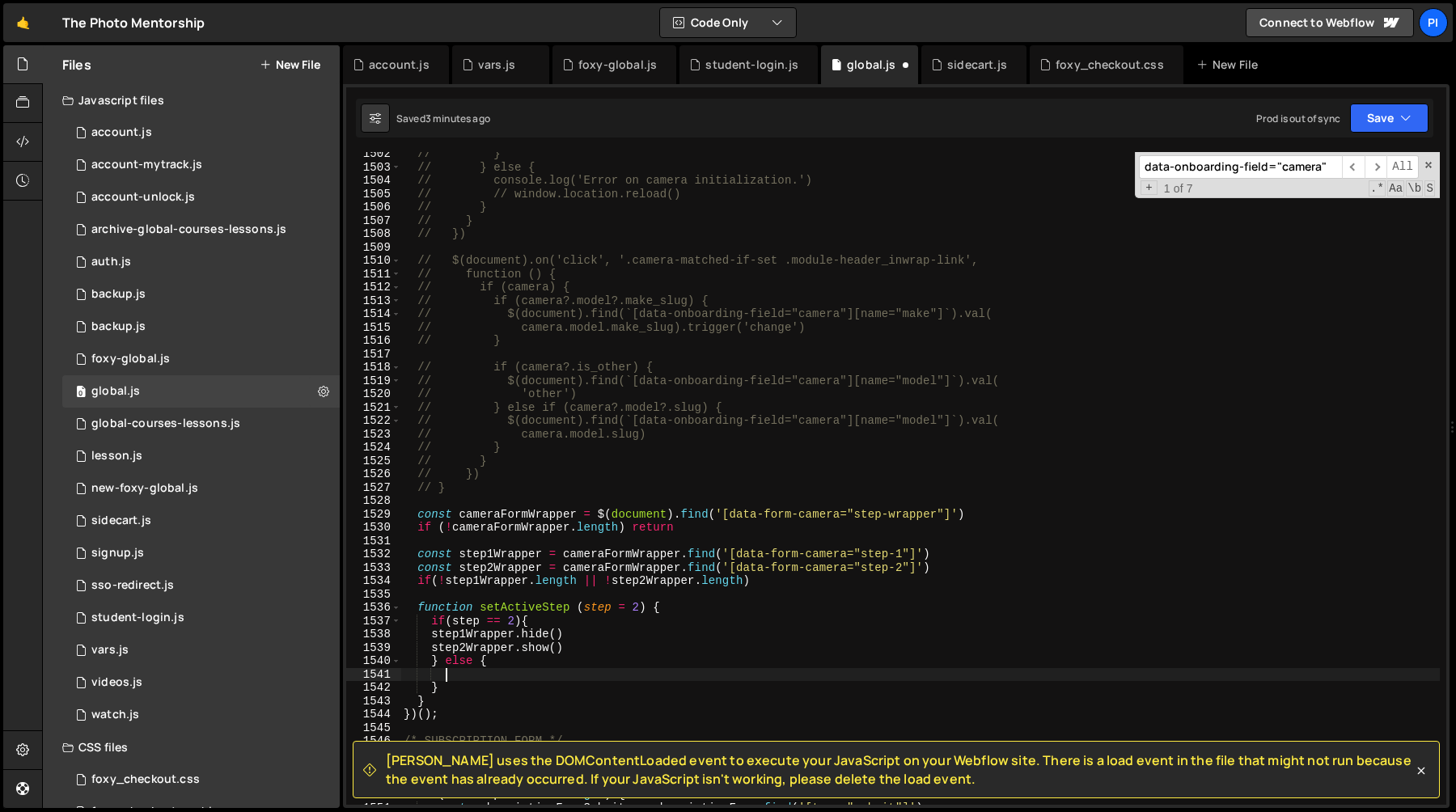
paste textarea "[DOMAIN_NAME]()"
click at [483, 677] on div "// } // } else { // console.log('Error on camera initialization.') // // window…" at bounding box center [919, 486] width 1039 height 679
click at [449, 711] on div "// } // } else { // console.log('Error on camera initialization.') // // window…" at bounding box center [919, 486] width 1039 height 679
type textarea "}"
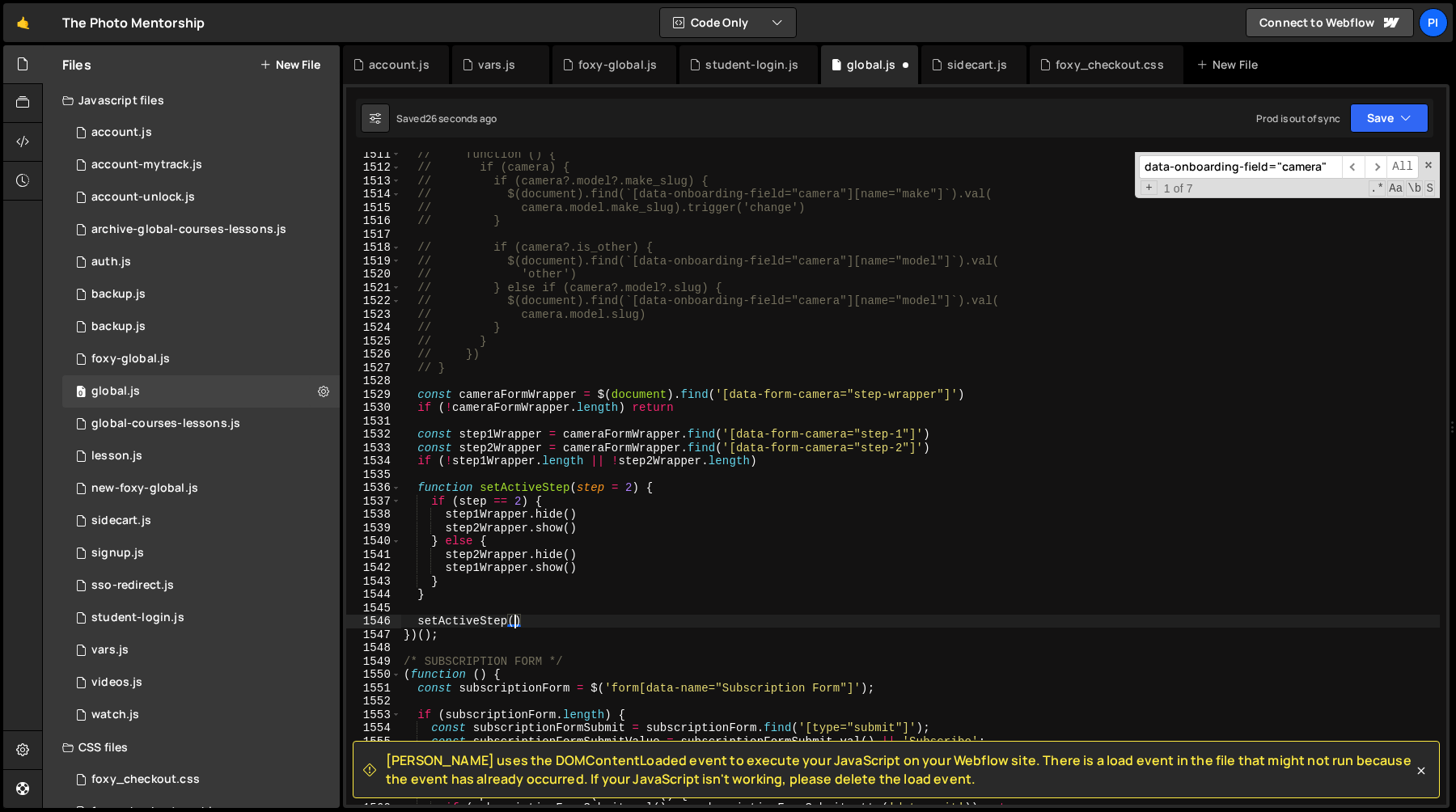
scroll to position [17514, 0]
click at [583, 490] on div "// function () { // if (camera) { // if (camera?.model?.make_slug) { // $(docum…" at bounding box center [919, 486] width 1039 height 679
type textarea "function setActiveStep(step = 2) {"
click at [587, 469] on div "// function () { // if (camera) { // if (camera?.model?.make_slug) { // $(docum…" at bounding box center [919, 486] width 1039 height 679
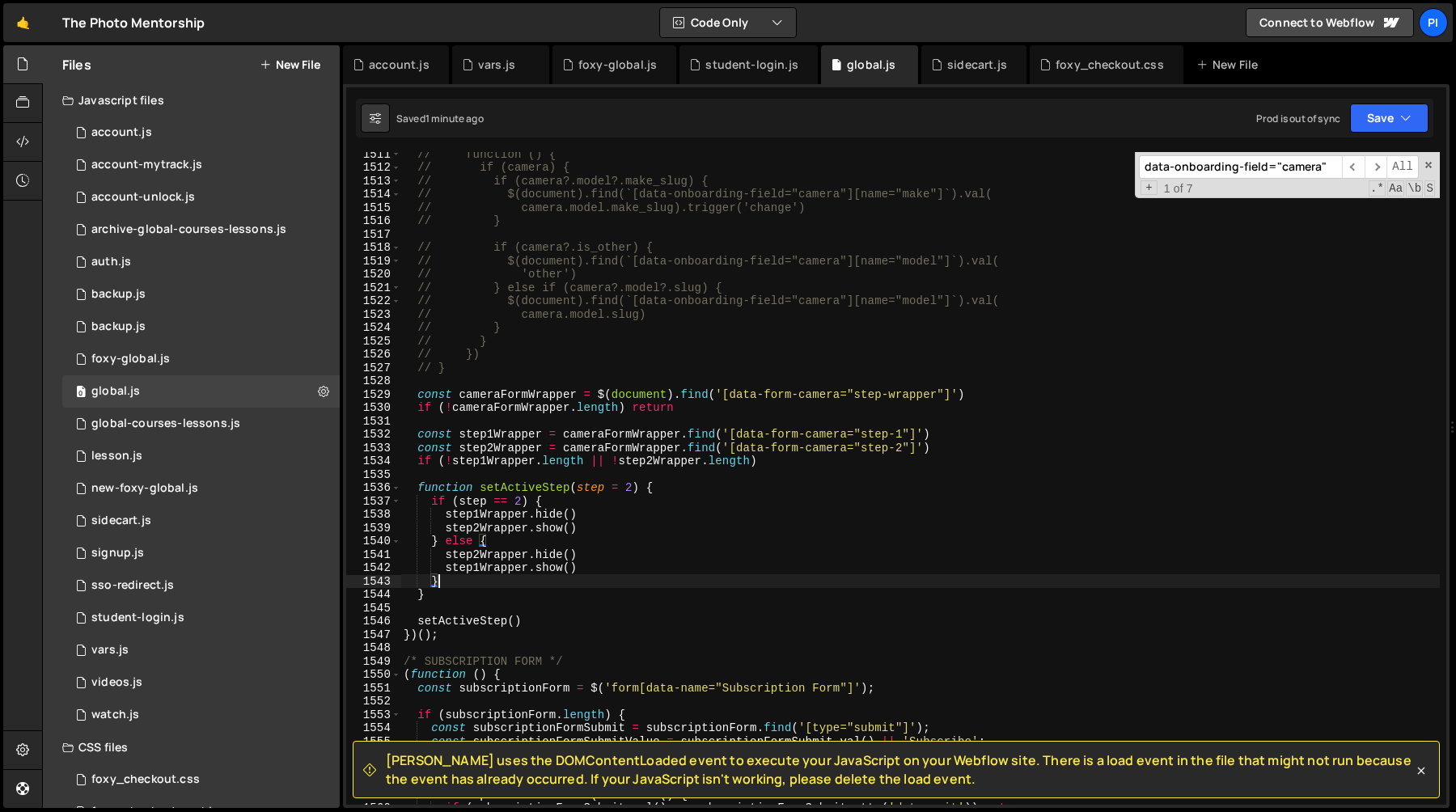
click at [523, 586] on div "// function () { // if (camera) { // if (camera?.model?.make_slug) { // $(docum…" at bounding box center [919, 486] width 1039 height 679
click at [515, 598] on div "// function () { // if (camera) { // if (camera?.model?.make_slug) { // $(docum…" at bounding box center [919, 486] width 1039 height 679
type textarea "}"
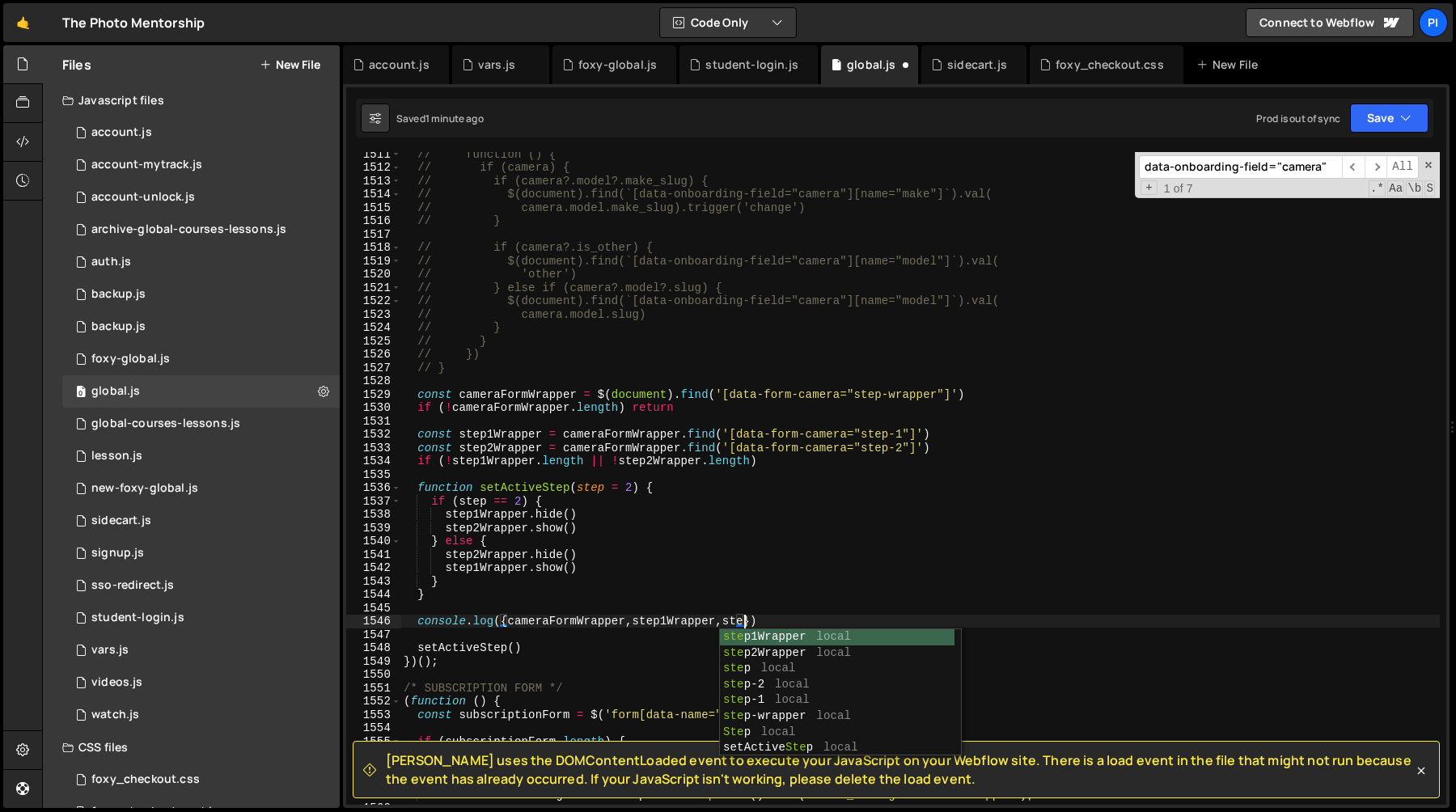
scroll to position [0, 23]
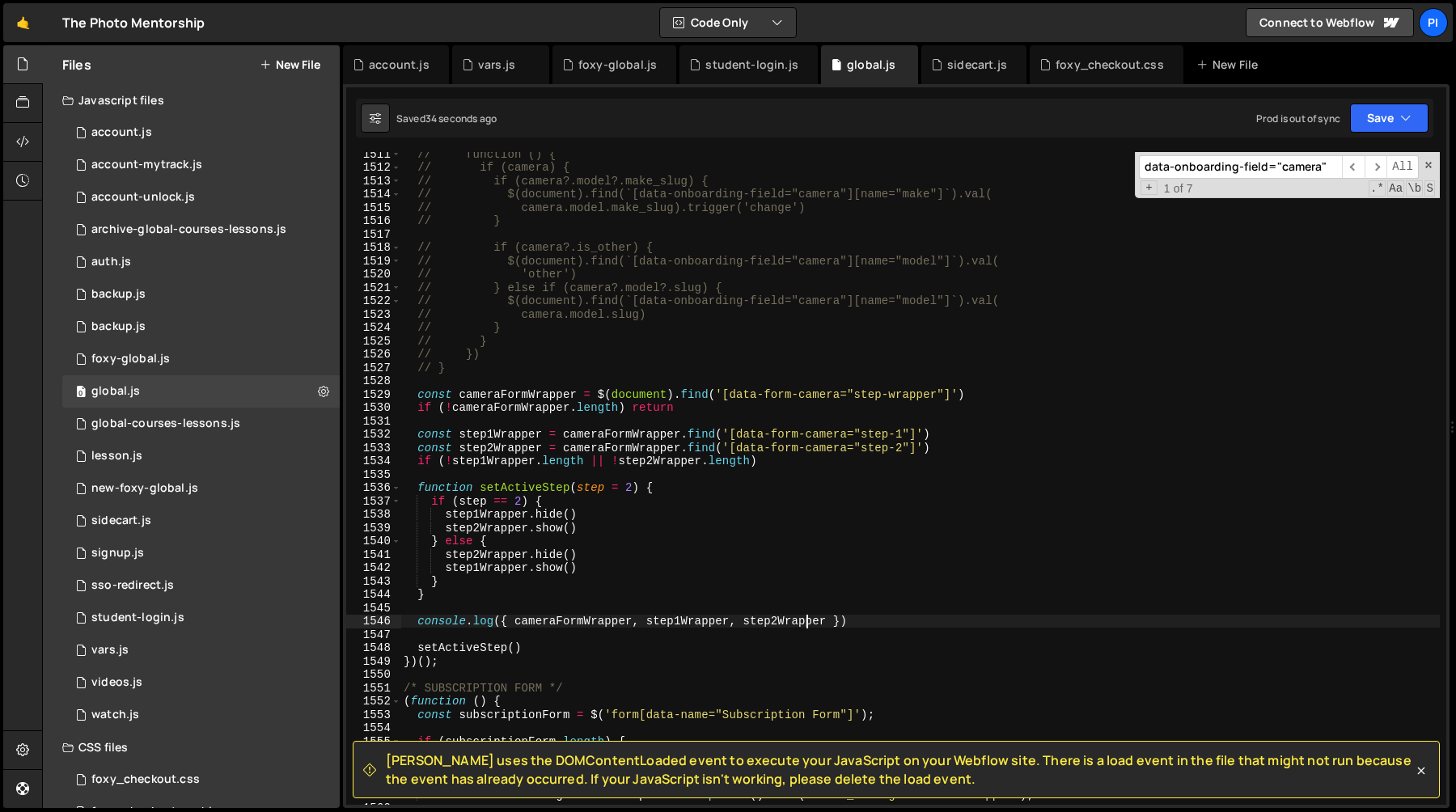
click at [469, 642] on div "// function () { // if (camera) { // if (camera?.model?.make_slug) { // $(docum…" at bounding box center [919, 486] width 1039 height 679
click at [516, 643] on div "// function () { // if (camera) { // if (camera?.model?.make_slug) { // $(docum…" at bounding box center [919, 486] width 1039 height 679
click at [504, 487] on div "// function () { // if (camera) { // if (camera?.model?.make_slug) { // $(docum…" at bounding box center [919, 486] width 1039 height 679
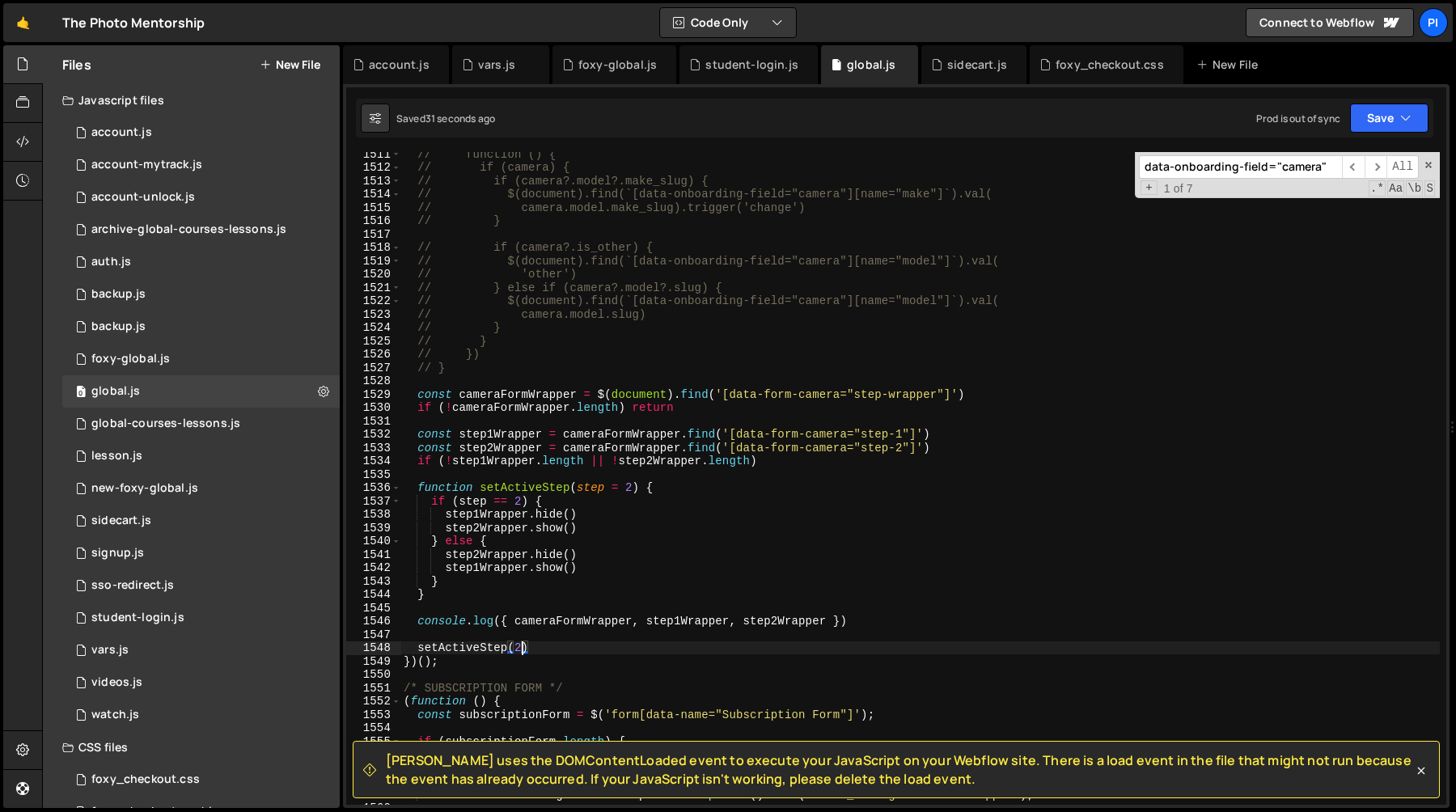
click at [504, 487] on div "// function () { // if (camera) { // if (camera?.model?.make_slug) { // $(docum…" at bounding box center [919, 486] width 1039 height 679
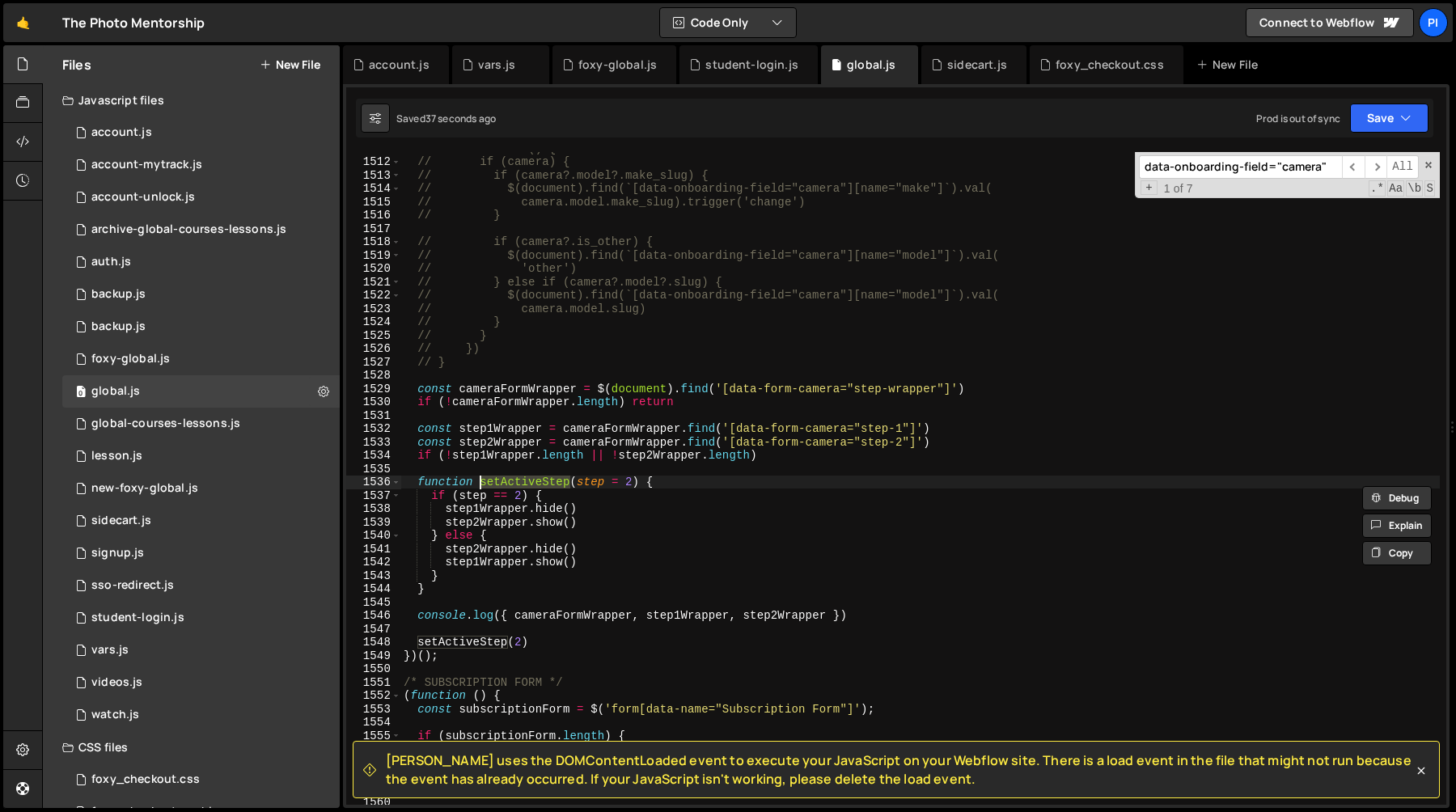
scroll to position [17509, 0]
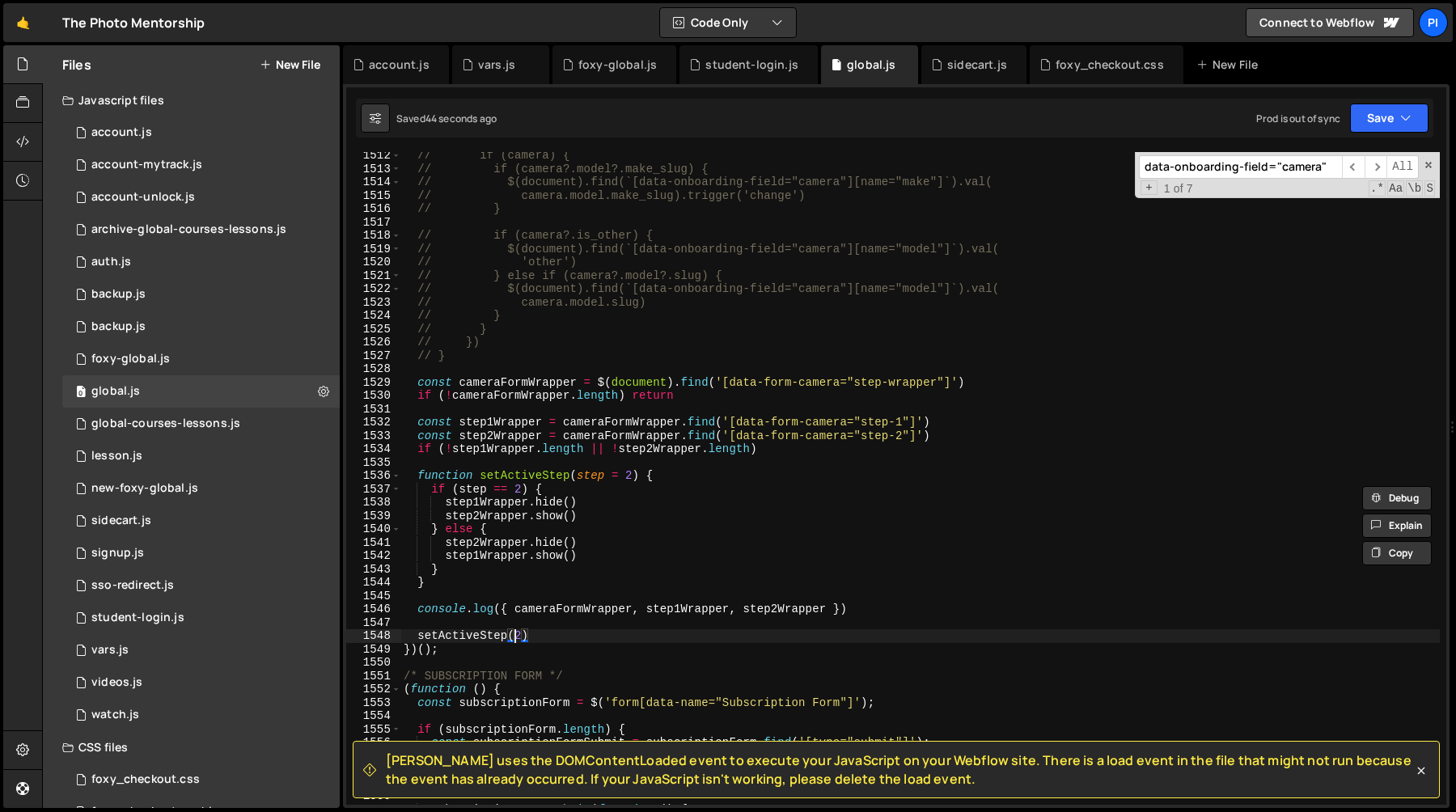
click at [517, 637] on div "// if (camera) { // if (camera?.model?.make_slug) { // $(document).find(`[data-…" at bounding box center [919, 488] width 1039 height 679
click at [431, 481] on div "// if (camera) { // if (camera?.model?.make_slug) { // $(document).find(`[data-…" at bounding box center [919, 488] width 1039 height 679
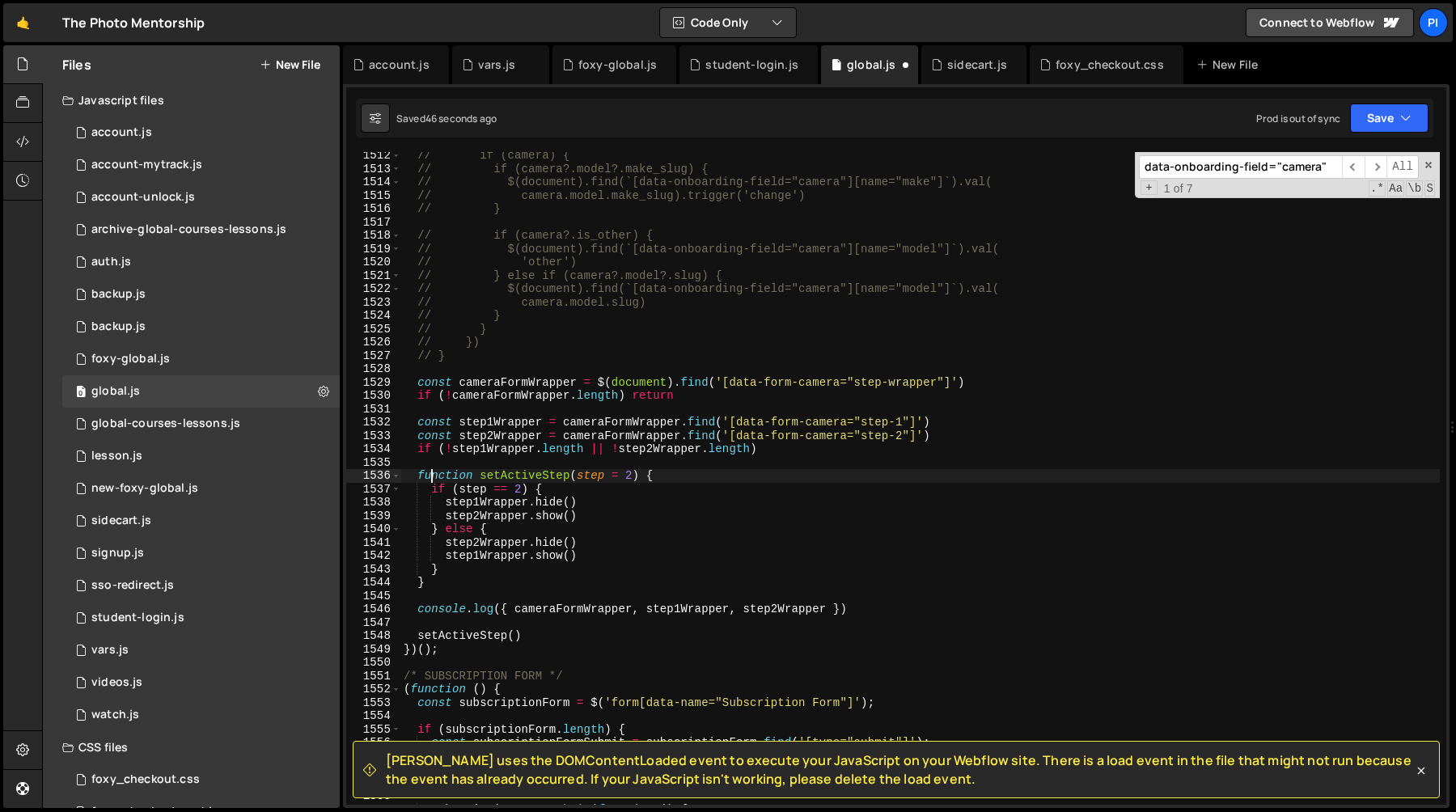
click at [431, 481] on div "// if (camera) { // if (camera?.model?.make_slug) { // $(document).find(`[data-…" at bounding box center [919, 488] width 1039 height 679
click at [597, 478] on div "// if (camera) { // if (camera?.model?.make_slug) { // $(document).find(`[data-…" at bounding box center [919, 488] width 1039 height 679
click at [622, 478] on div "// if (camera) { // if (camera?.model?.make_slug) { // $(document).find(`[data-…" at bounding box center [919, 488] width 1039 height 679
click at [679, 576] on div "// if (camera) { // if (camera?.model?.make_slug) { // $(document).find(`[data-…" at bounding box center [919, 488] width 1039 height 679
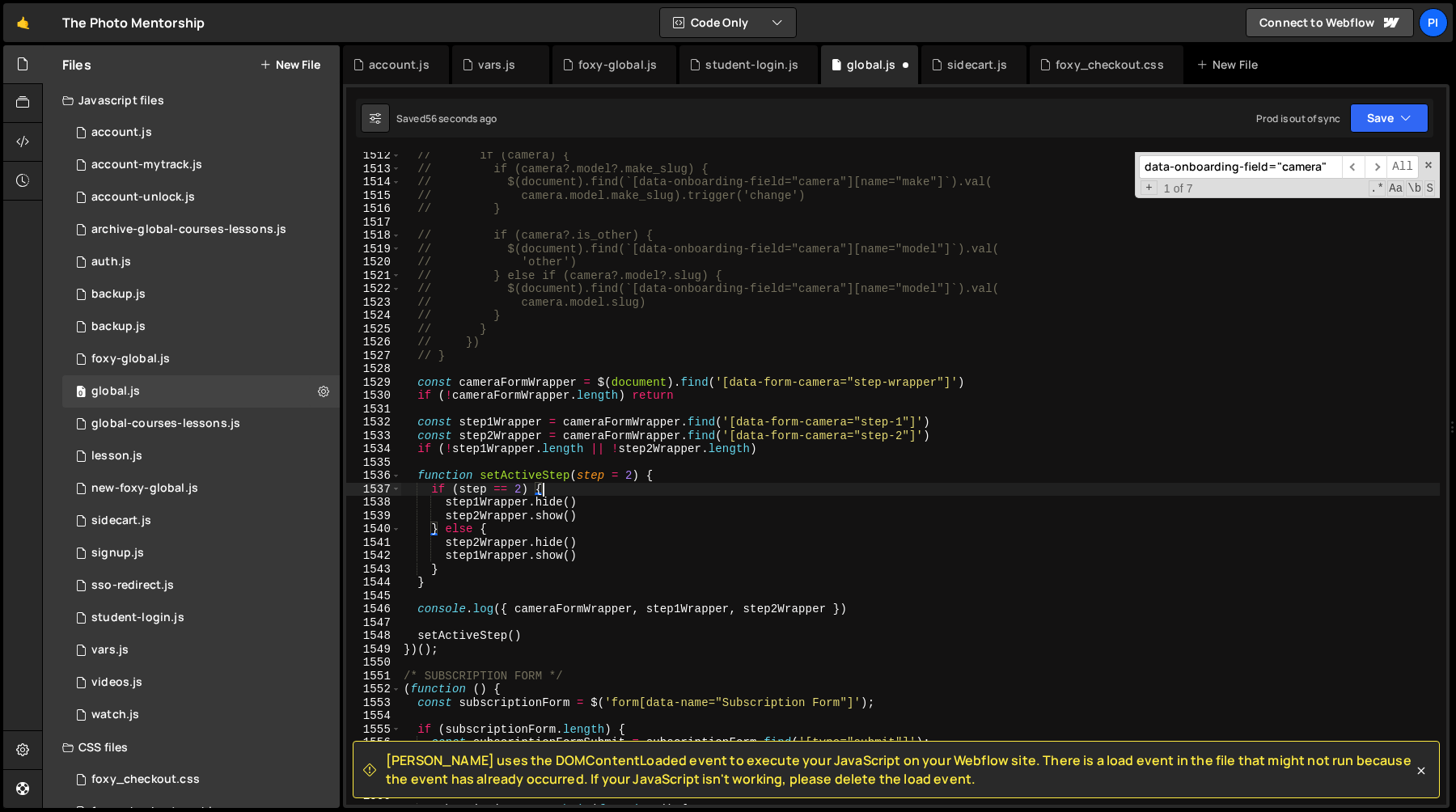
click at [619, 484] on div "// if (camera) { // if (camera?.model?.make_slug) { // $(document).find(`[data-…" at bounding box center [919, 488] width 1039 height 679
click at [619, 481] on div "// if (camera) { // if (camera?.model?.make_slug) { // $(document).find(`[data-…" at bounding box center [919, 488] width 1039 height 679
click at [434, 477] on div "// if (camera) { // if (camera?.model?.make_slug) { // $(document).find(`[data-…" at bounding box center [919, 488] width 1039 height 679
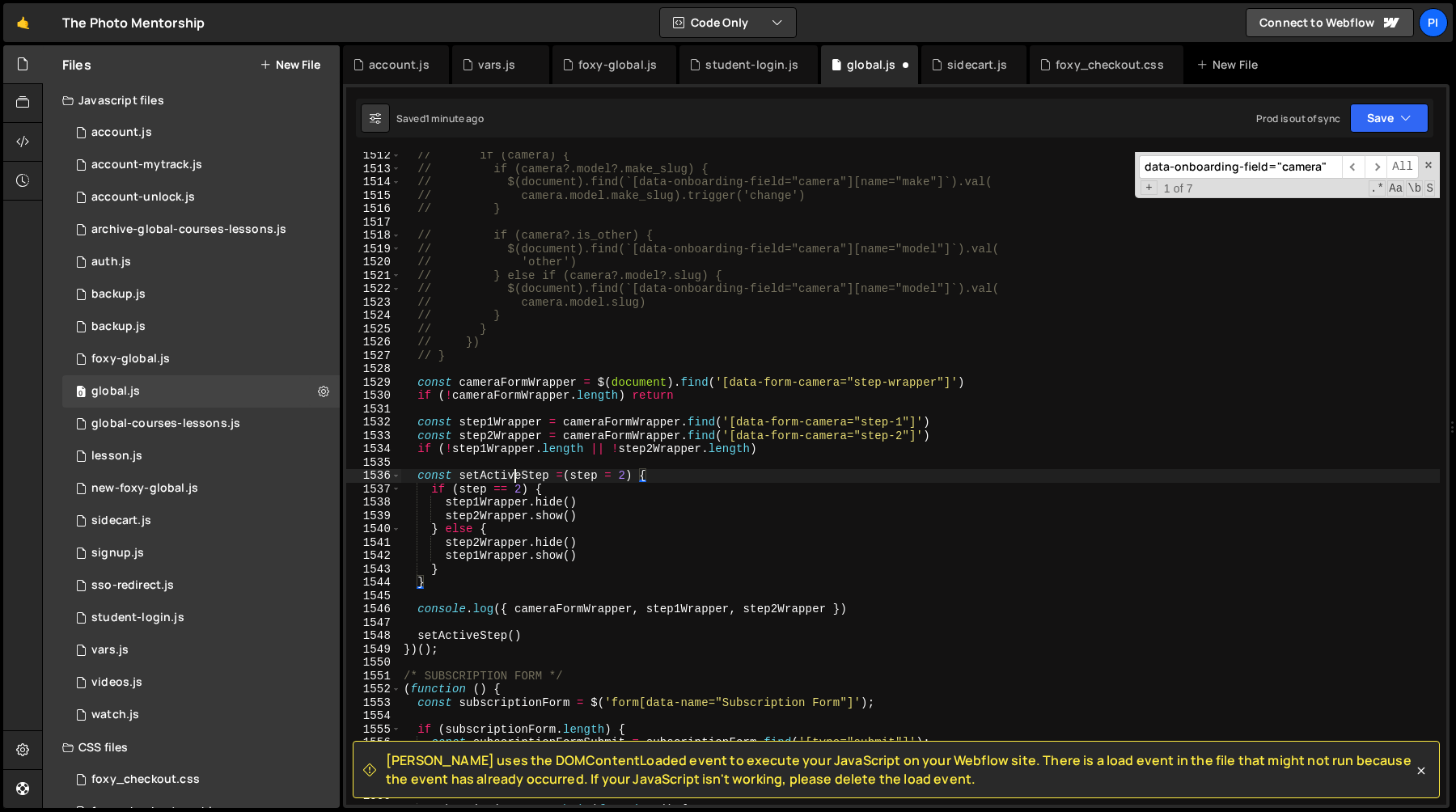
click at [516, 477] on div "// if (camera) { // if (camera?.model?.make_slug) { // $(document).find(`[data-…" at bounding box center [919, 488] width 1039 height 679
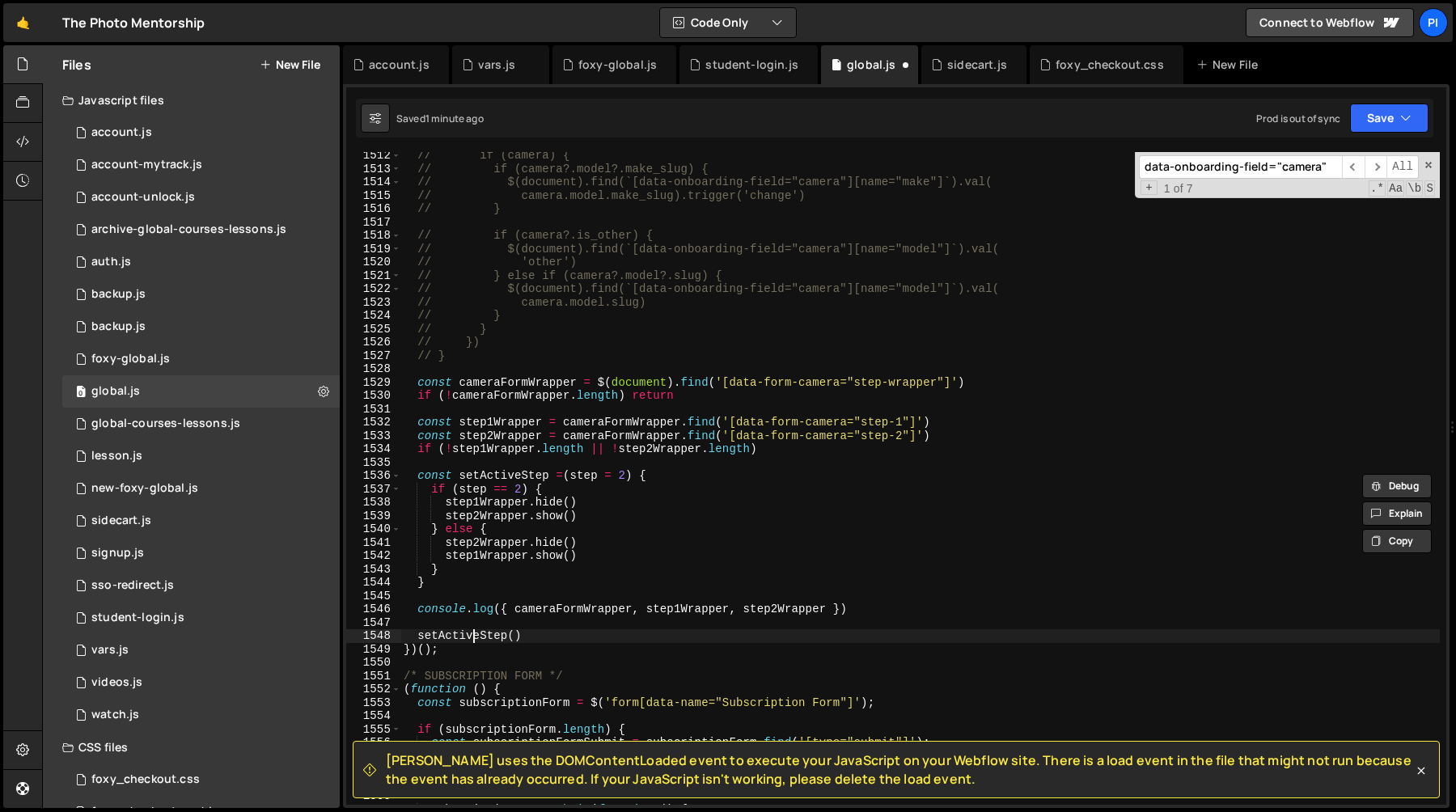
click at [470, 633] on div "// if (camera) { // if (camera?.model?.make_slug) { // $(document).find(`[data-…" at bounding box center [919, 488] width 1039 height 679
type textarea "setActiveStep()"
click at [470, 633] on div "// if (camera) { // if (camera?.model?.make_slug) { // $(document).find(`[data-…" at bounding box center [919, 488] width 1039 height 679
paste textarea
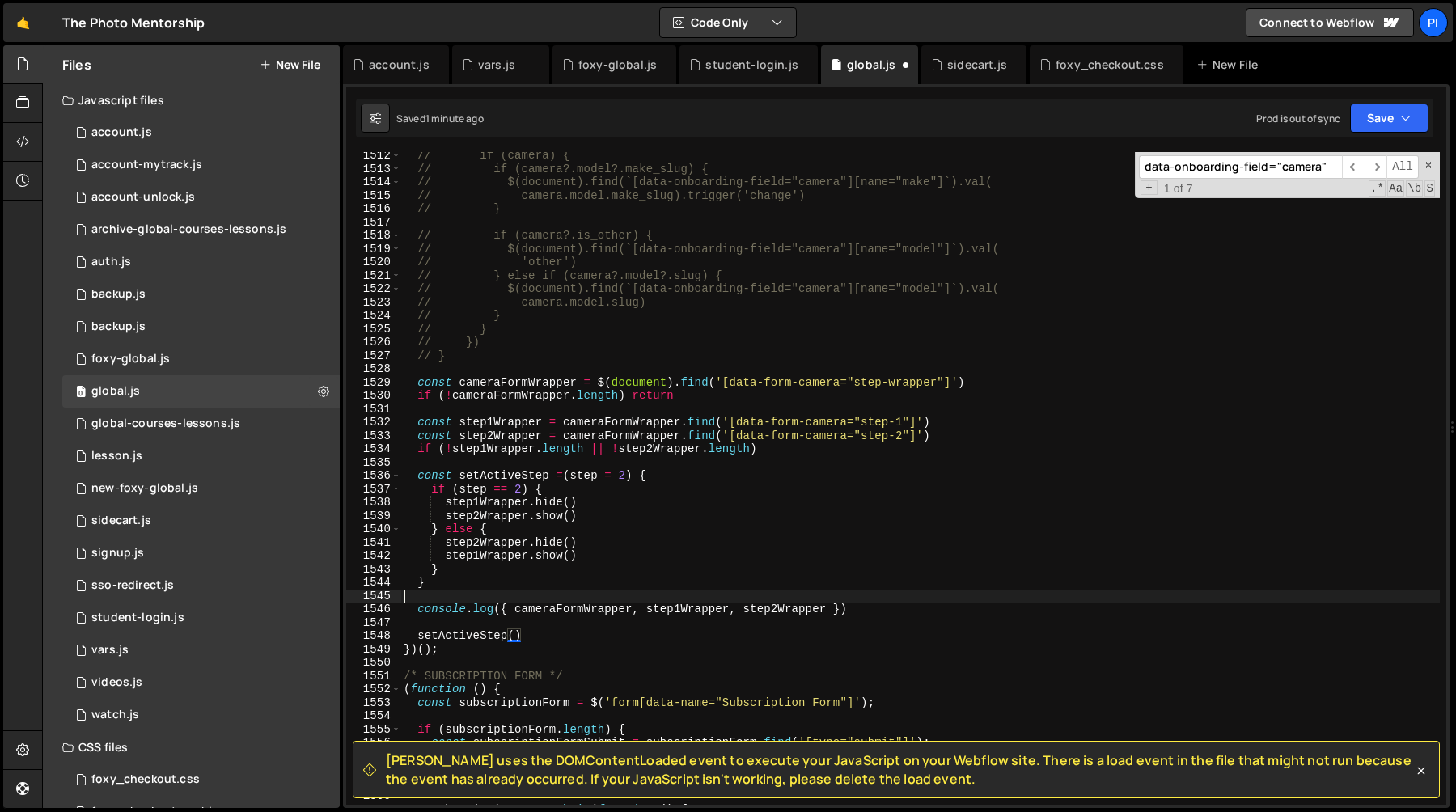
click at [559, 594] on div "// if (camera) { // if (camera?.model?.make_slug) { // $(document).find(`[data-…" at bounding box center [919, 488] width 1039 height 679
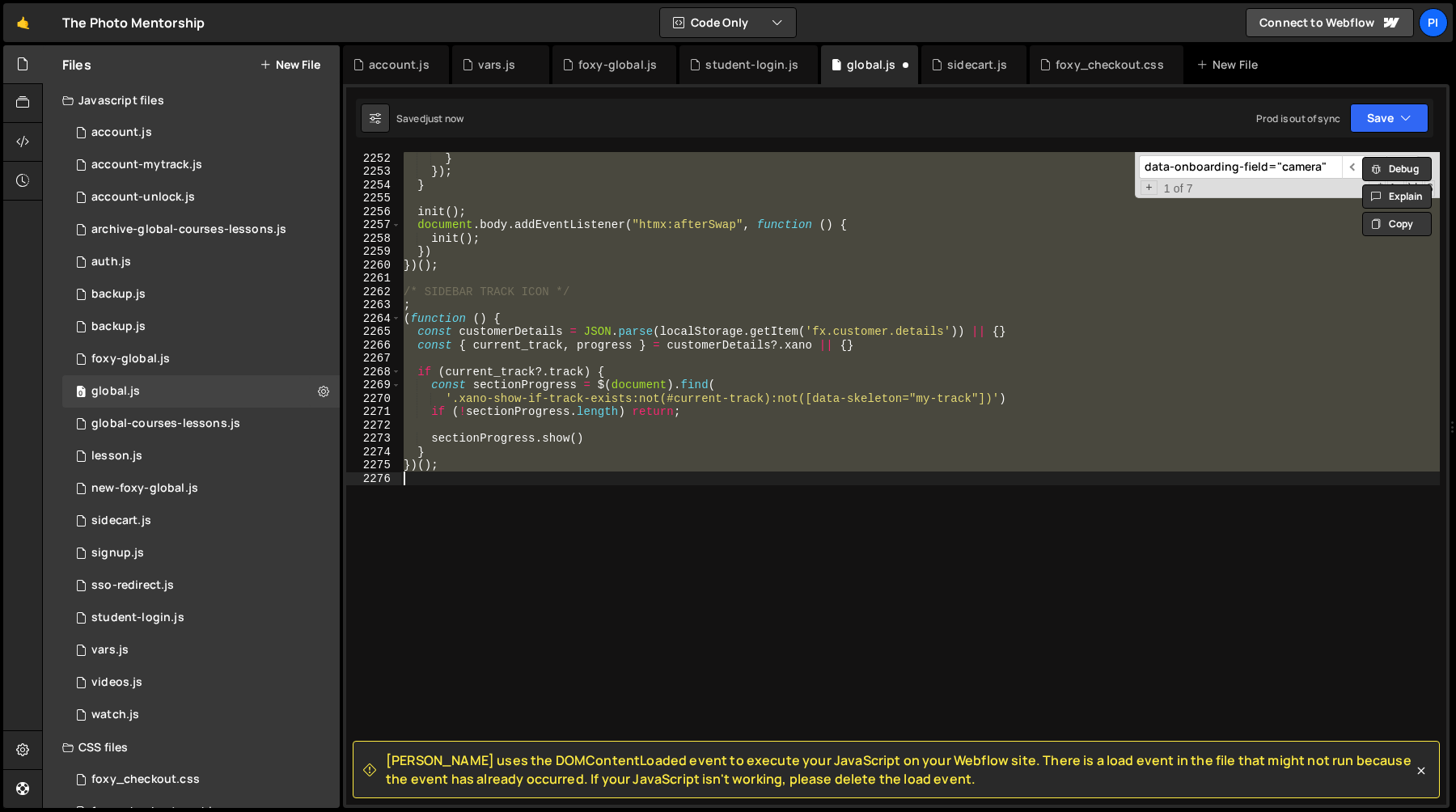
scroll to position [17637, 0]
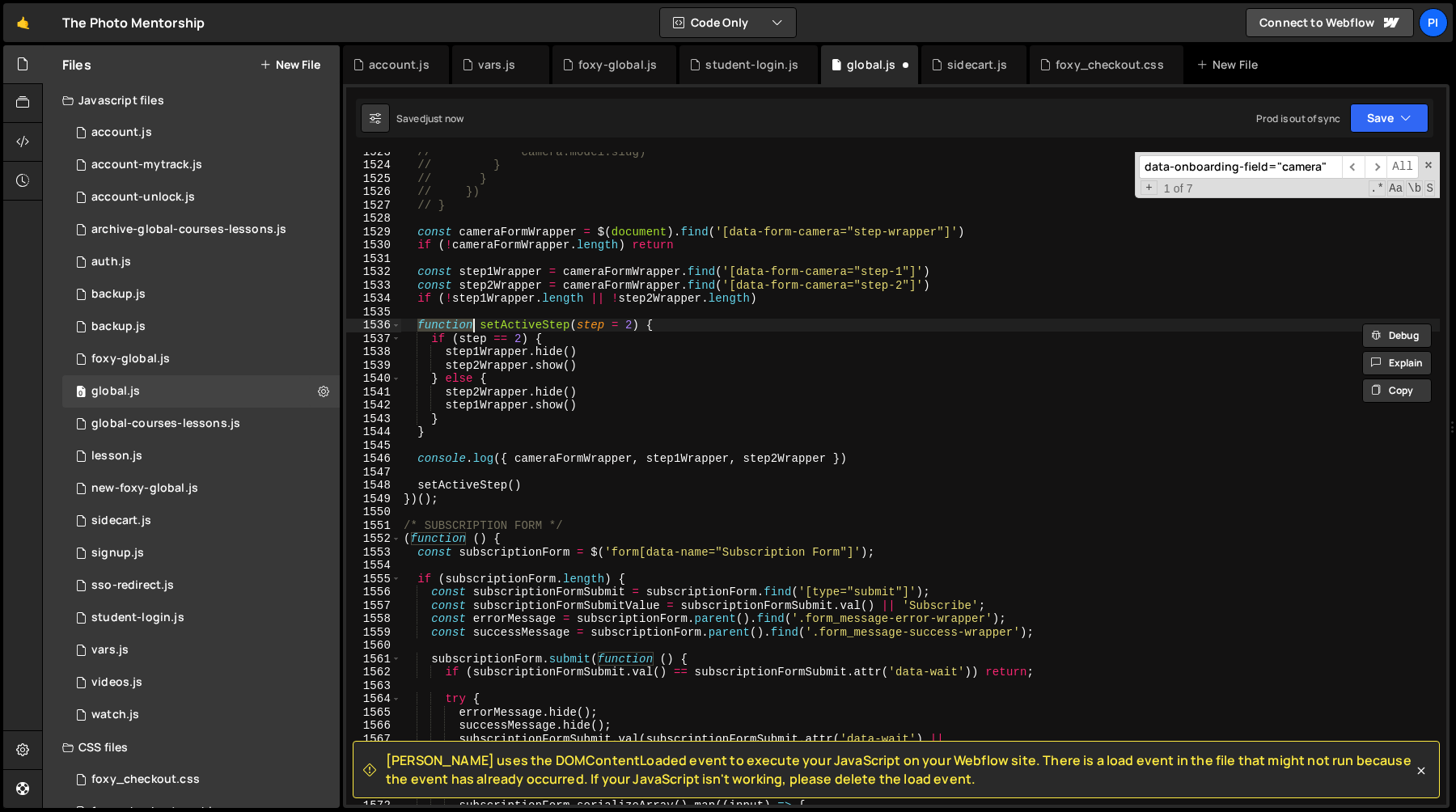
click at [783, 299] on div "// camera.model.slug) // } // } // }) // } const cameraFormWrapper = $ ( docume…" at bounding box center [919, 484] width 1039 height 679
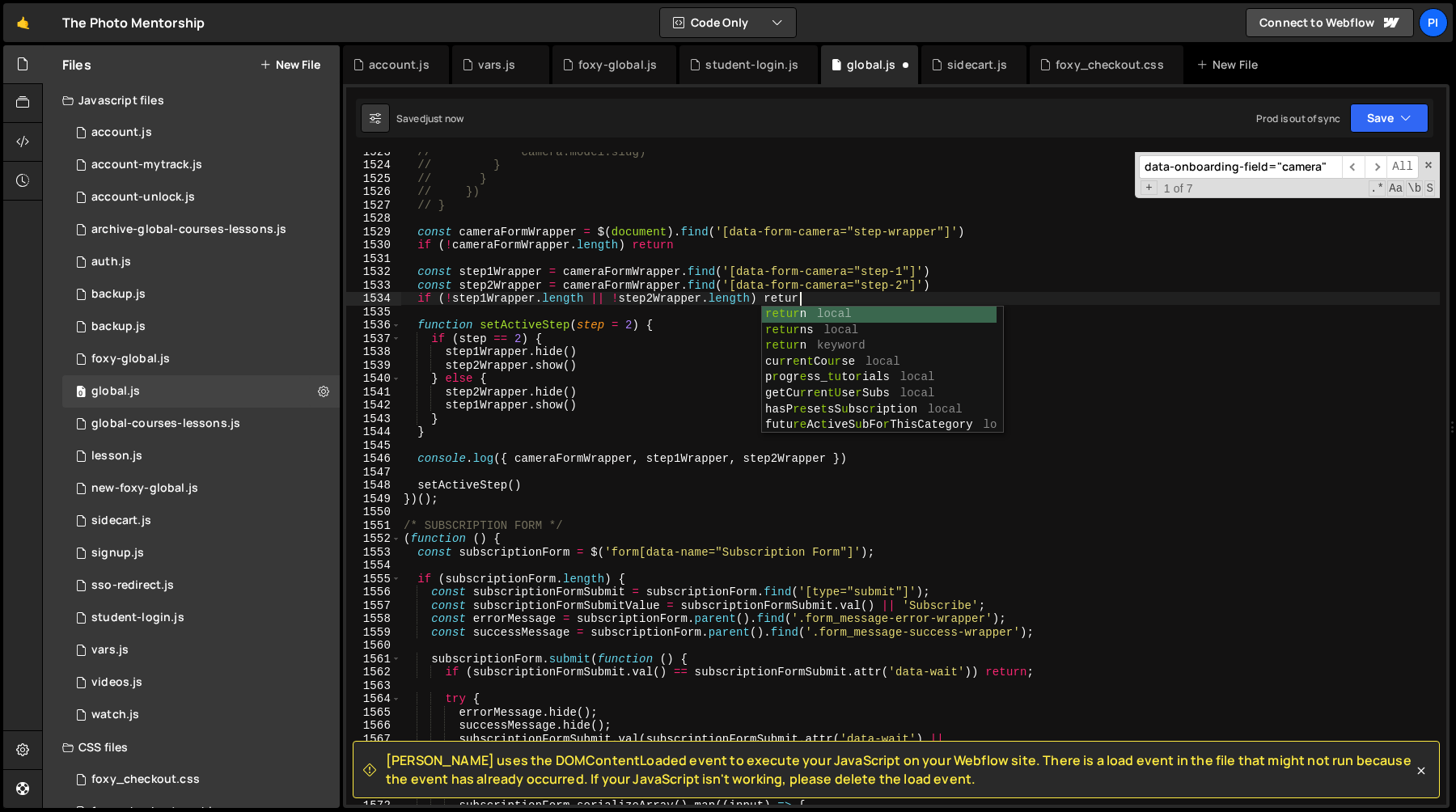
scroll to position [0, 27]
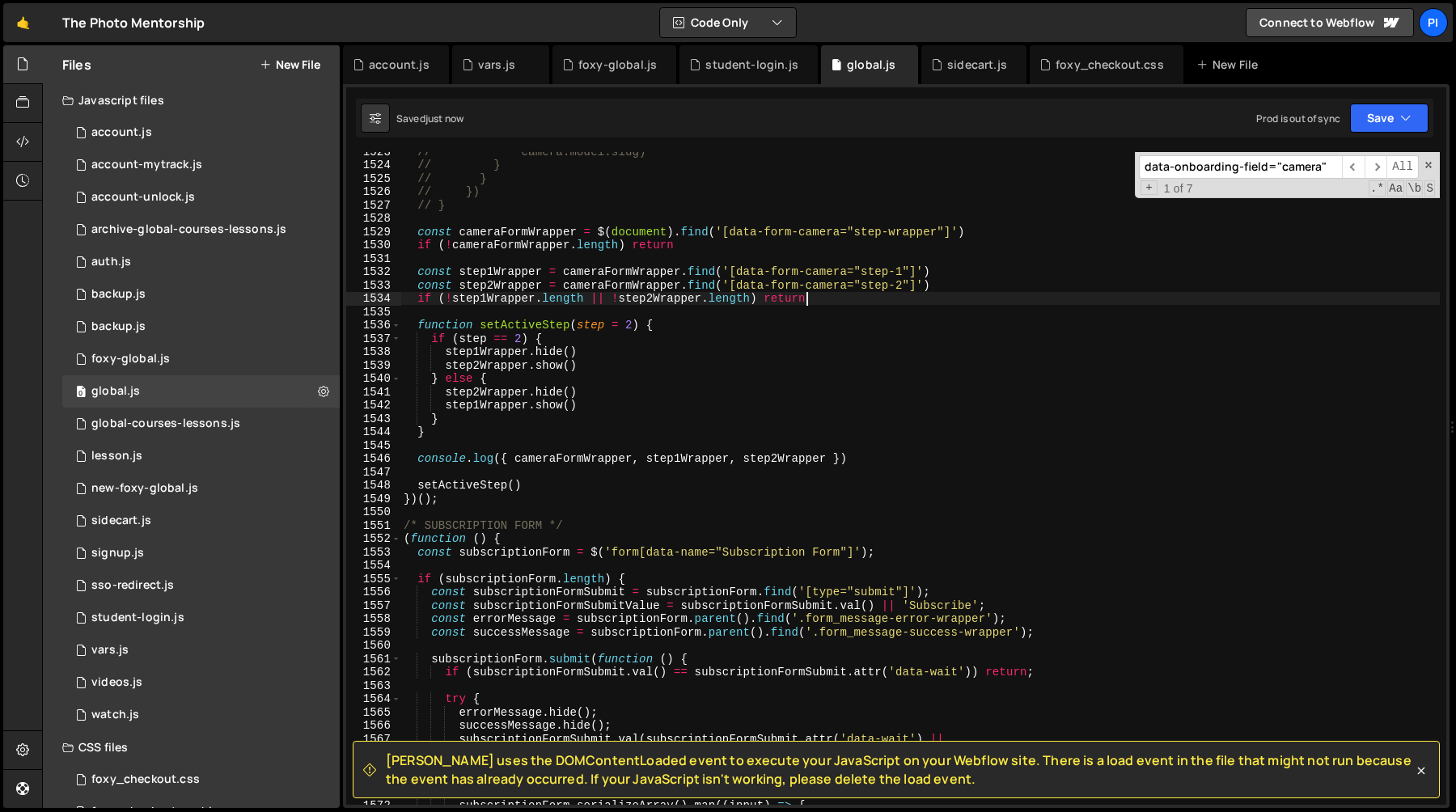
type textarea "if (!step1Wrapper.length || !step2Wrapper.length) return"
